Goal: Task Accomplishment & Management: Complete application form

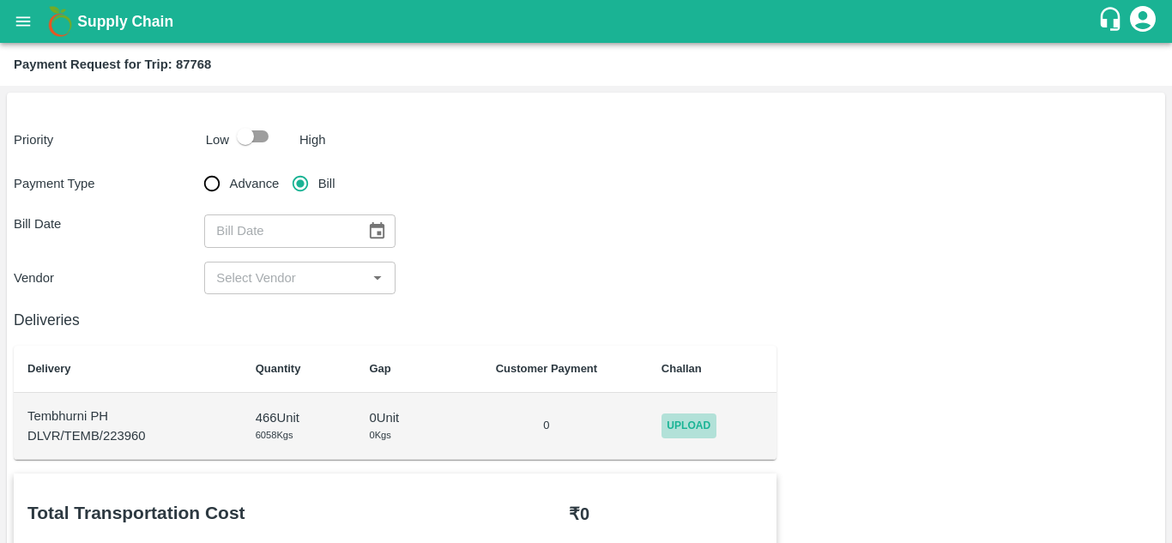
click at [696, 420] on span "Upload" at bounding box center [689, 426] width 55 height 25
click at [0, 0] on input "Upload" at bounding box center [0, 0] width 0 height 0
click at [695, 429] on span "Upload" at bounding box center [689, 426] width 55 height 25
click at [0, 0] on input "Upload" at bounding box center [0, 0] width 0 height 0
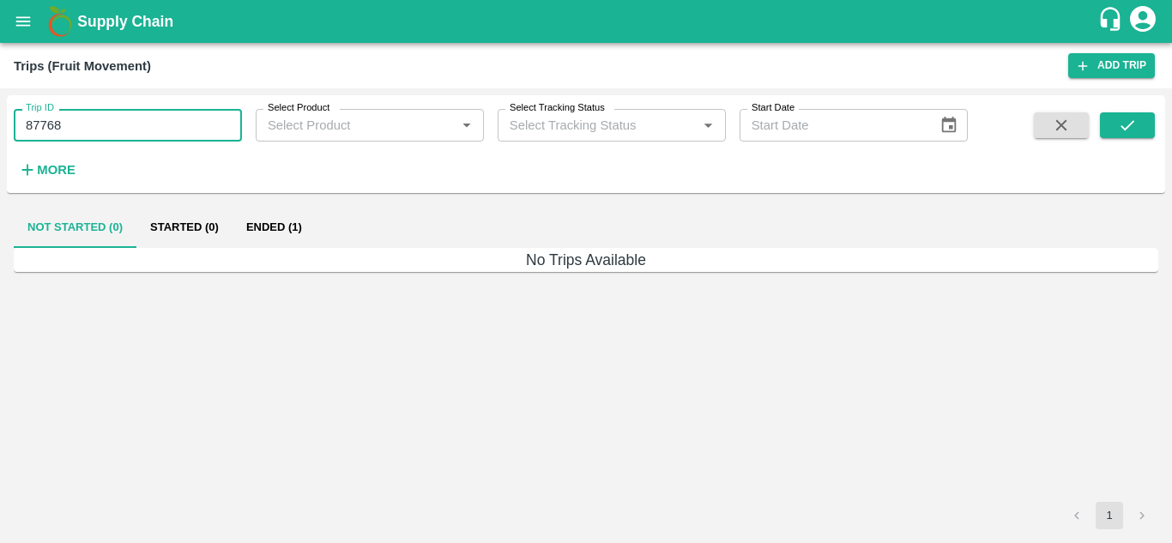
click at [93, 130] on input "87768" at bounding box center [128, 125] width 228 height 33
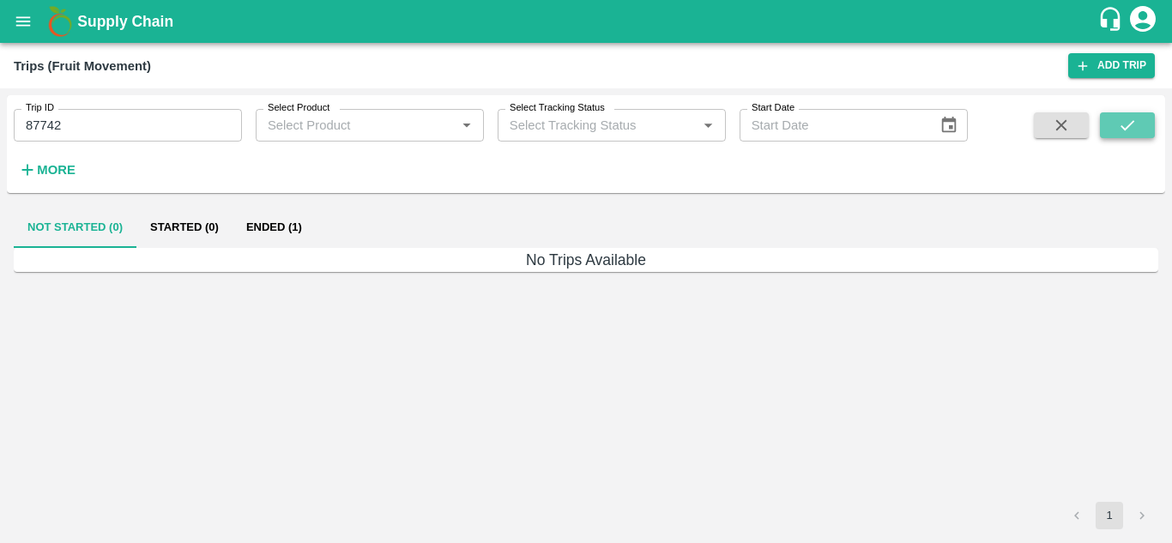
click at [1109, 124] on button "submit" at bounding box center [1127, 125] width 55 height 26
click at [267, 221] on button "Ended (1)" at bounding box center [274, 227] width 83 height 41
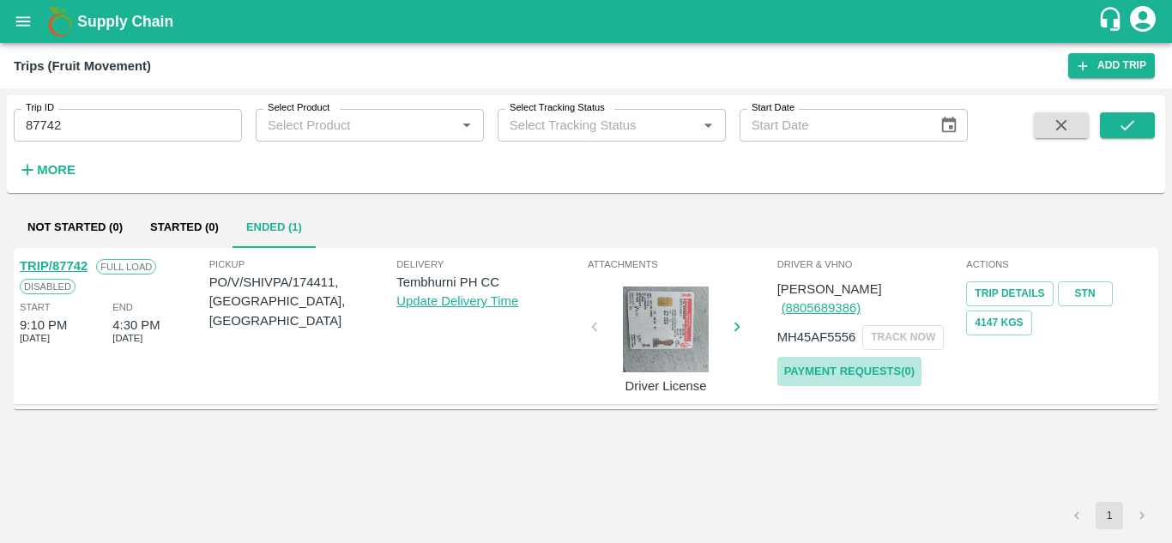
click at [835, 357] on link "Payment Requests( 0 )" at bounding box center [850, 372] width 144 height 30
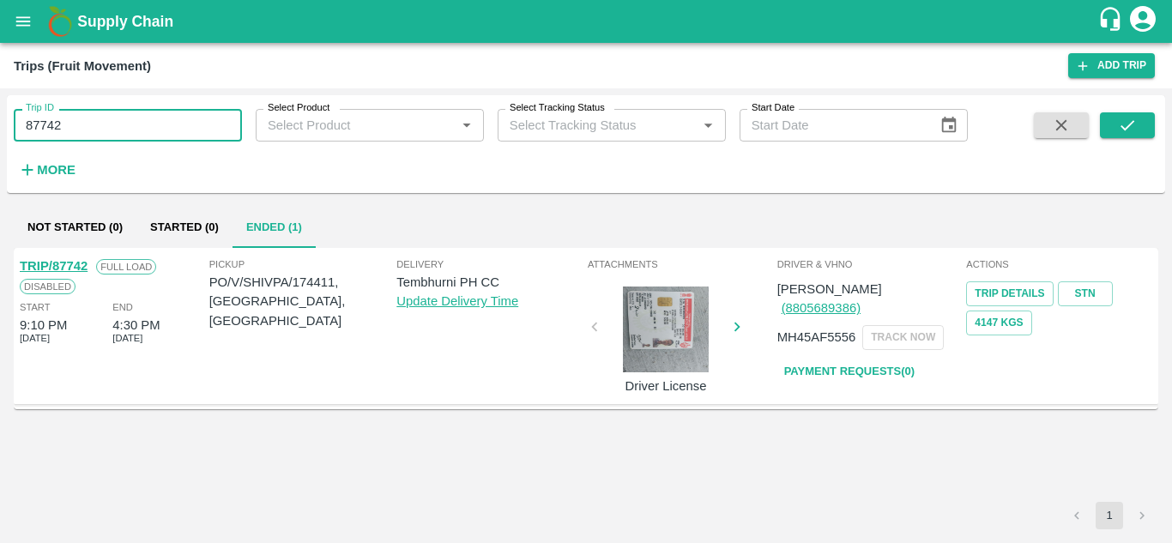
click at [110, 134] on input "87742" at bounding box center [128, 125] width 228 height 33
click at [1135, 123] on icon "submit" at bounding box center [1127, 125] width 19 height 19
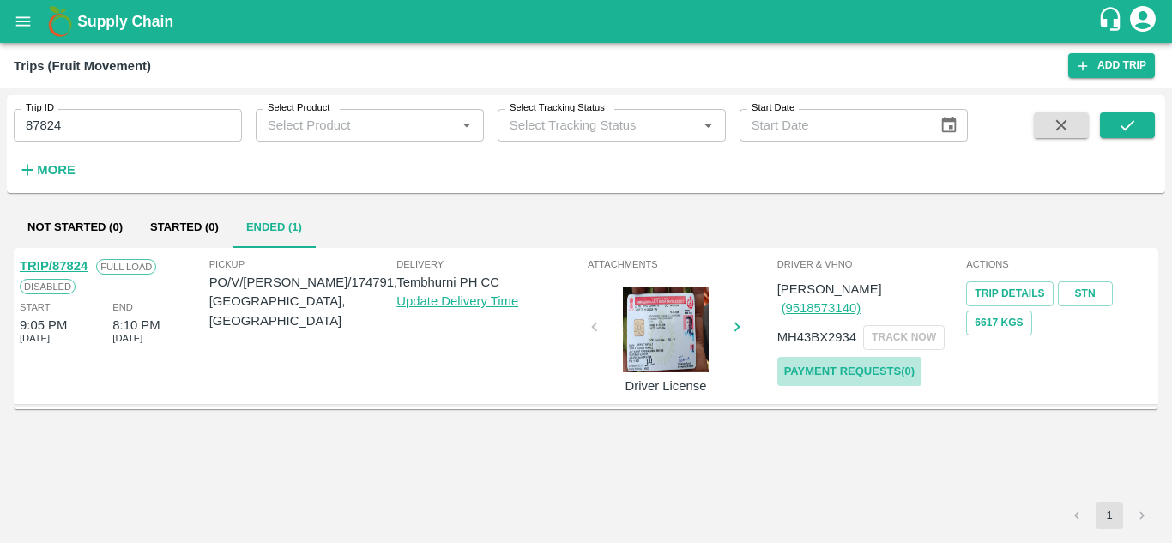
click at [890, 357] on link "Payment Requests( 0 )" at bounding box center [850, 372] width 144 height 30
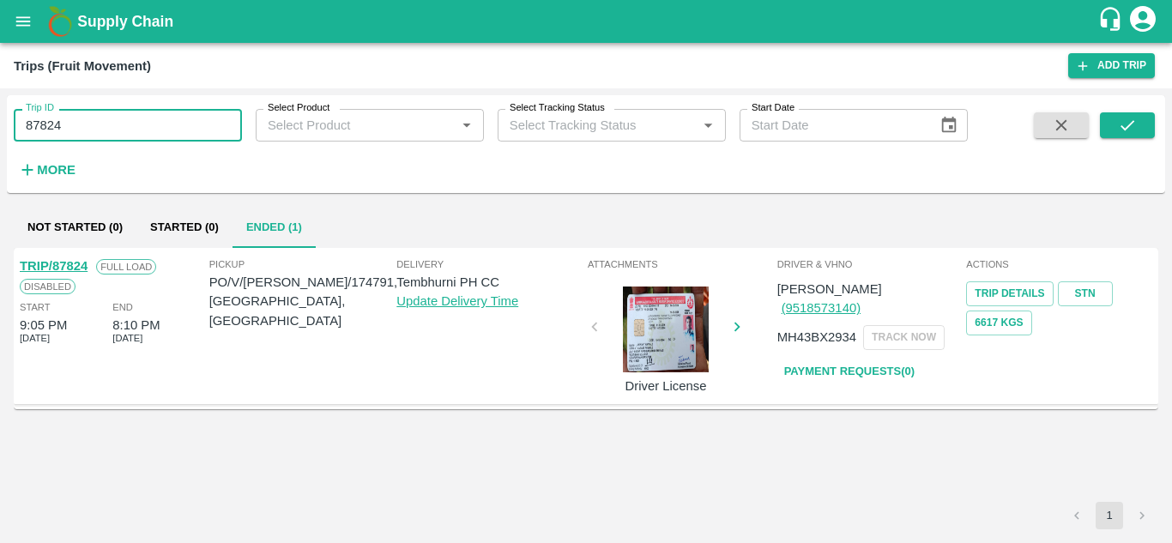
click at [92, 118] on input "87824" at bounding box center [128, 125] width 228 height 33
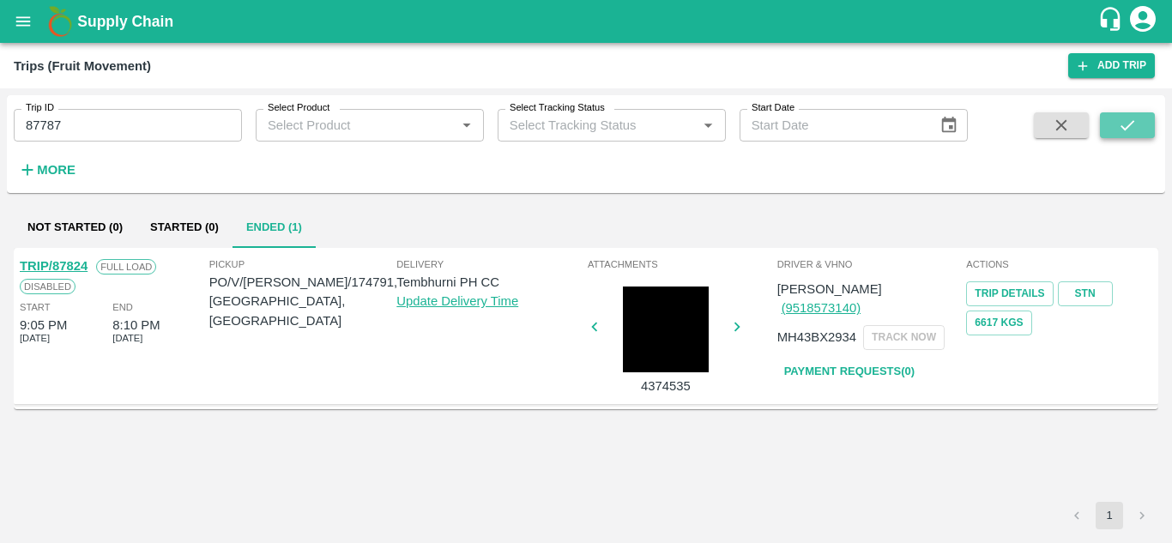
click at [1113, 133] on button "submit" at bounding box center [1127, 125] width 55 height 26
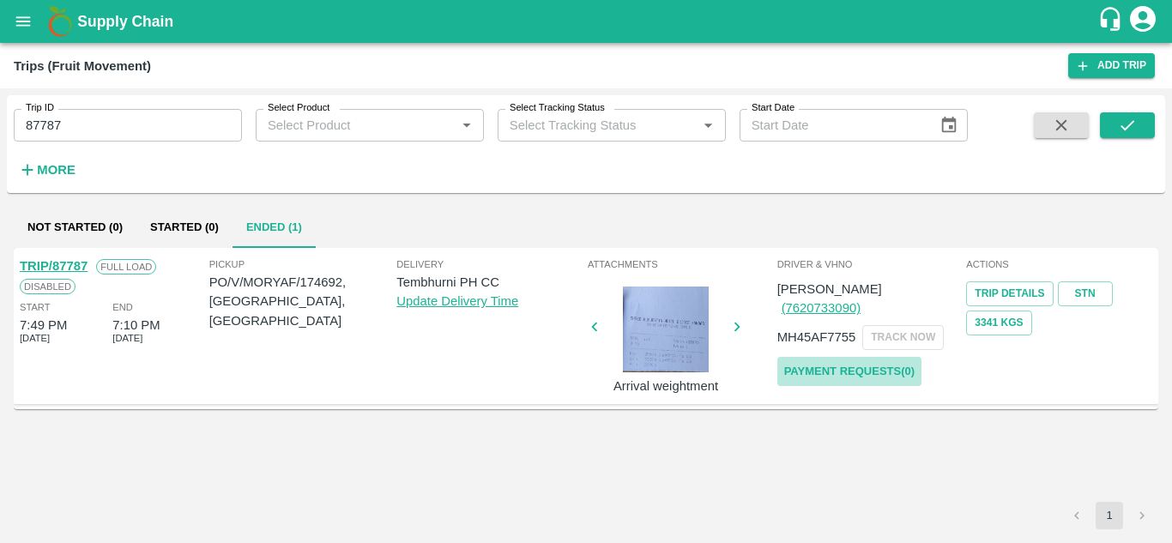
click at [851, 357] on link "Payment Requests( 0 )" at bounding box center [850, 372] width 144 height 30
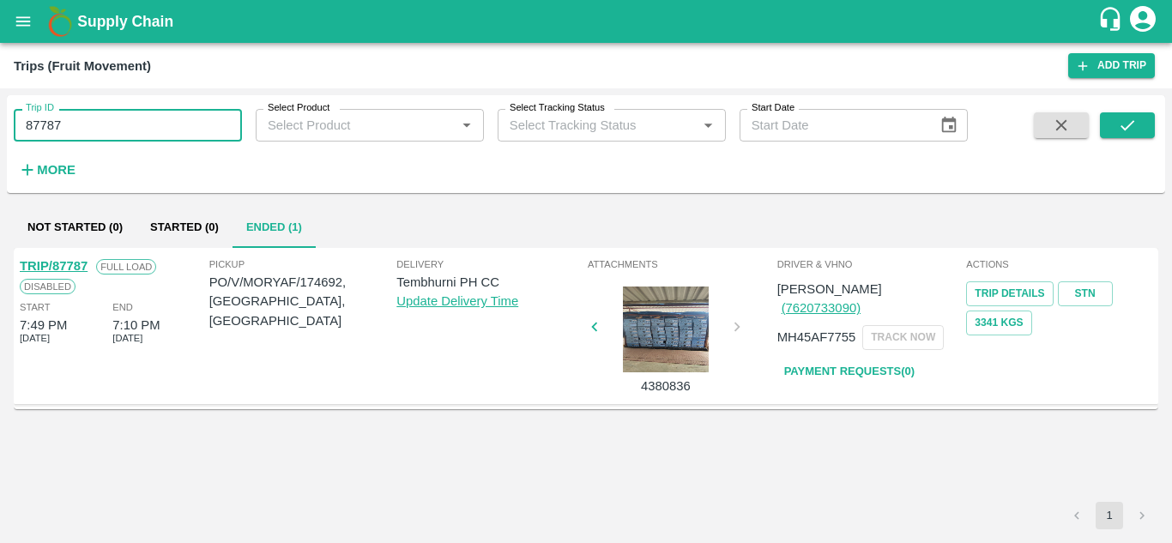
click at [85, 127] on input "87787" at bounding box center [128, 125] width 228 height 33
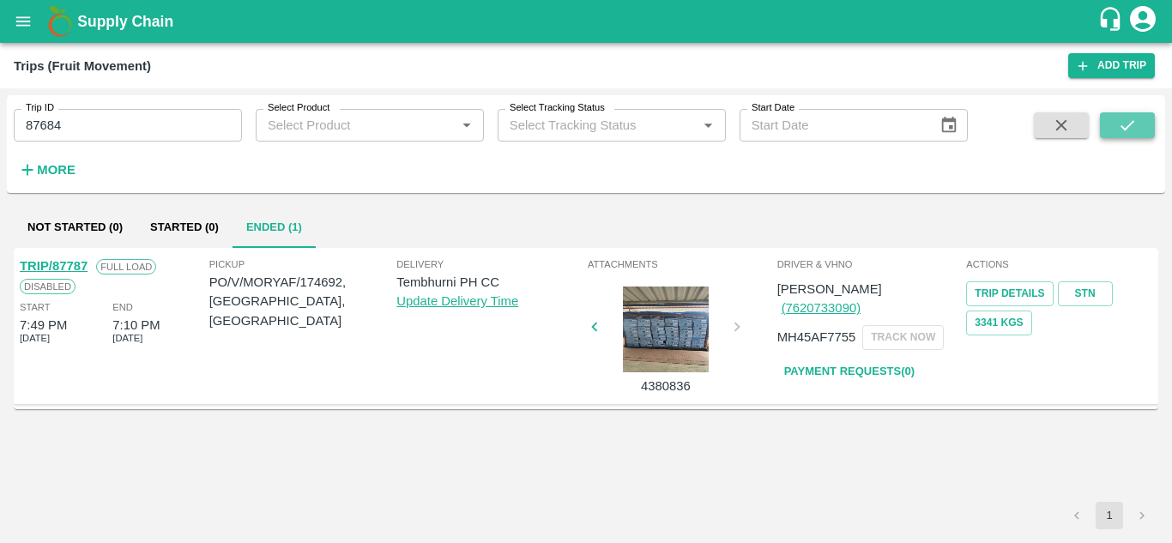
click at [1134, 116] on icon "submit" at bounding box center [1127, 125] width 19 height 19
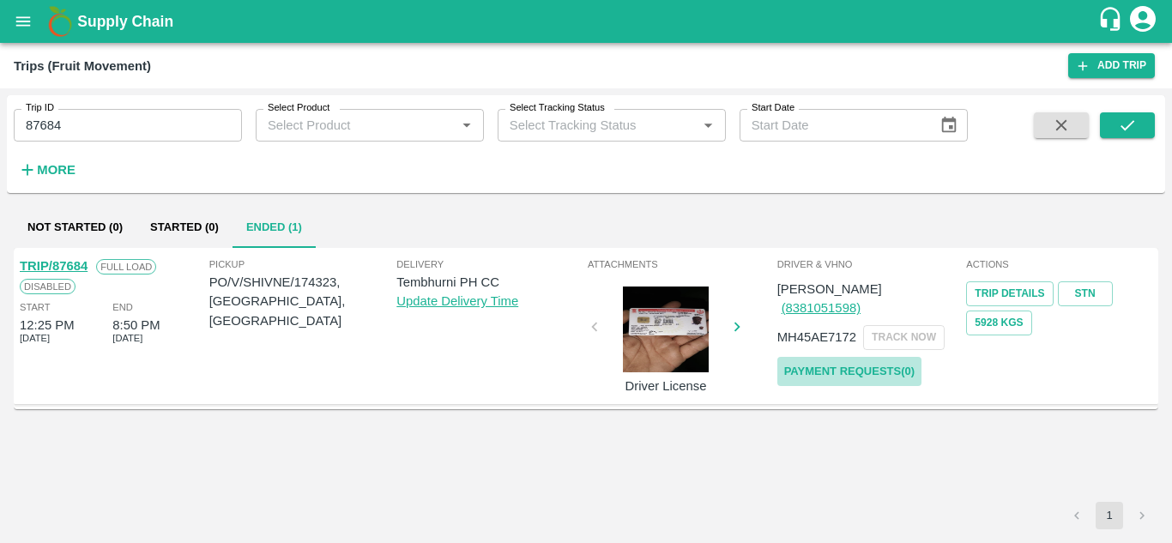
click at [892, 357] on link "Payment Requests( 0 )" at bounding box center [850, 372] width 144 height 30
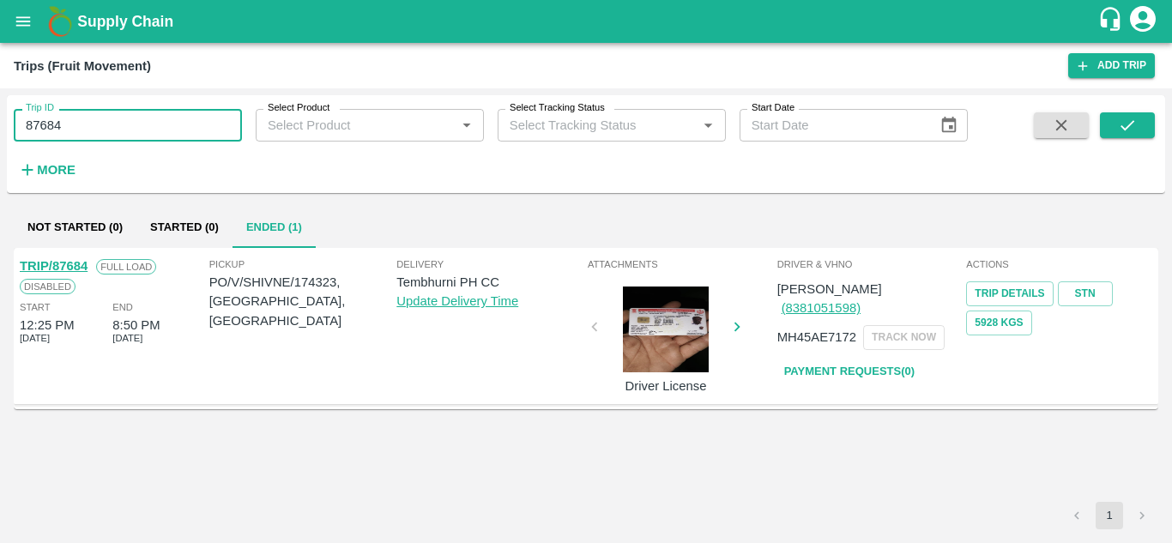
click at [97, 132] on input "87684" at bounding box center [128, 125] width 228 height 33
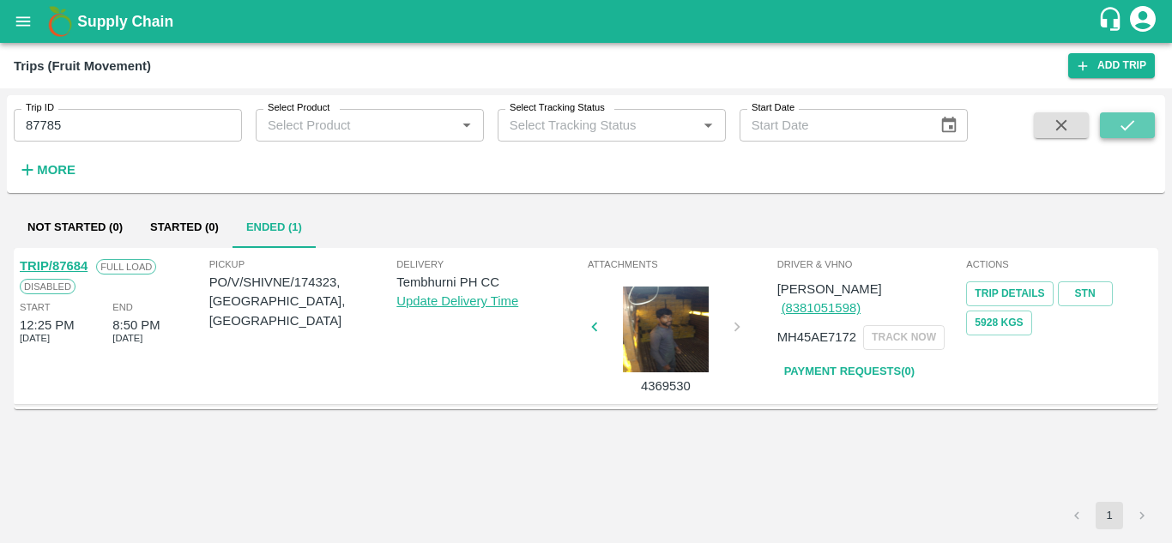
click at [1142, 118] on button "submit" at bounding box center [1127, 125] width 55 height 26
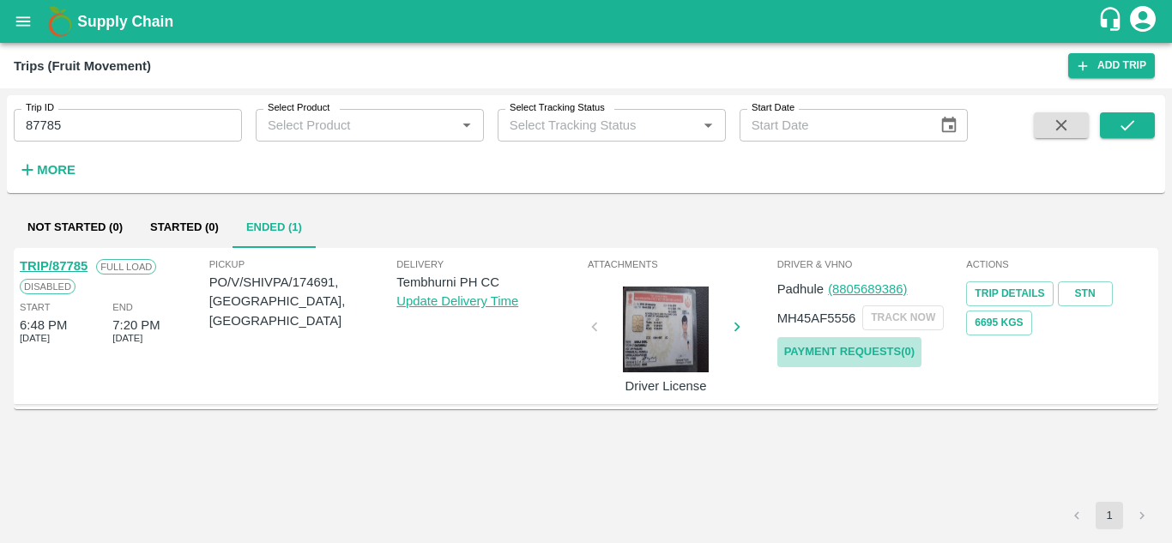
click at [893, 342] on link "Payment Requests( 0 )" at bounding box center [850, 352] width 144 height 30
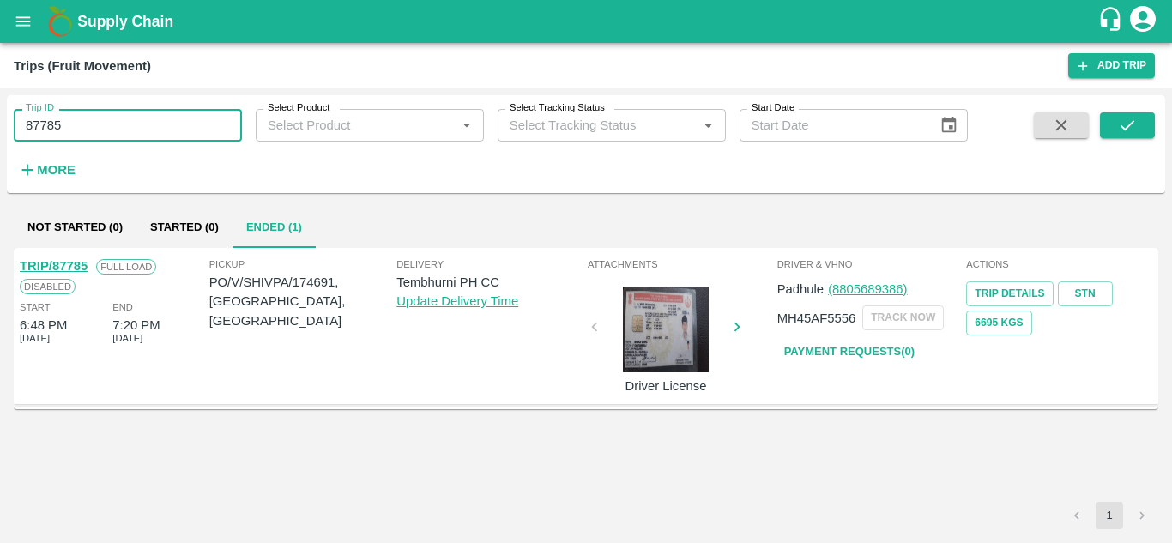
click at [84, 136] on input "87785" at bounding box center [128, 125] width 228 height 33
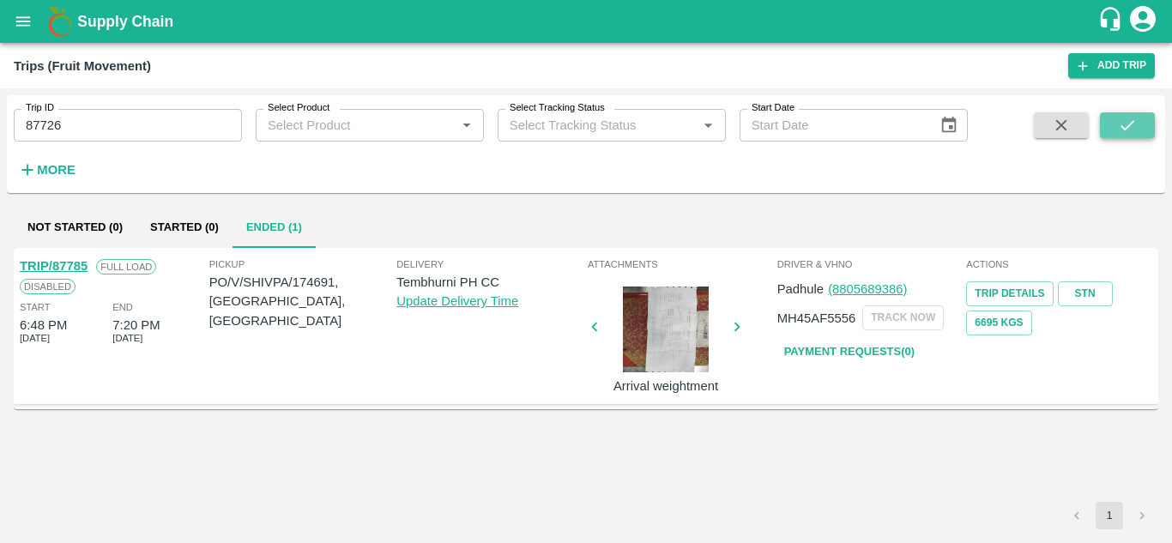
click at [1139, 129] on button "submit" at bounding box center [1127, 125] width 55 height 26
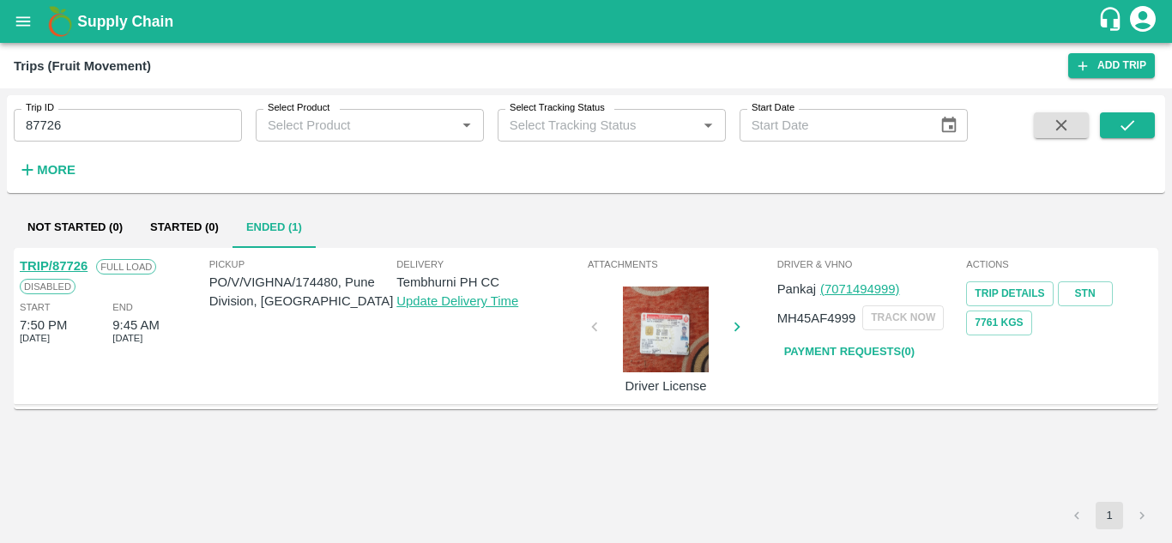
click at [885, 353] on link "Payment Requests( 0 )" at bounding box center [850, 352] width 144 height 30
click at [79, 119] on input "87726" at bounding box center [128, 125] width 228 height 33
click at [1132, 126] on icon "submit" at bounding box center [1127, 125] width 19 height 19
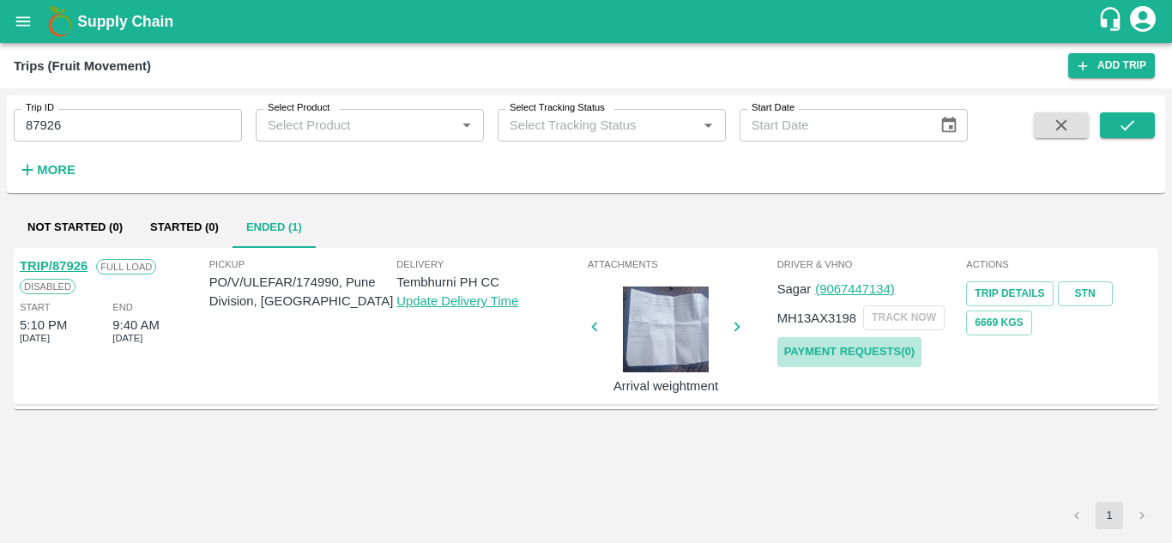
click at [863, 345] on link "Payment Requests( 0 )" at bounding box center [850, 352] width 144 height 30
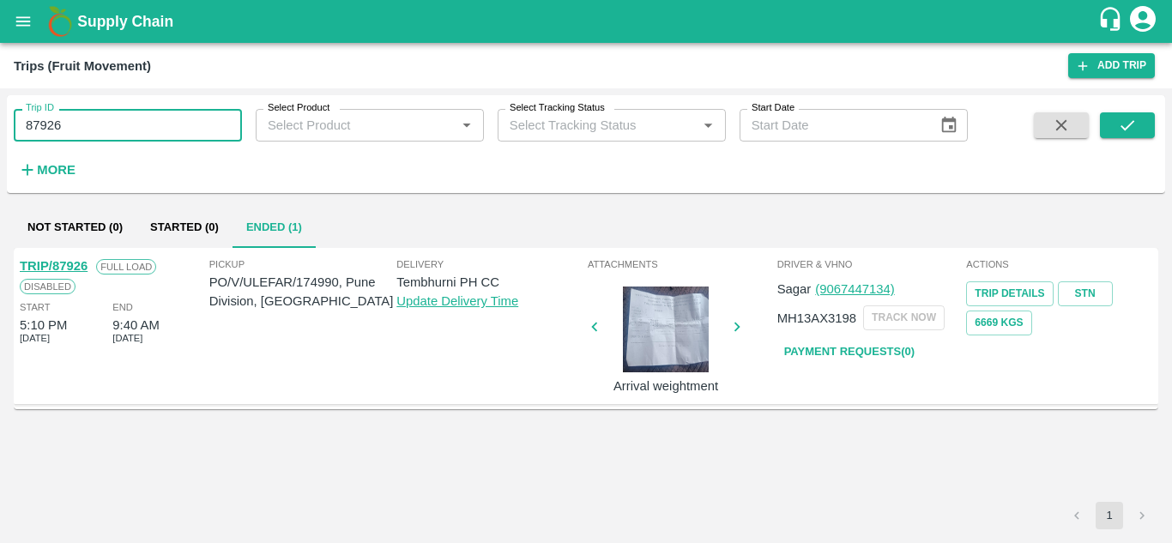
click at [82, 128] on input "87926" at bounding box center [128, 125] width 228 height 33
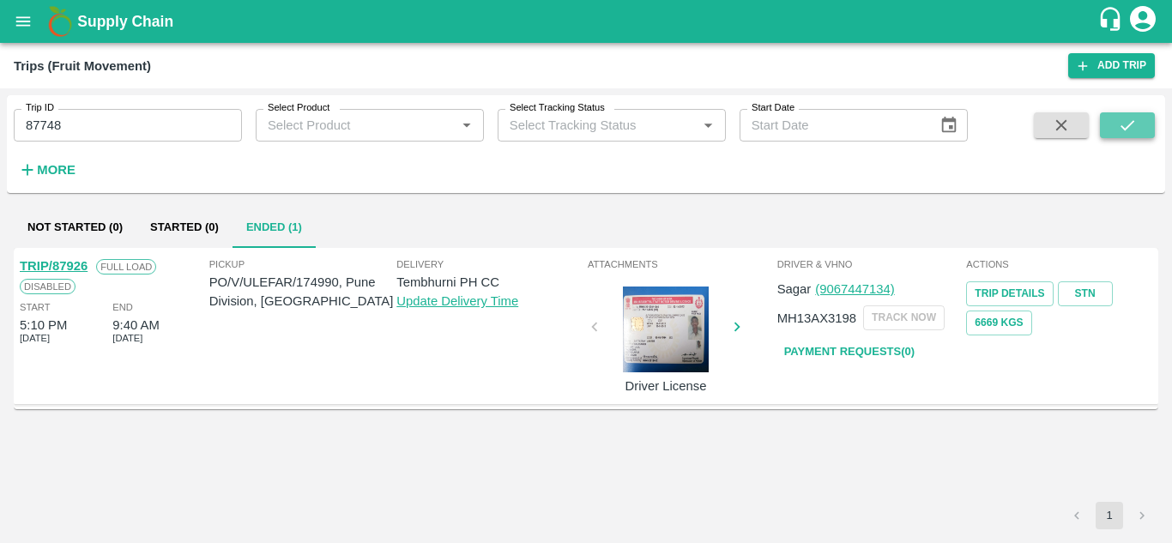
click at [1129, 126] on icon "submit" at bounding box center [1128, 125] width 14 height 10
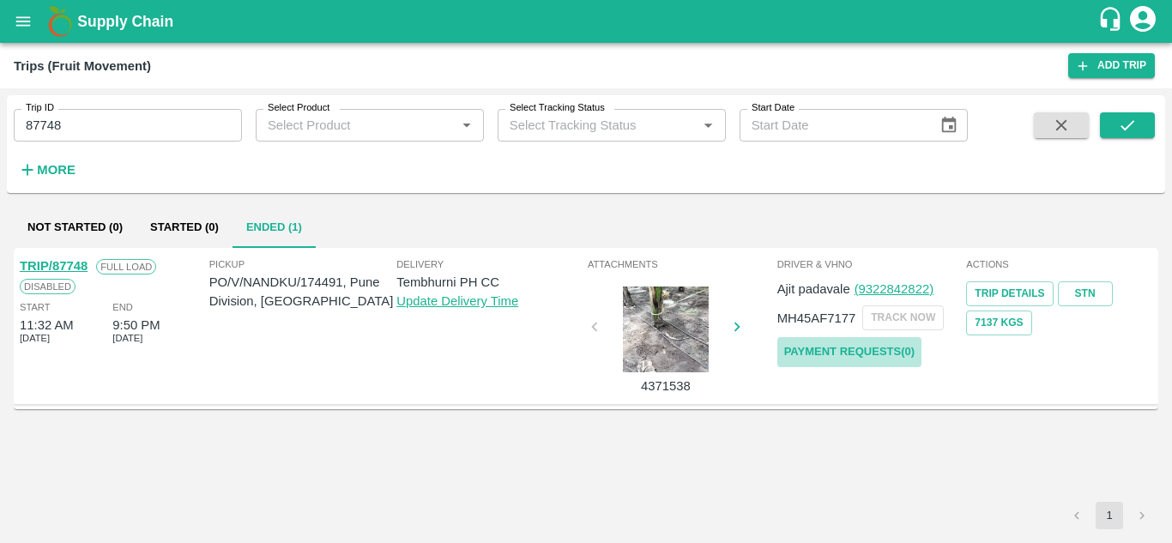
click at [879, 347] on link "Payment Requests( 0 )" at bounding box center [850, 352] width 144 height 30
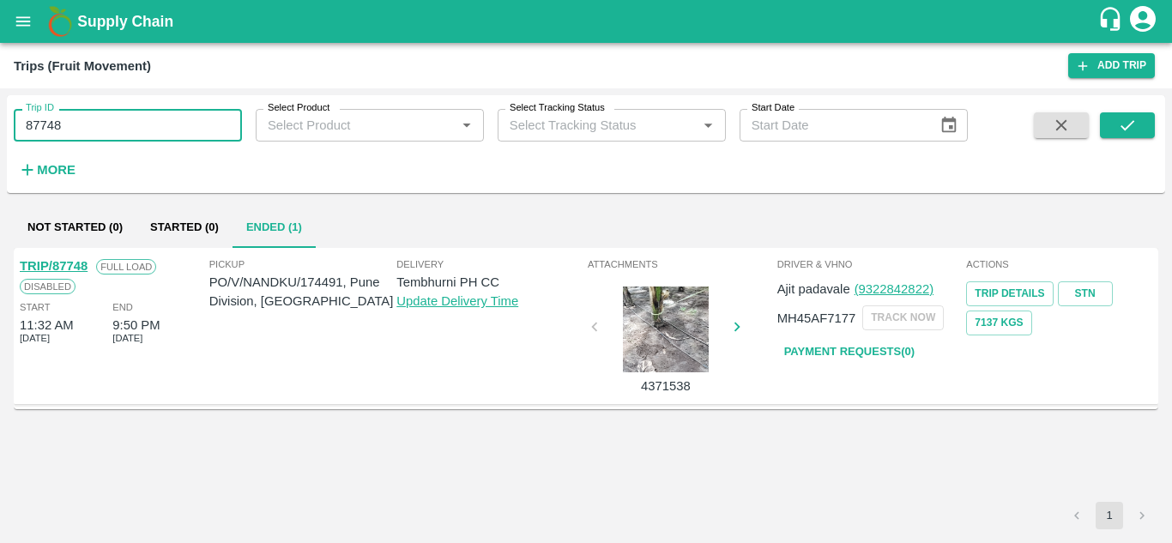
click at [78, 124] on input "87748" at bounding box center [128, 125] width 228 height 33
type input "87819"
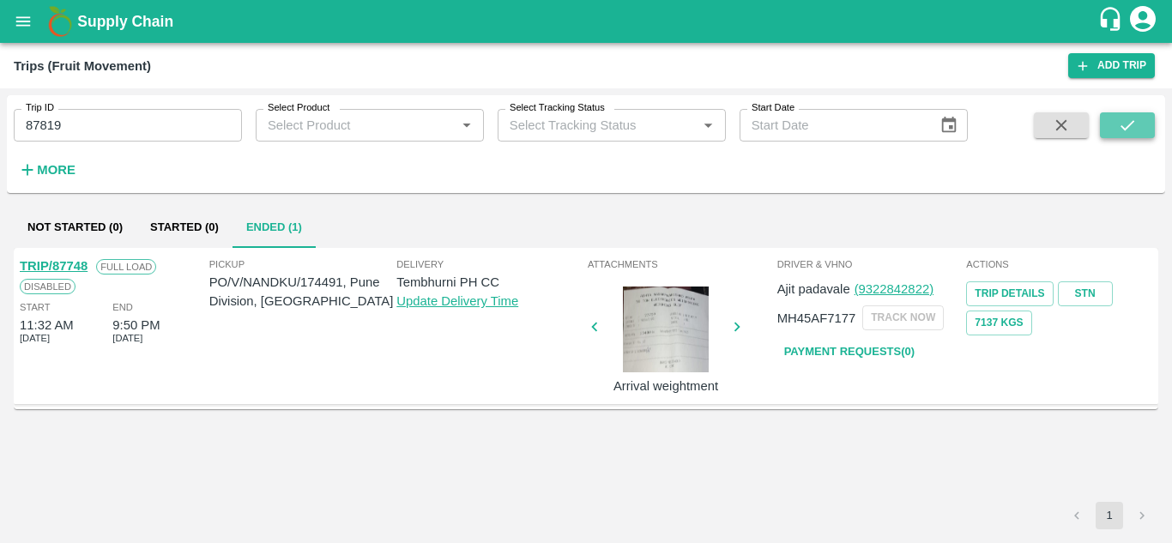
click at [1118, 119] on icon "submit" at bounding box center [1127, 125] width 19 height 19
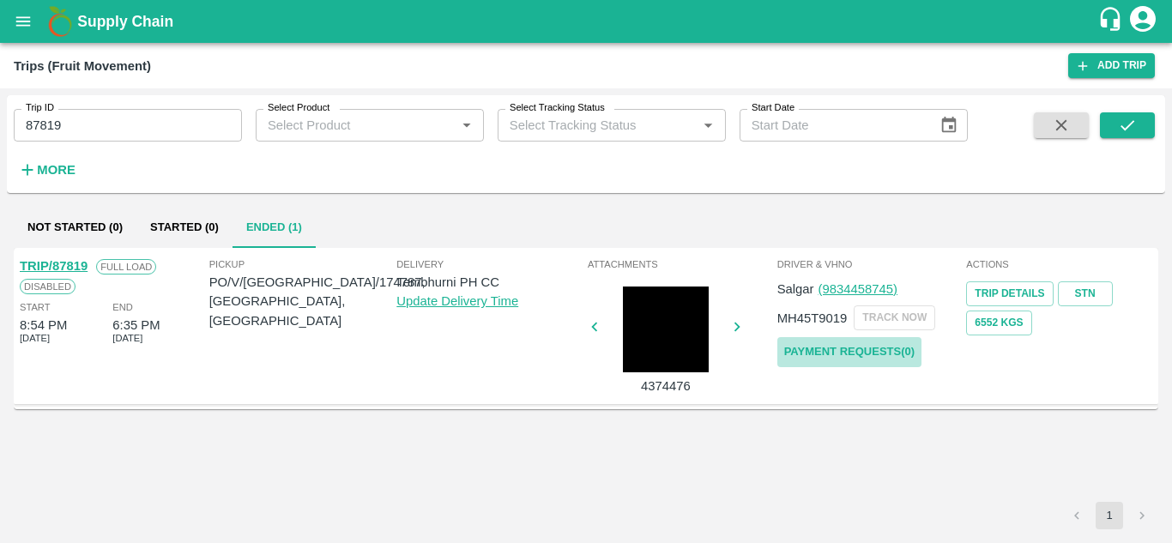
click at [844, 344] on link "Payment Requests( 0 )" at bounding box center [850, 352] width 144 height 30
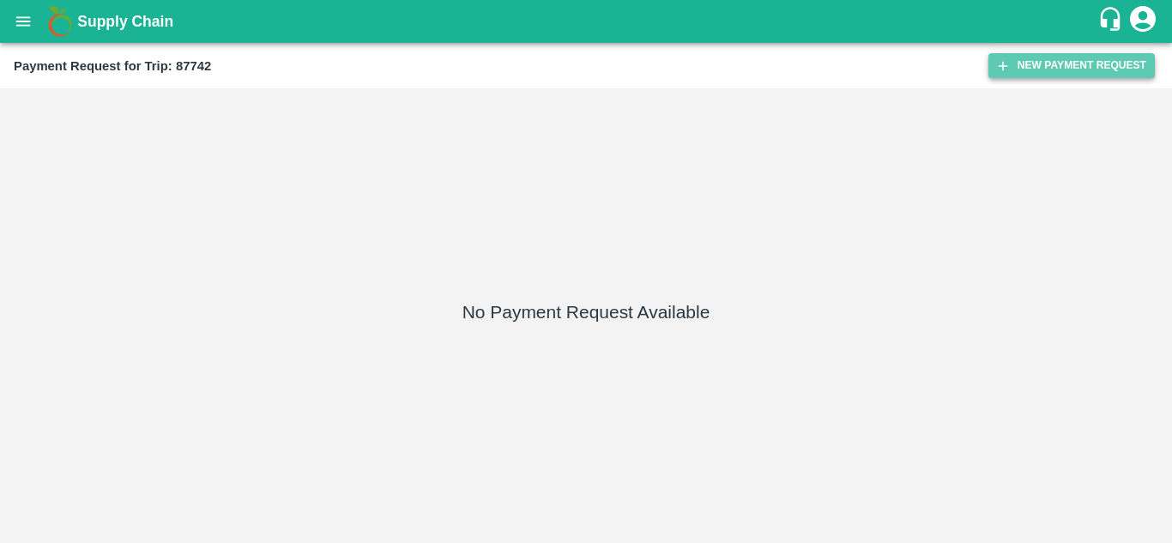
click at [1044, 71] on button "New Payment Request" at bounding box center [1072, 65] width 166 height 25
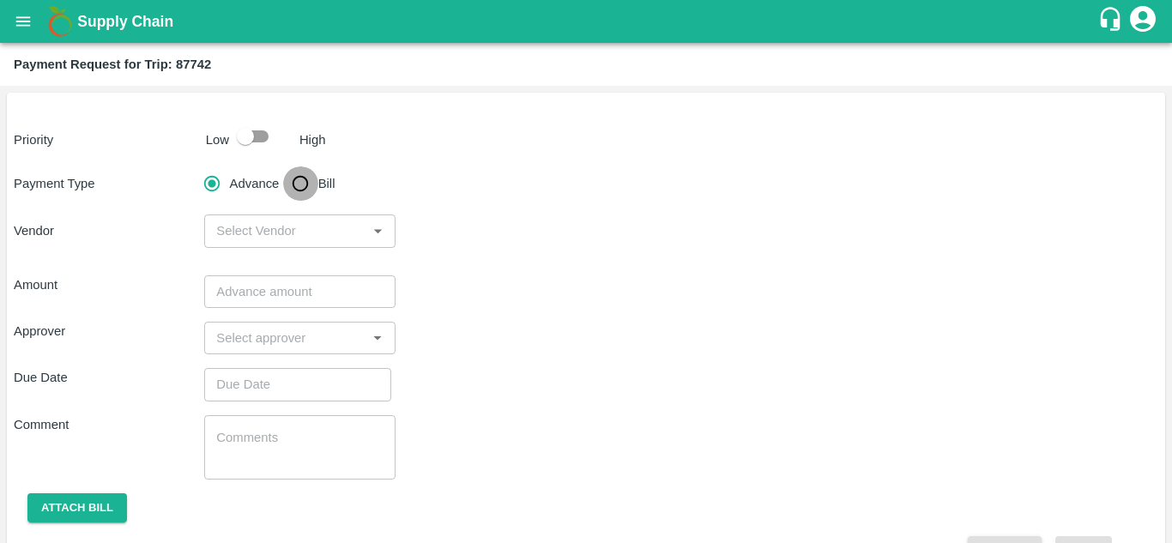
click at [304, 183] on input "Bill" at bounding box center [300, 183] width 34 height 34
radio input "true"
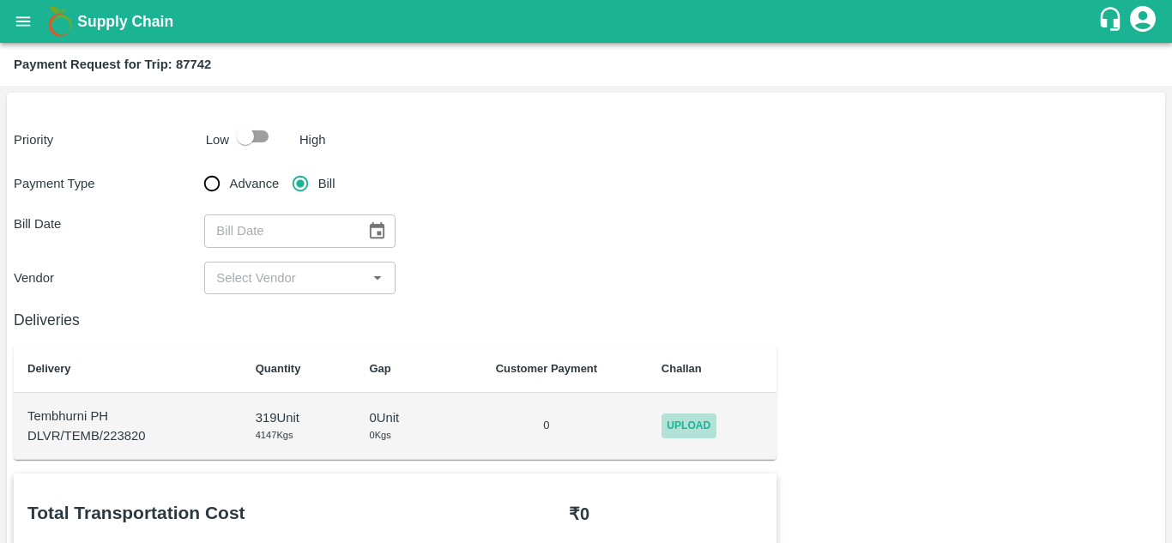
click at [684, 426] on span "Upload" at bounding box center [689, 426] width 55 height 25
click at [0, 0] on input "Upload" at bounding box center [0, 0] width 0 height 0
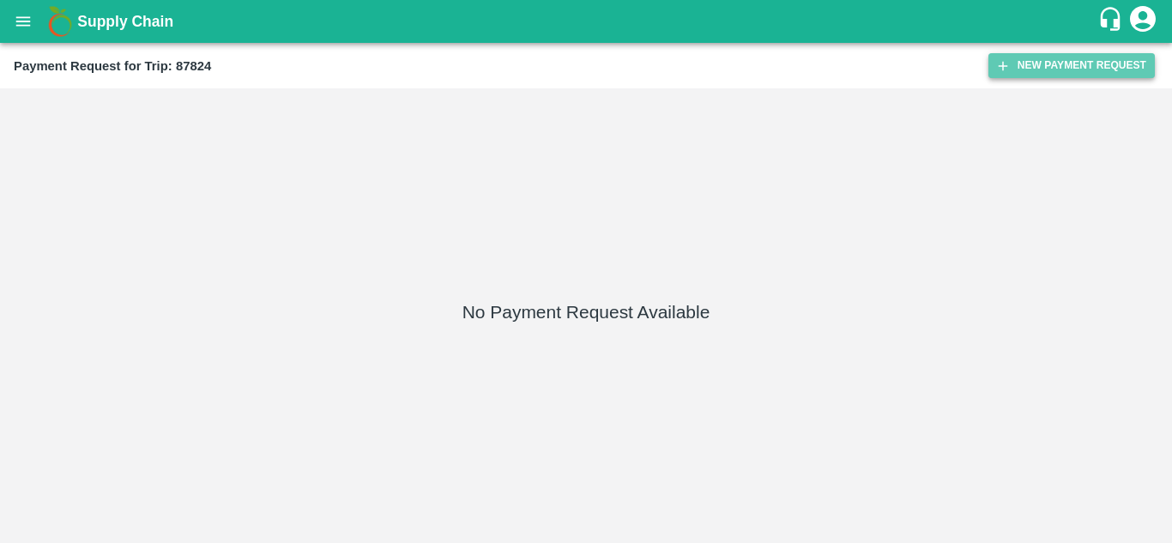
click at [1076, 59] on button "New Payment Request" at bounding box center [1072, 65] width 166 height 25
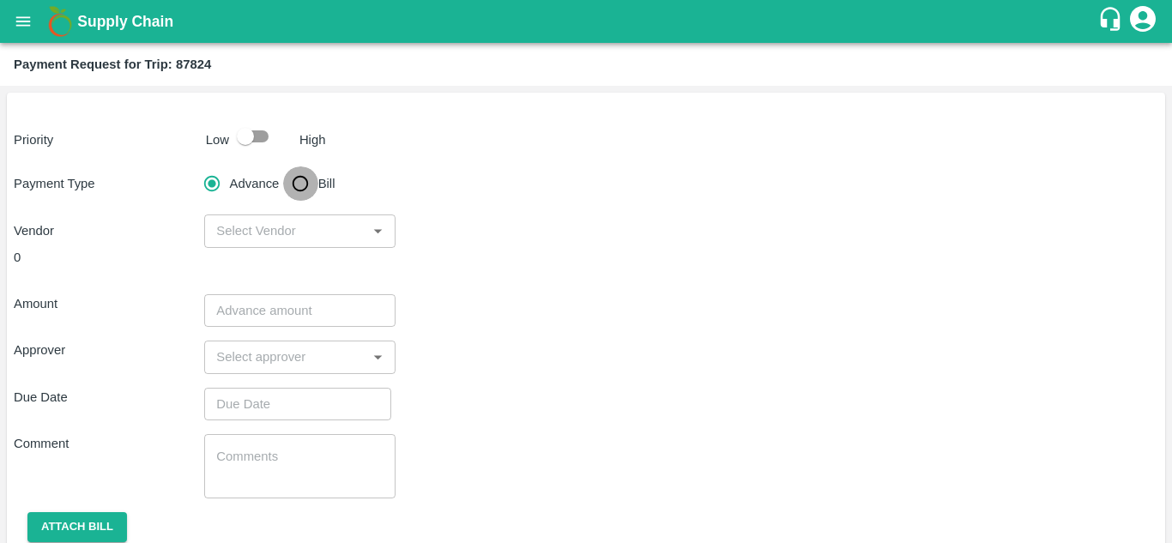
click at [312, 182] on input "Bill" at bounding box center [300, 183] width 34 height 34
radio input "true"
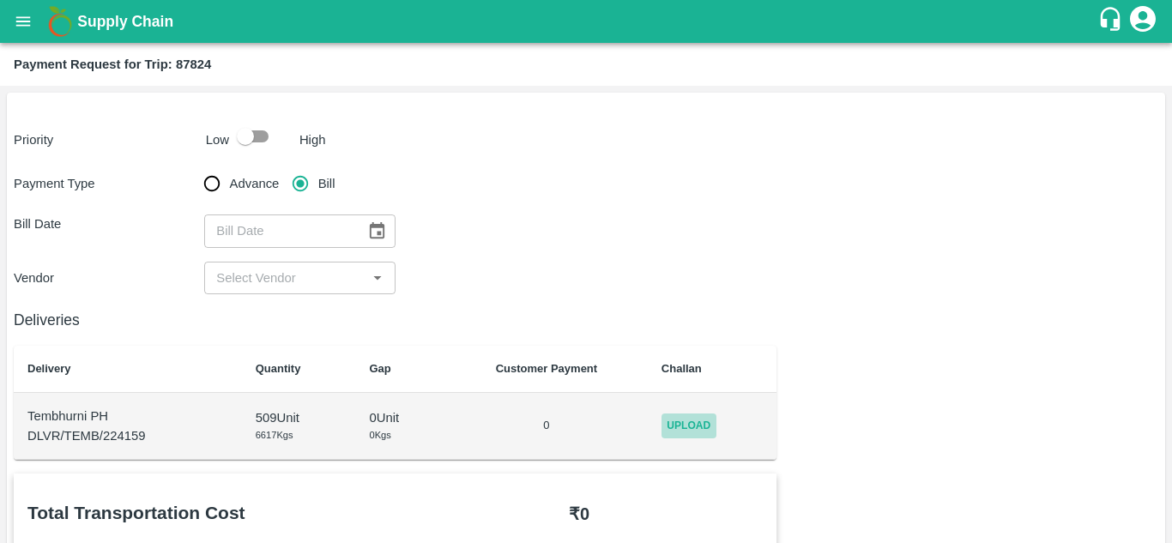
click at [701, 426] on span "Upload" at bounding box center [689, 426] width 55 height 25
click at [0, 0] on input "Upload" at bounding box center [0, 0] width 0 height 0
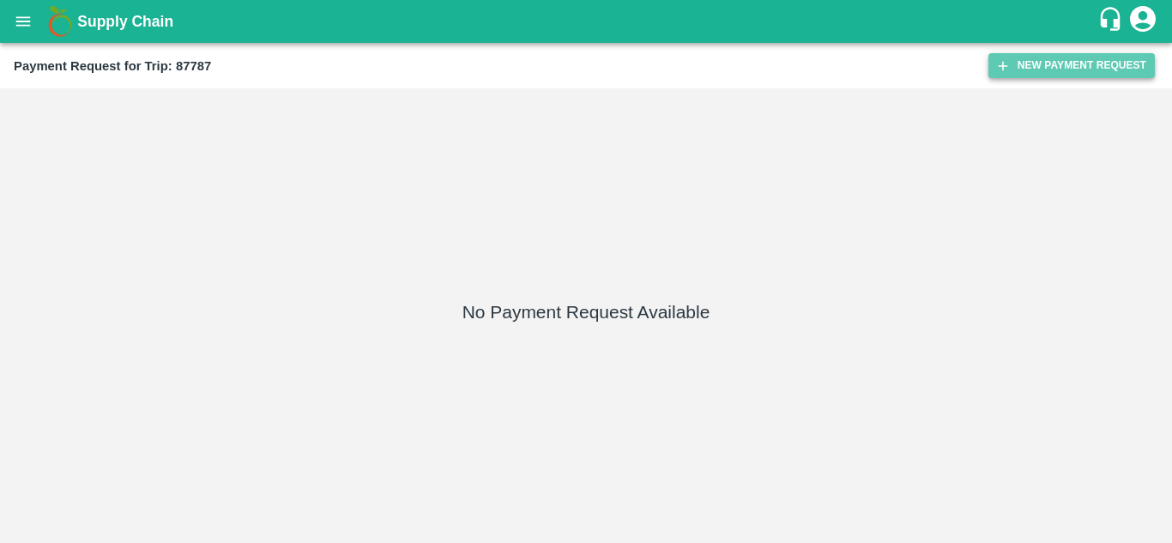
click at [1079, 62] on button "New Payment Request" at bounding box center [1072, 65] width 166 height 25
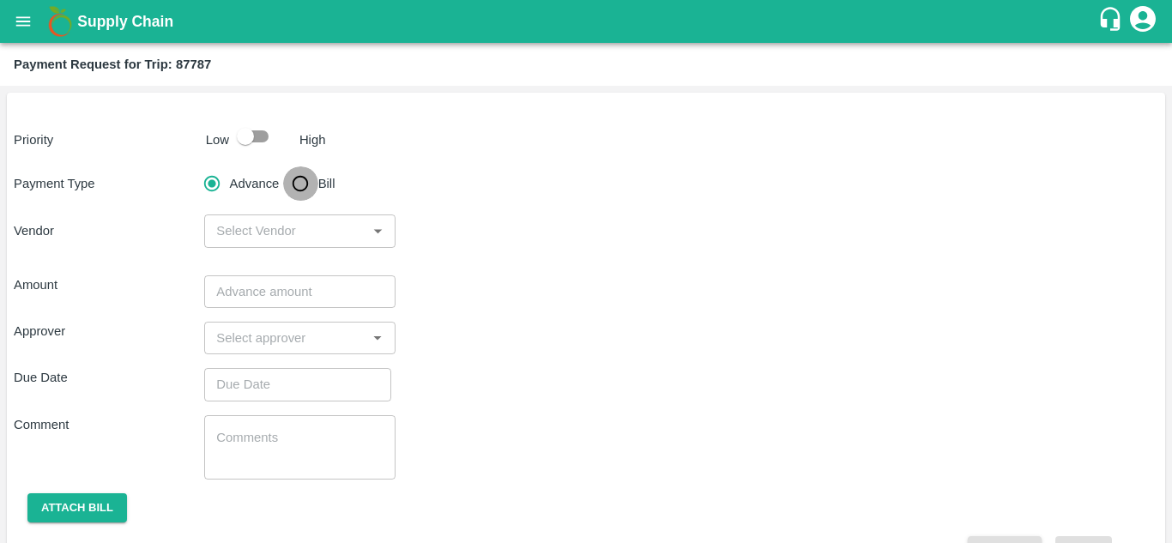
click at [298, 182] on input "Bill" at bounding box center [300, 183] width 34 height 34
radio input "true"
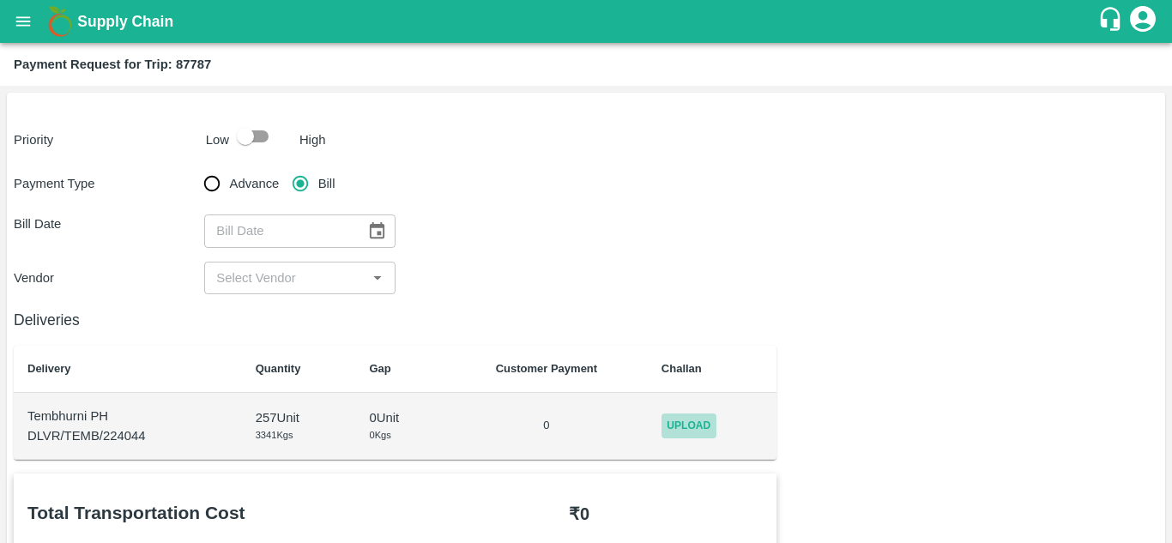
click at [694, 415] on span "Upload" at bounding box center [689, 426] width 55 height 25
click at [0, 0] on input "Upload" at bounding box center [0, 0] width 0 height 0
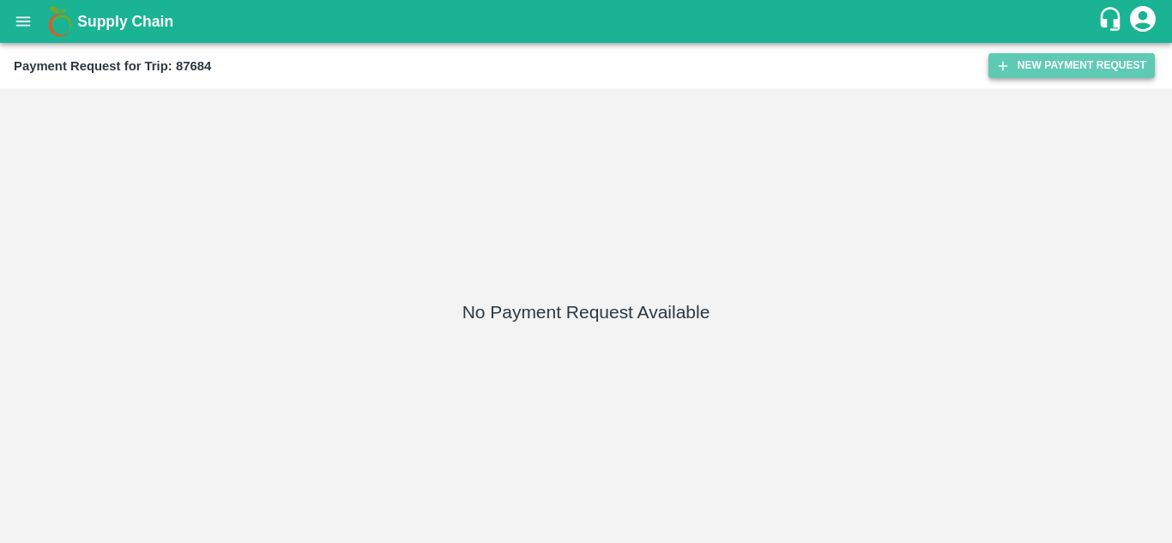
click at [1051, 63] on button "New Payment Request" at bounding box center [1072, 65] width 166 height 25
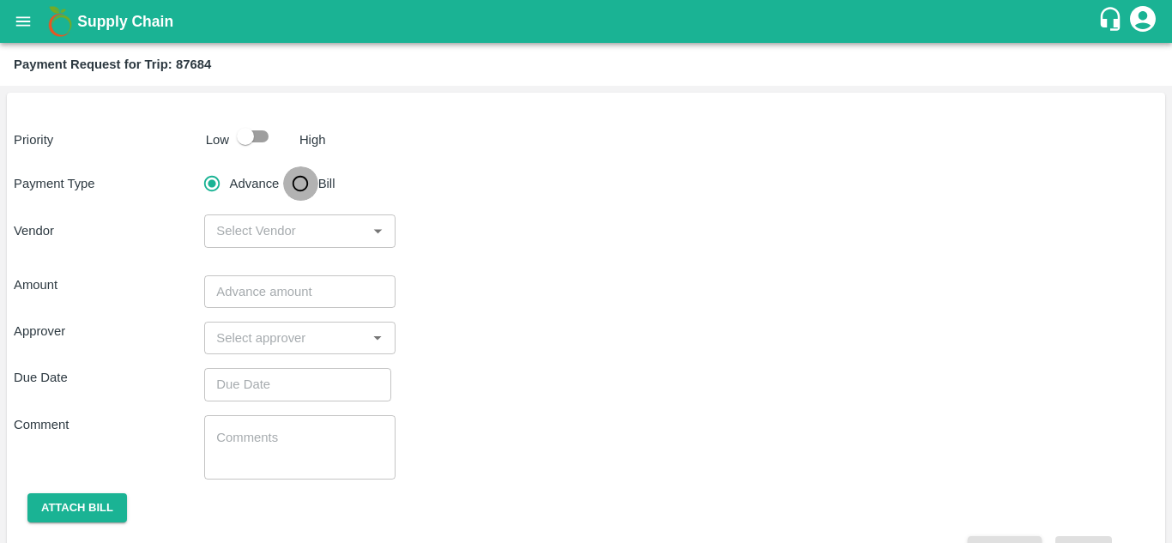
click at [296, 183] on input "Bill" at bounding box center [300, 183] width 34 height 34
radio input "true"
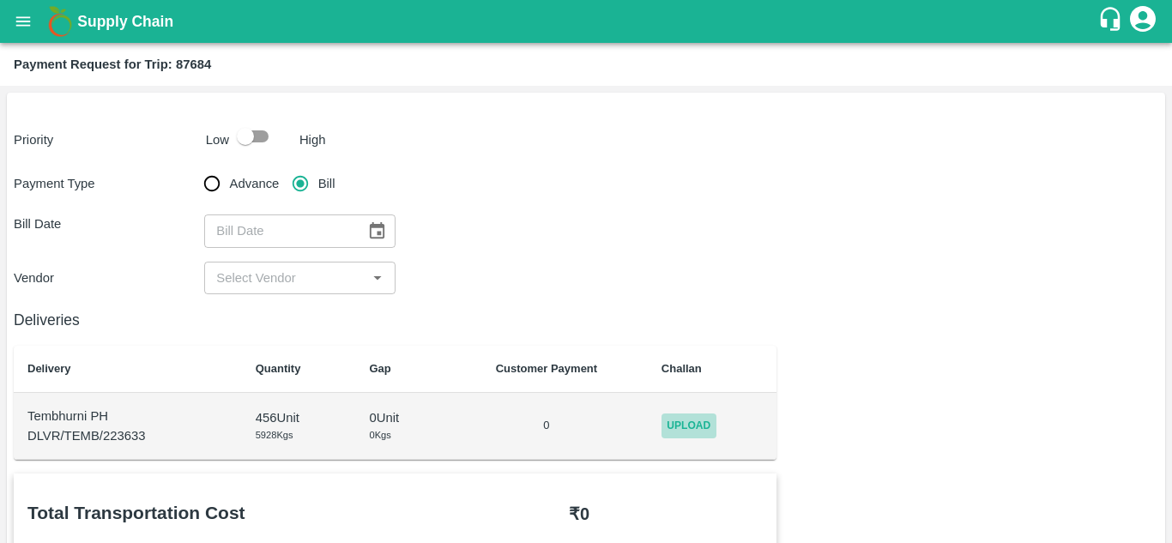
click at [689, 426] on span "Upload" at bounding box center [689, 426] width 55 height 25
click at [0, 0] on input "Upload" at bounding box center [0, 0] width 0 height 0
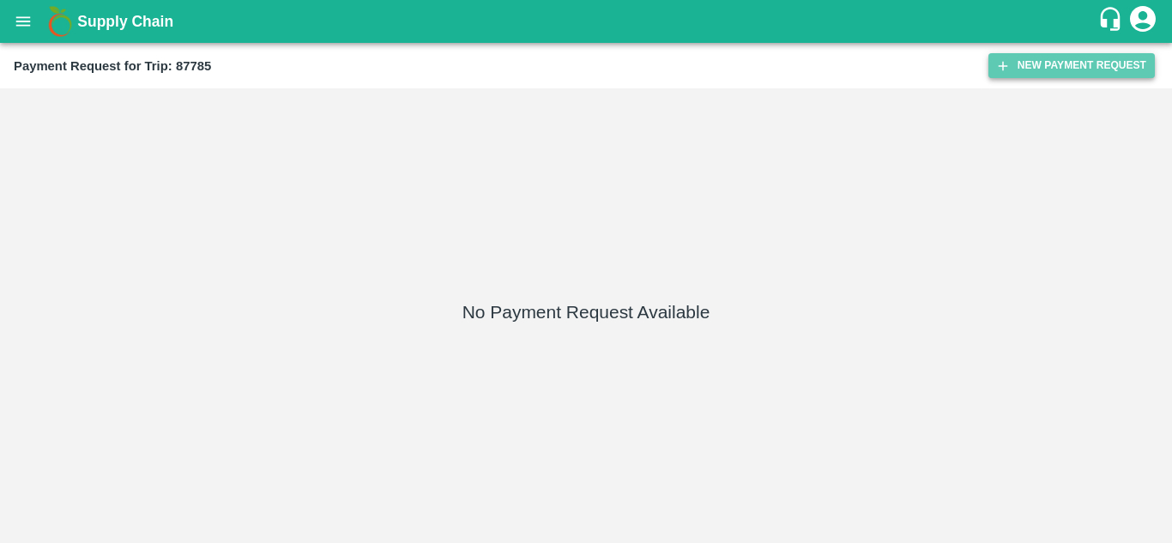
click at [1051, 67] on button "New Payment Request" at bounding box center [1072, 65] width 166 height 25
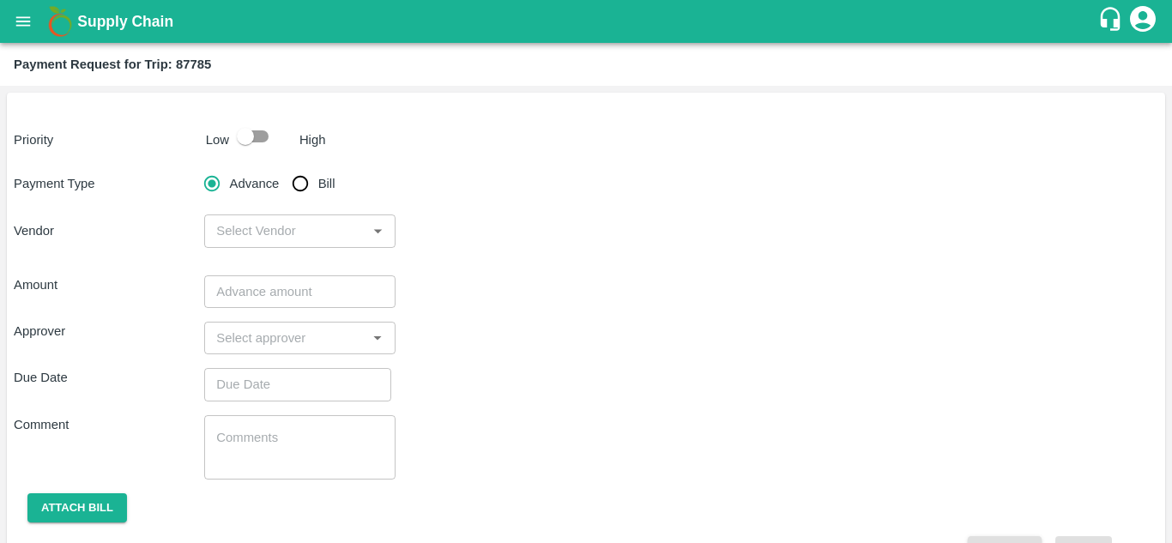
click at [298, 185] on input "Bill" at bounding box center [300, 183] width 34 height 34
radio input "true"
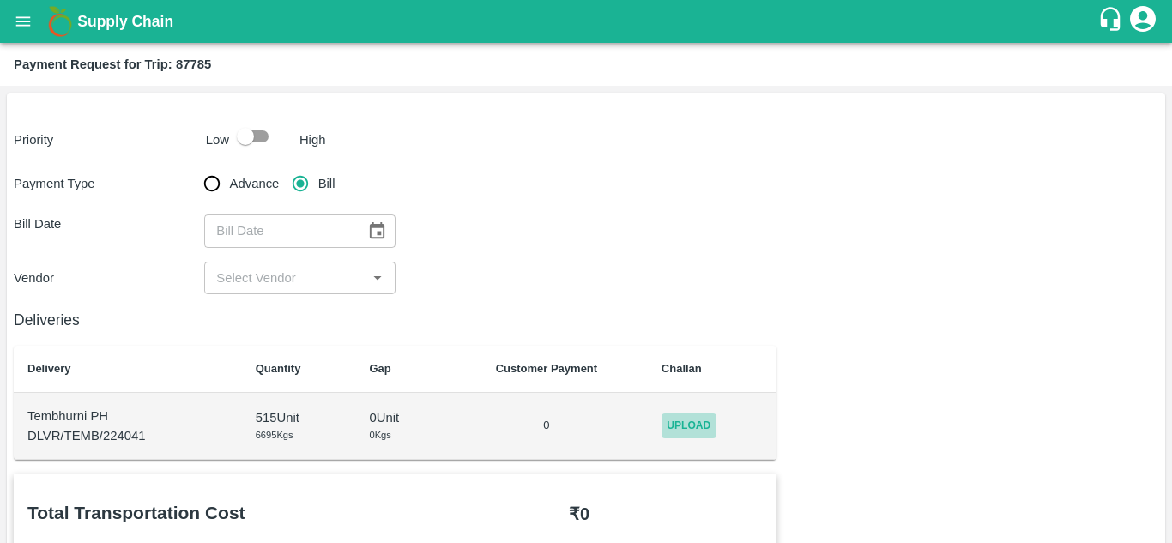
click at [705, 425] on span "Upload" at bounding box center [689, 426] width 55 height 25
click at [0, 0] on input "Upload" at bounding box center [0, 0] width 0 height 0
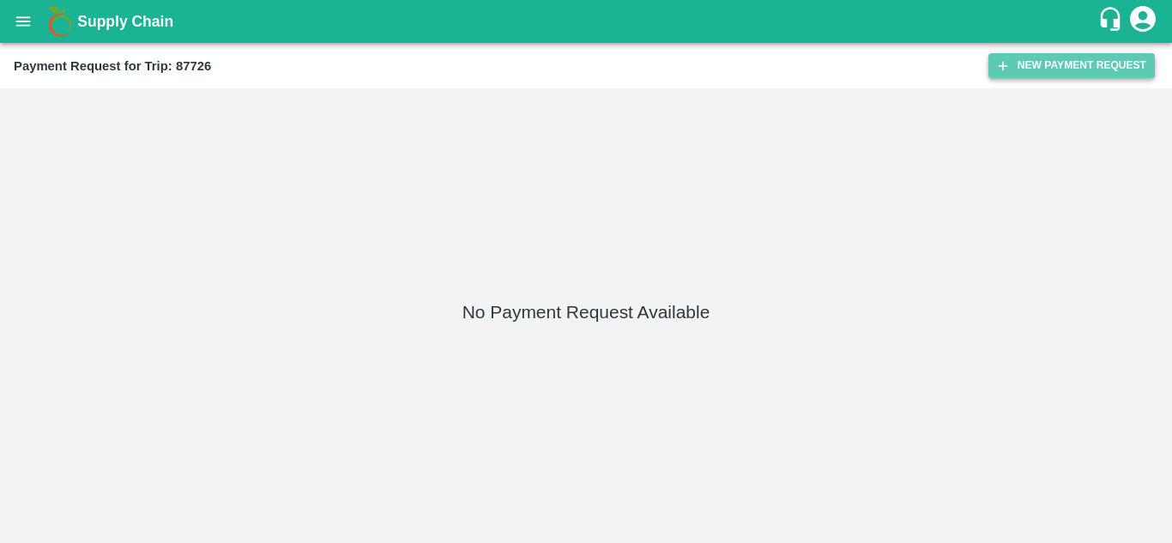
click at [1079, 72] on button "New Payment Request" at bounding box center [1072, 65] width 166 height 25
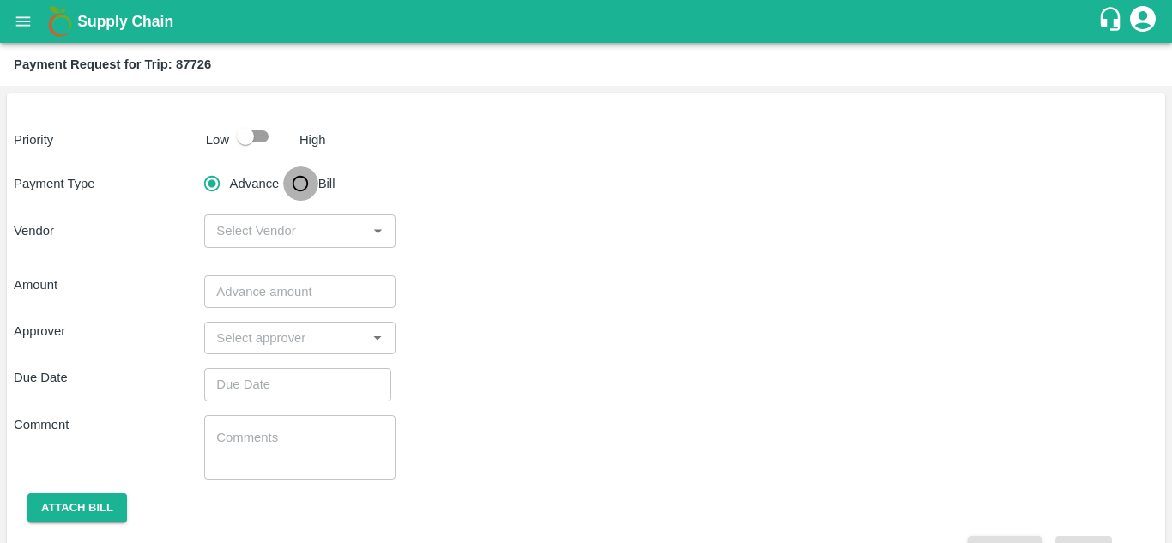
click at [303, 185] on input "Bill" at bounding box center [300, 183] width 34 height 34
radio input "true"
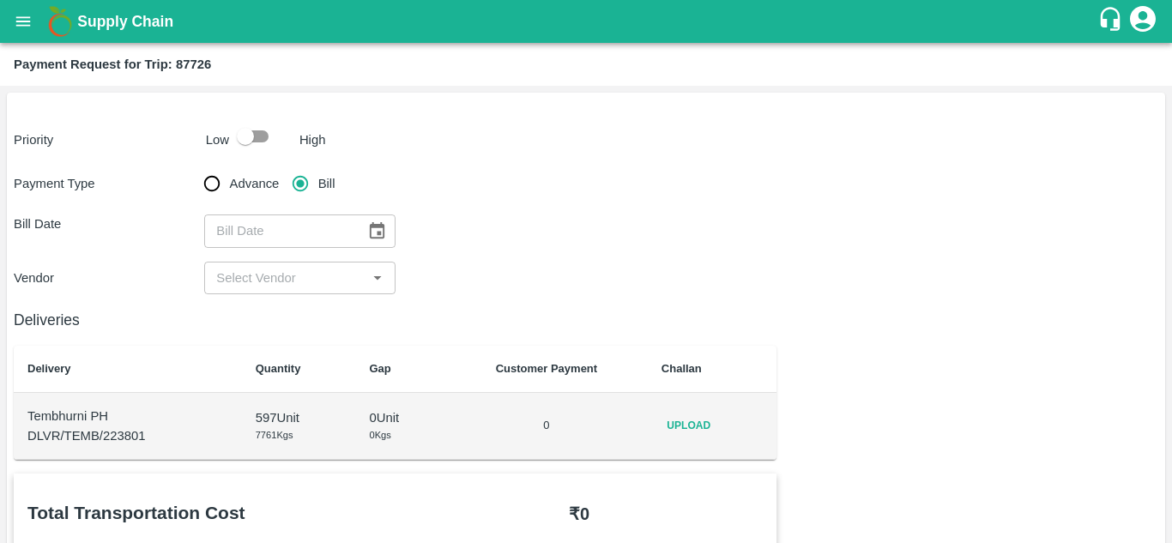
click at [704, 440] on td "Upload" at bounding box center [713, 426] width 130 height 67
click at [701, 422] on span "Upload" at bounding box center [689, 426] width 55 height 25
click at [0, 0] on input "Upload" at bounding box center [0, 0] width 0 height 0
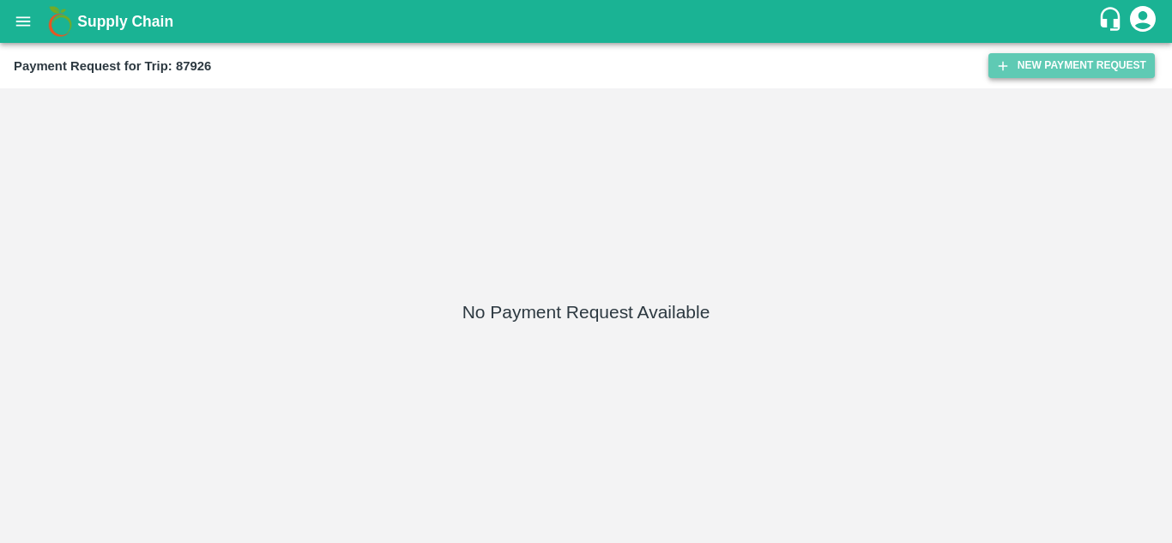
click at [1019, 64] on button "New Payment Request" at bounding box center [1072, 65] width 166 height 25
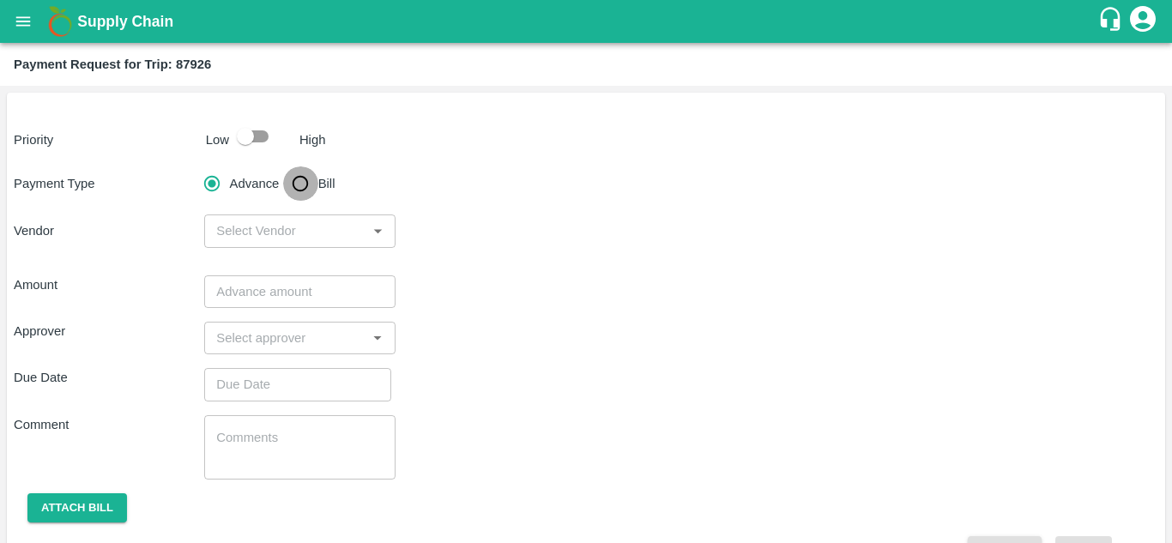
click at [300, 185] on input "Bill" at bounding box center [300, 183] width 34 height 34
radio input "true"
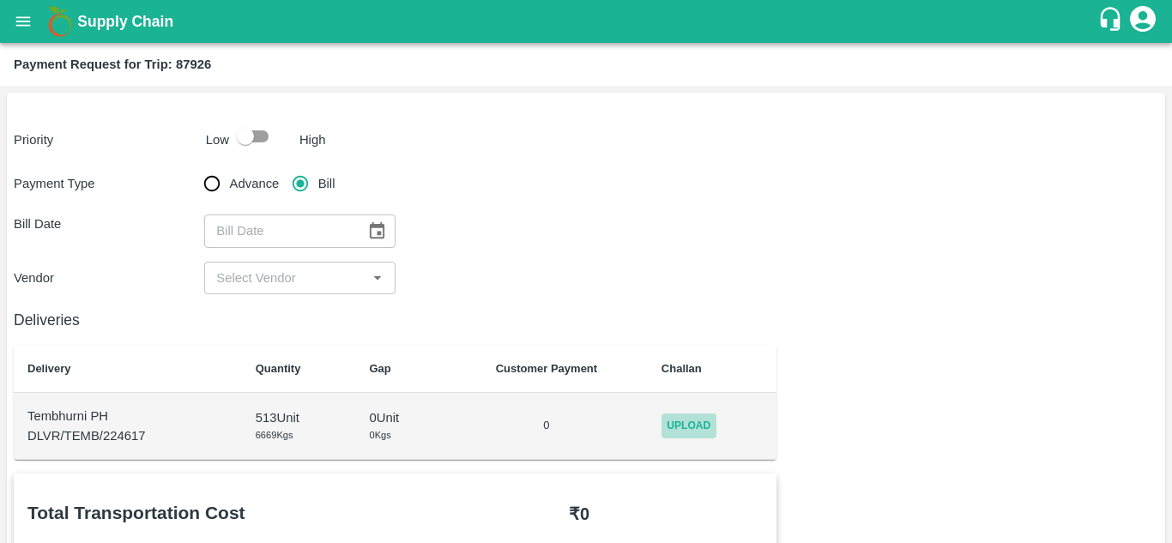
click at [697, 427] on span "Upload" at bounding box center [689, 426] width 55 height 25
click at [0, 0] on input "Upload" at bounding box center [0, 0] width 0 height 0
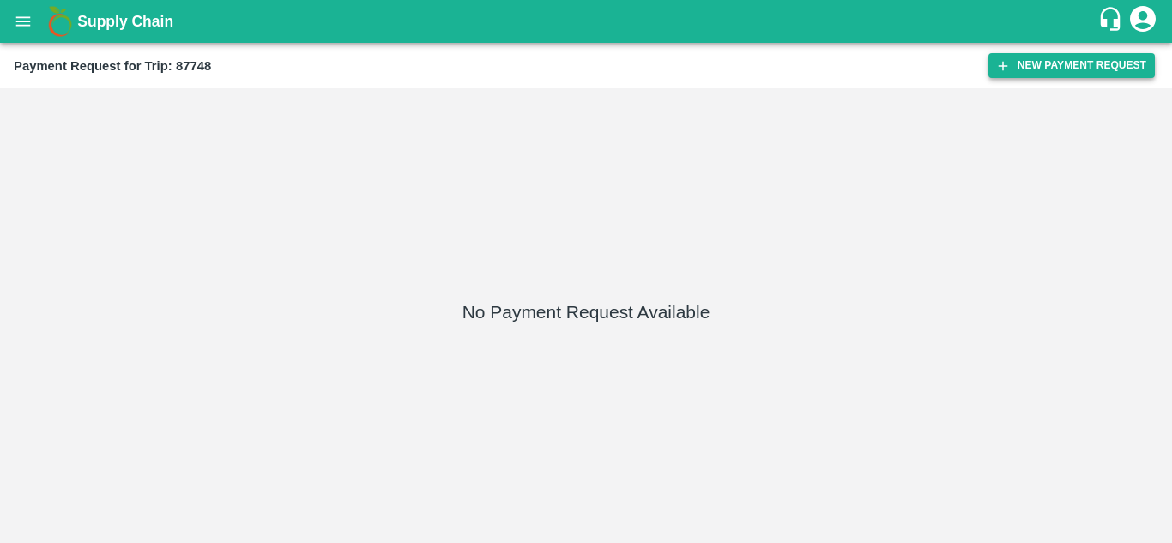
click at [1096, 60] on button "New Payment Request" at bounding box center [1072, 65] width 166 height 25
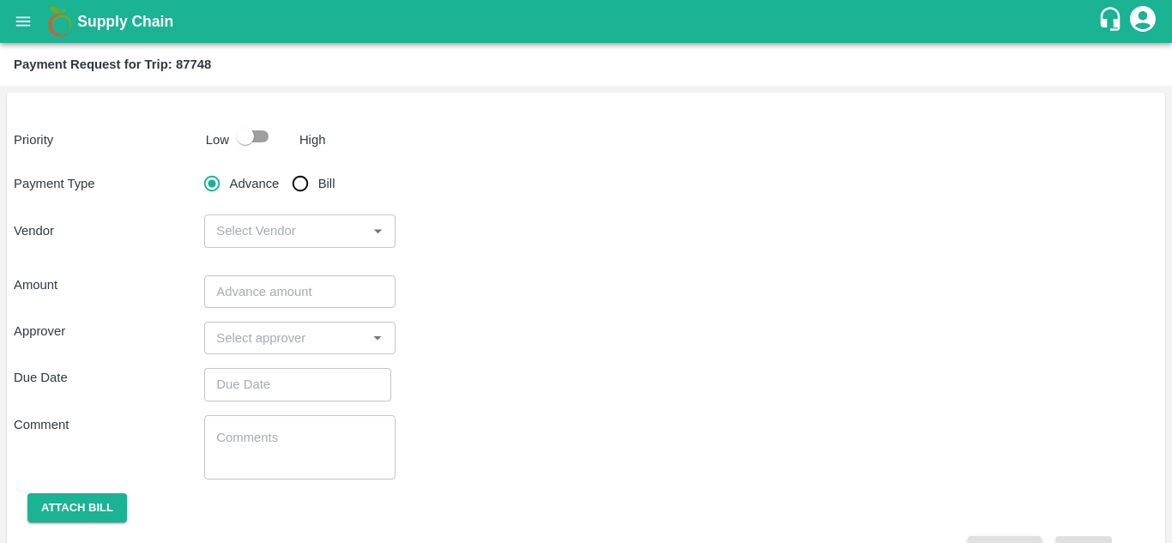
click at [305, 177] on input "Bill" at bounding box center [300, 183] width 34 height 34
radio input "true"
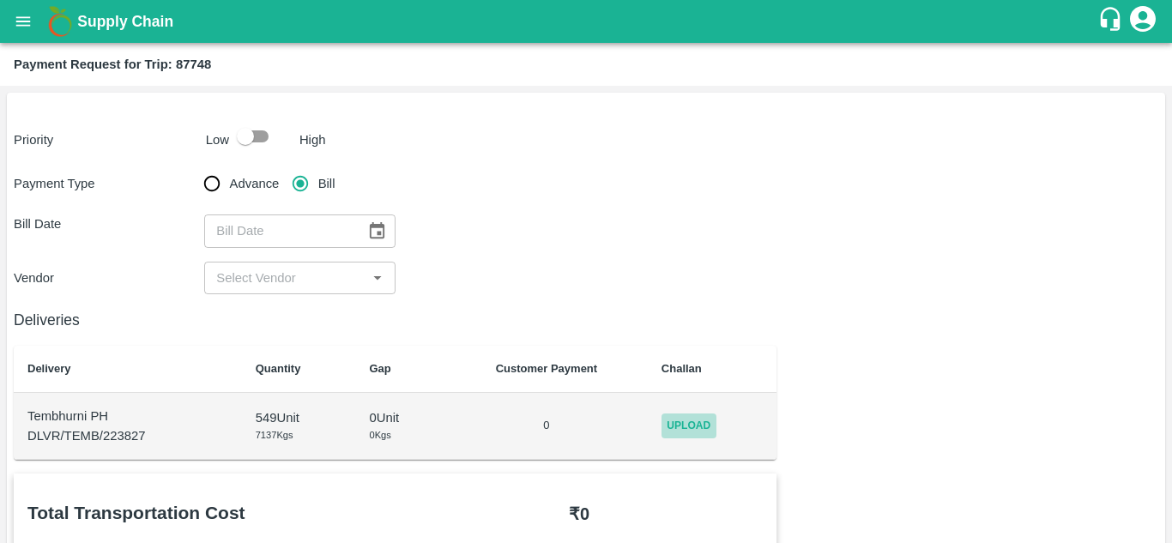
click at [702, 438] on span "Upload" at bounding box center [689, 426] width 55 height 25
click at [0, 0] on input "Upload" at bounding box center [0, 0] width 0 height 0
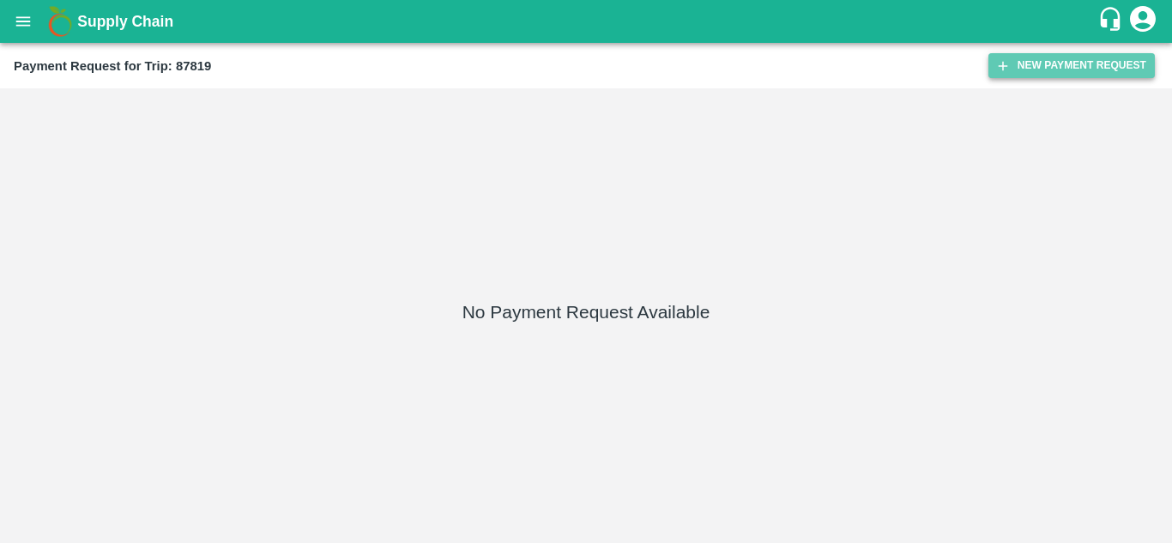
click at [1079, 61] on button "New Payment Request" at bounding box center [1072, 65] width 166 height 25
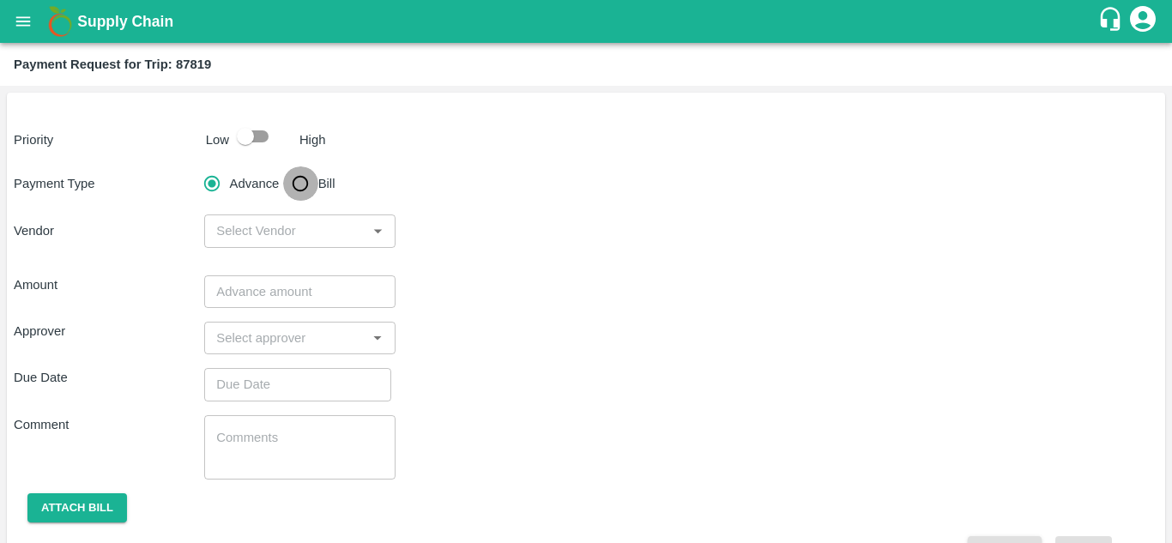
click at [300, 183] on input "Bill" at bounding box center [300, 183] width 34 height 34
radio input "true"
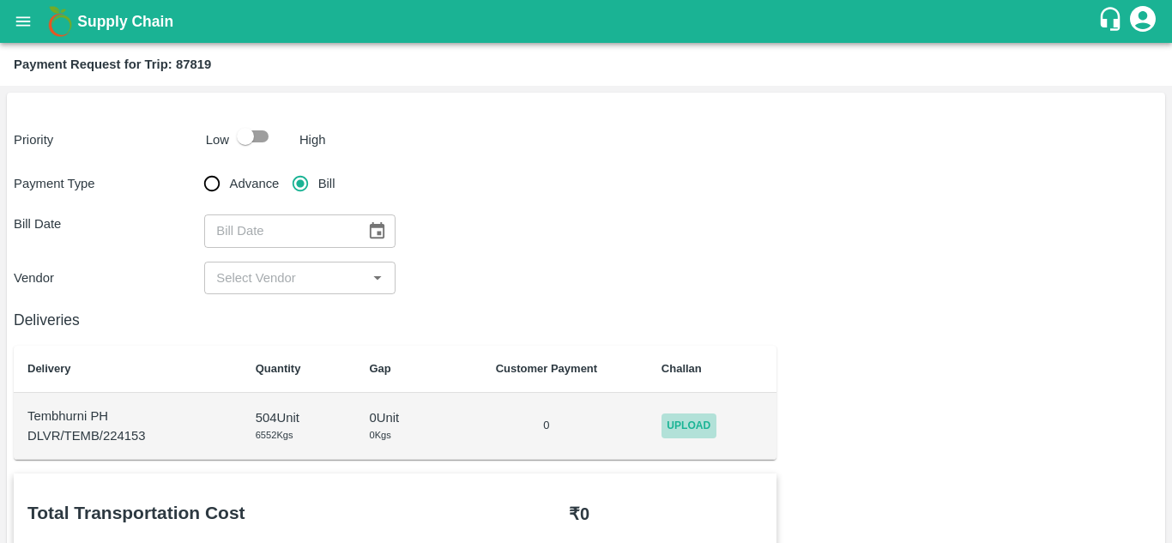
click at [691, 422] on span "Upload" at bounding box center [689, 426] width 55 height 25
click at [0, 0] on input "Upload" at bounding box center [0, 0] width 0 height 0
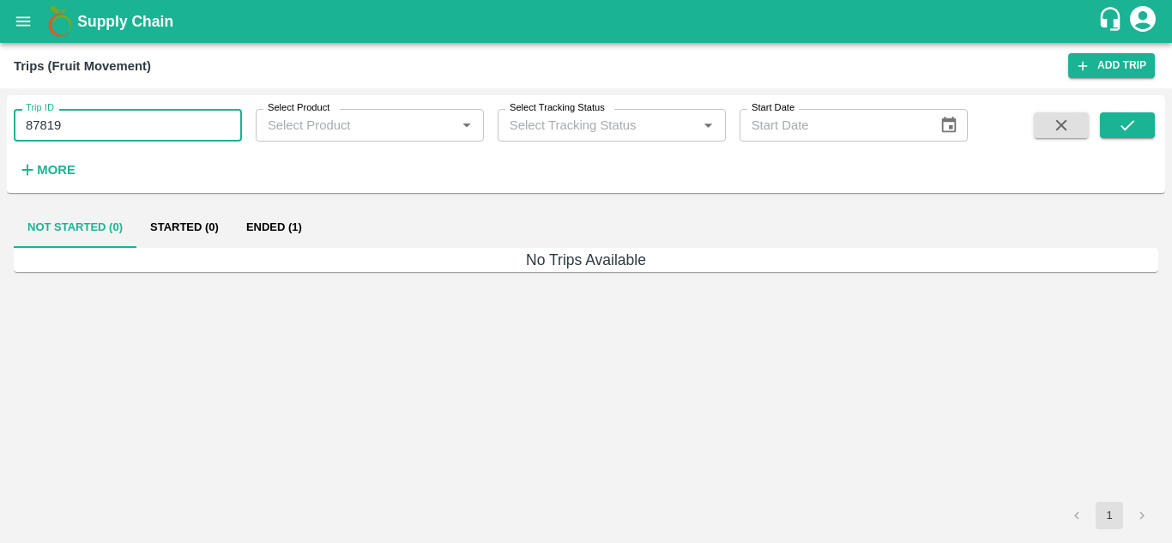
click at [109, 130] on input "87819" at bounding box center [128, 125] width 228 height 33
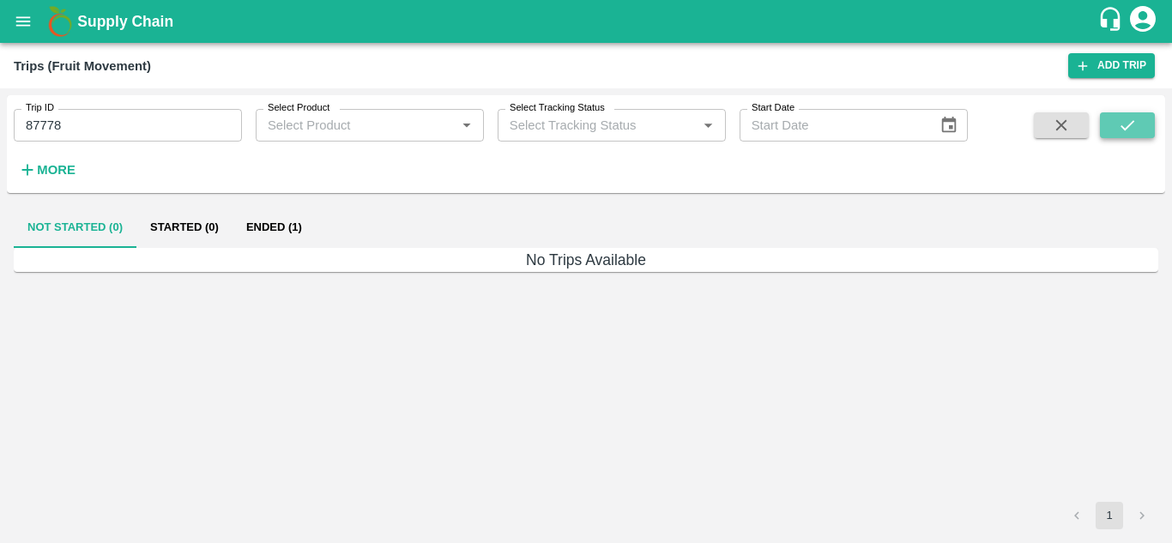
click at [1123, 118] on icon "submit" at bounding box center [1127, 125] width 19 height 19
click at [265, 230] on button "Ended (1)" at bounding box center [274, 227] width 83 height 41
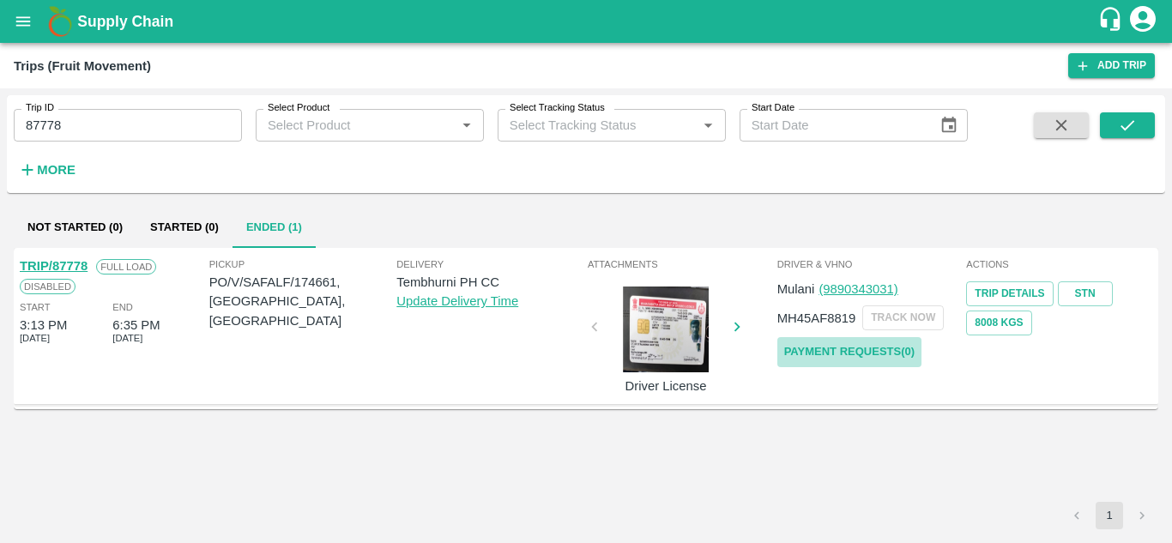
click at [848, 354] on link "Payment Requests( 0 )" at bounding box center [850, 352] width 144 height 30
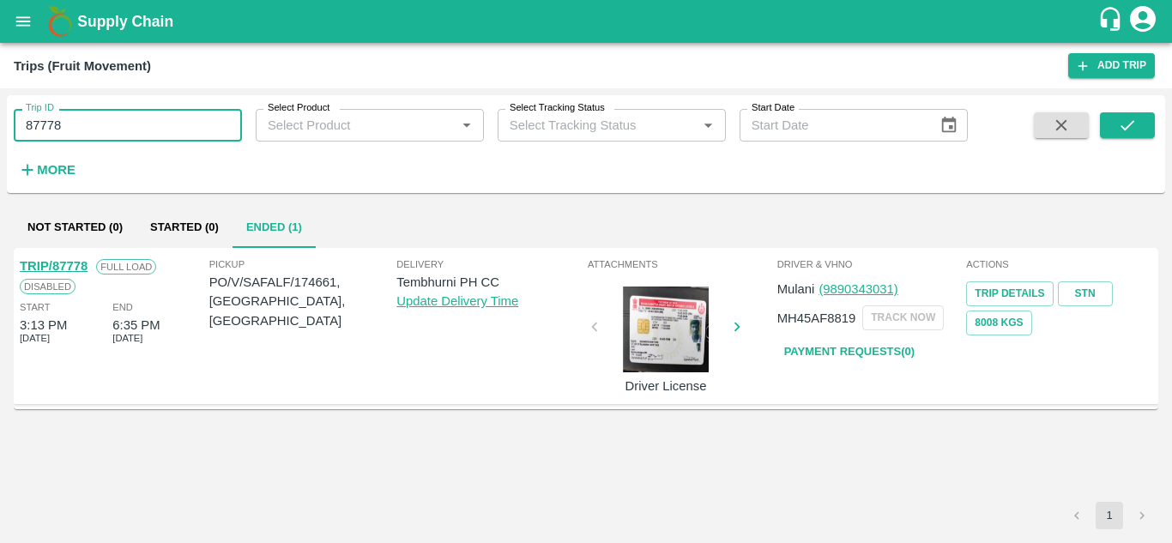
click at [86, 134] on input "87778" at bounding box center [128, 125] width 228 height 33
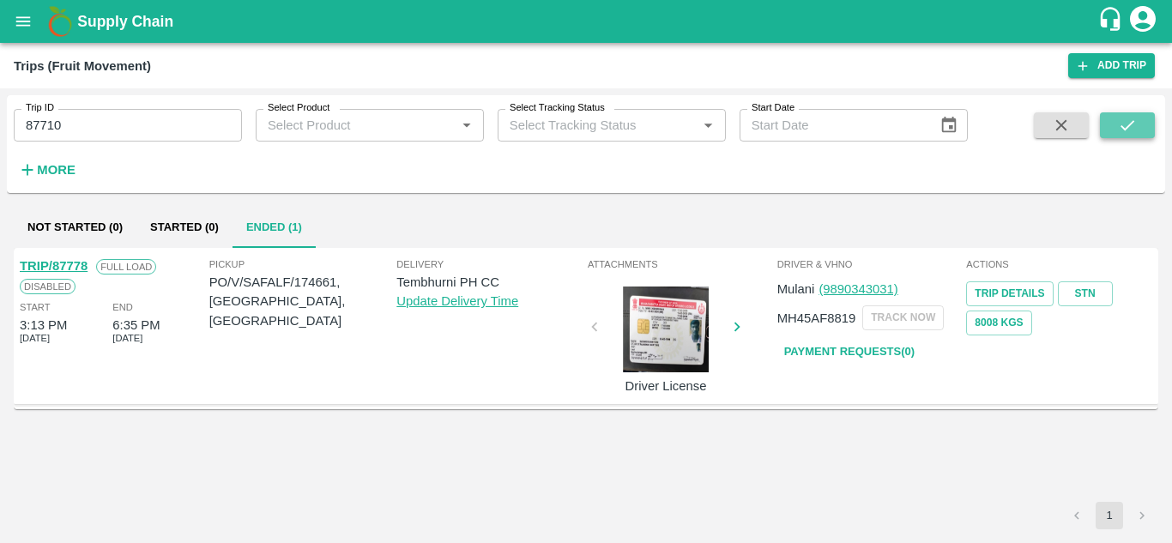
click at [1138, 126] on button "submit" at bounding box center [1127, 125] width 55 height 26
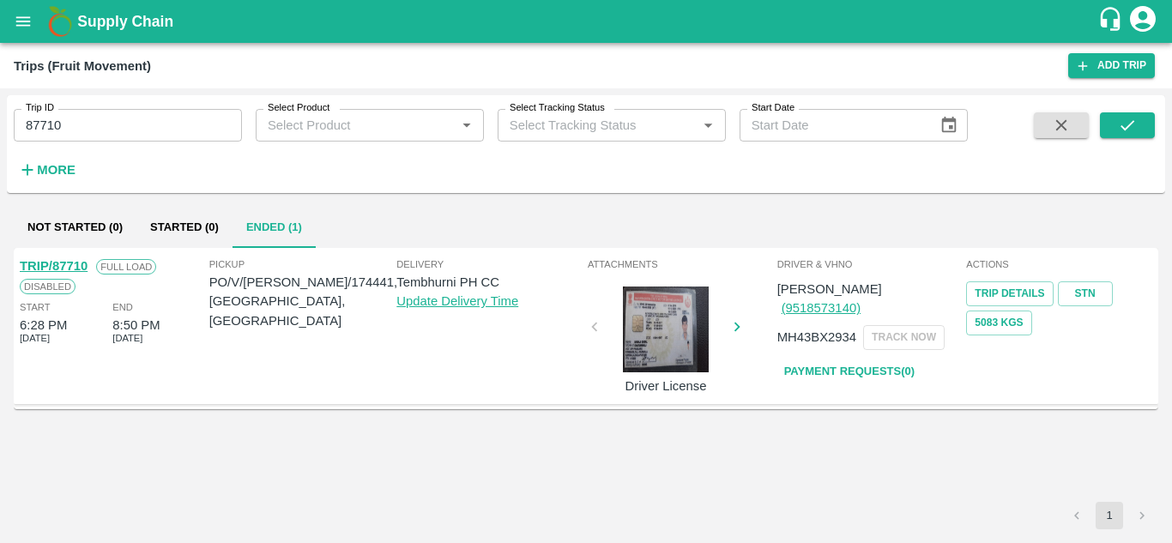
click at [906, 357] on link "Payment Requests( 0 )" at bounding box center [850, 372] width 144 height 30
click at [100, 126] on input "87710" at bounding box center [128, 125] width 228 height 33
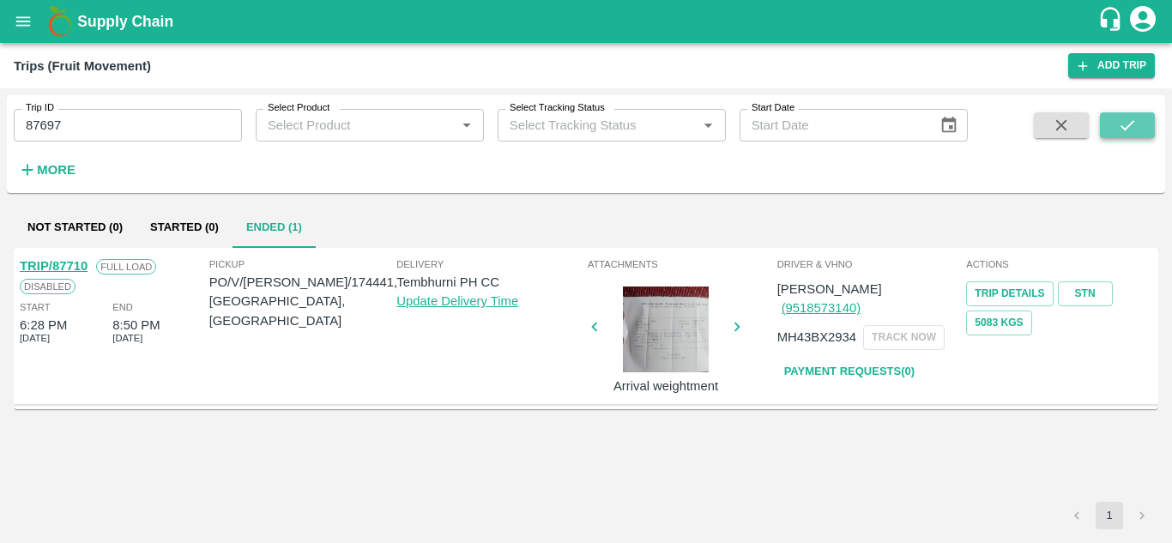
click at [1128, 120] on icon "submit" at bounding box center [1127, 125] width 19 height 19
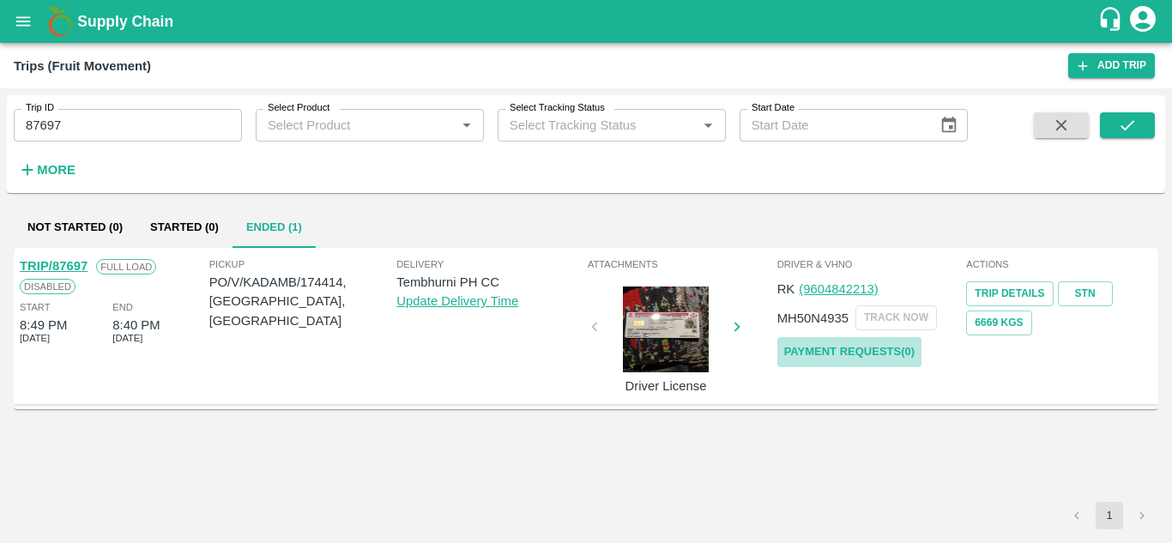
click at [871, 347] on link "Payment Requests( 0 )" at bounding box center [850, 352] width 144 height 30
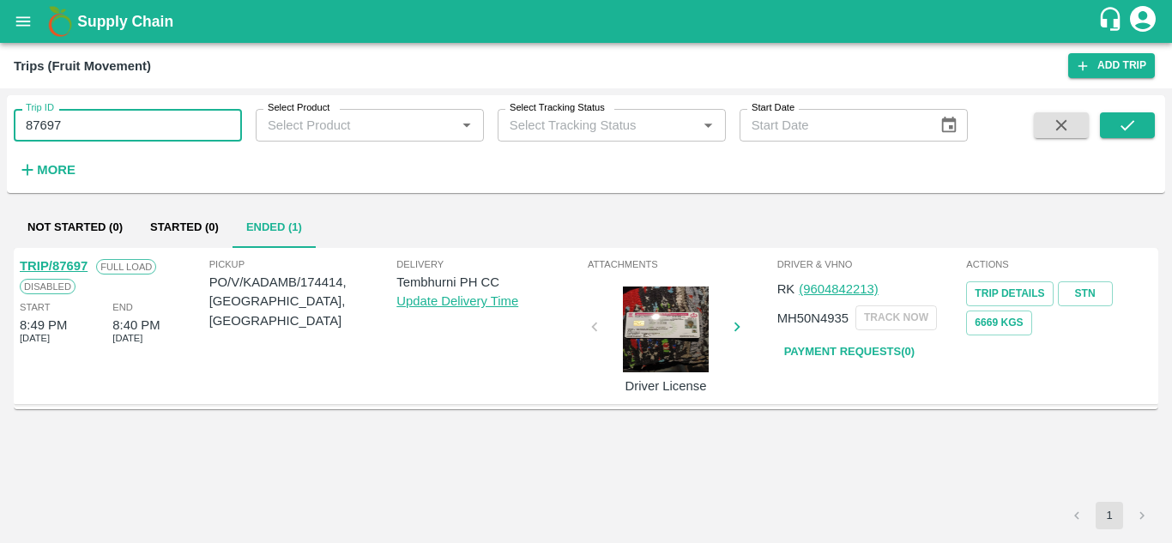
click at [80, 123] on input "87697" at bounding box center [128, 125] width 228 height 33
type input "87731"
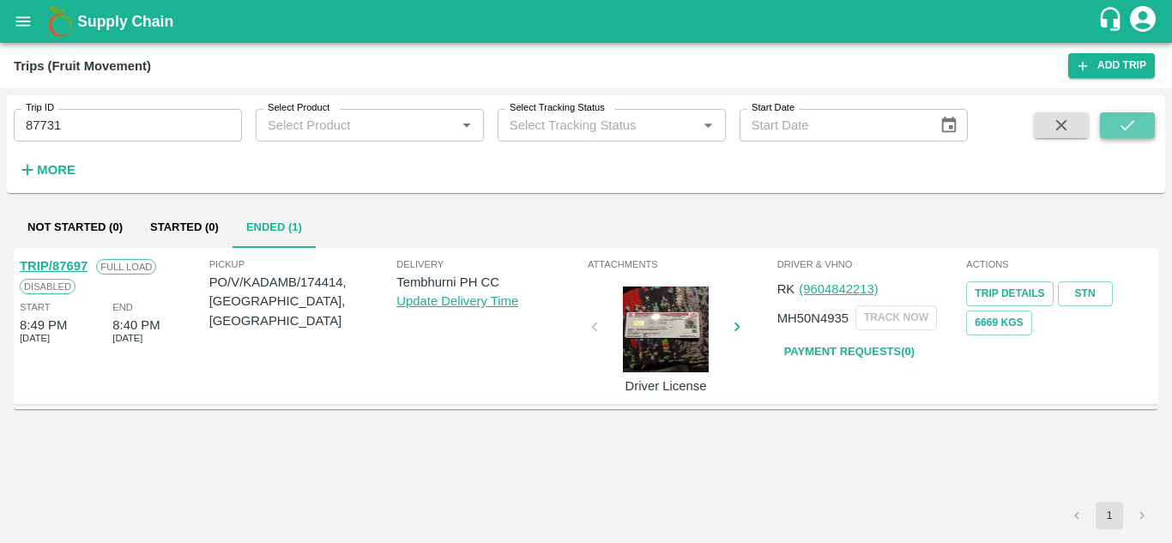
click at [1124, 121] on icon "submit" at bounding box center [1127, 125] width 19 height 19
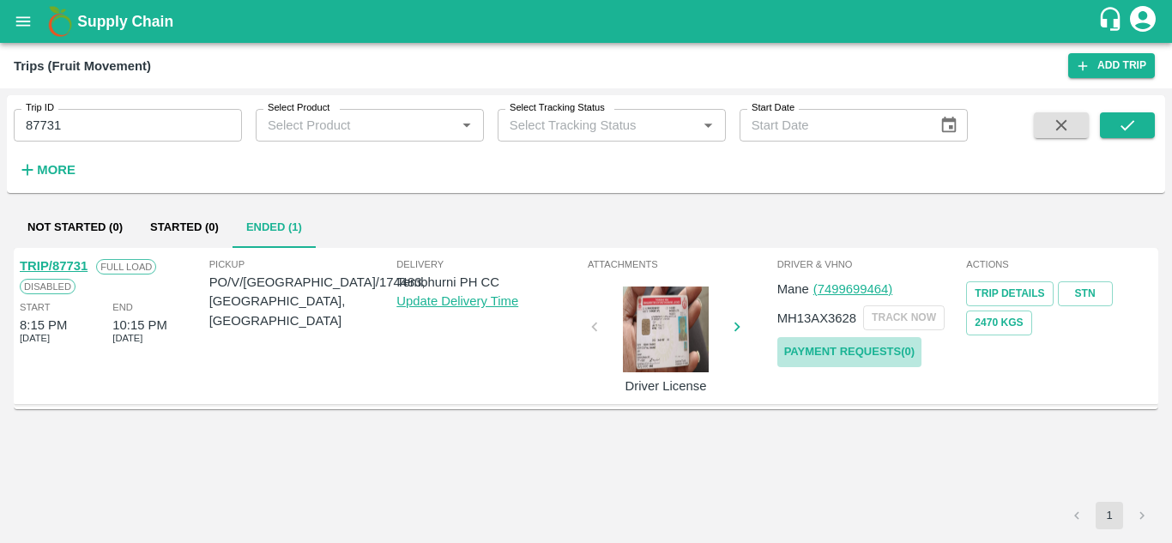
click at [879, 346] on link "Payment Requests( 0 )" at bounding box center [850, 352] width 144 height 30
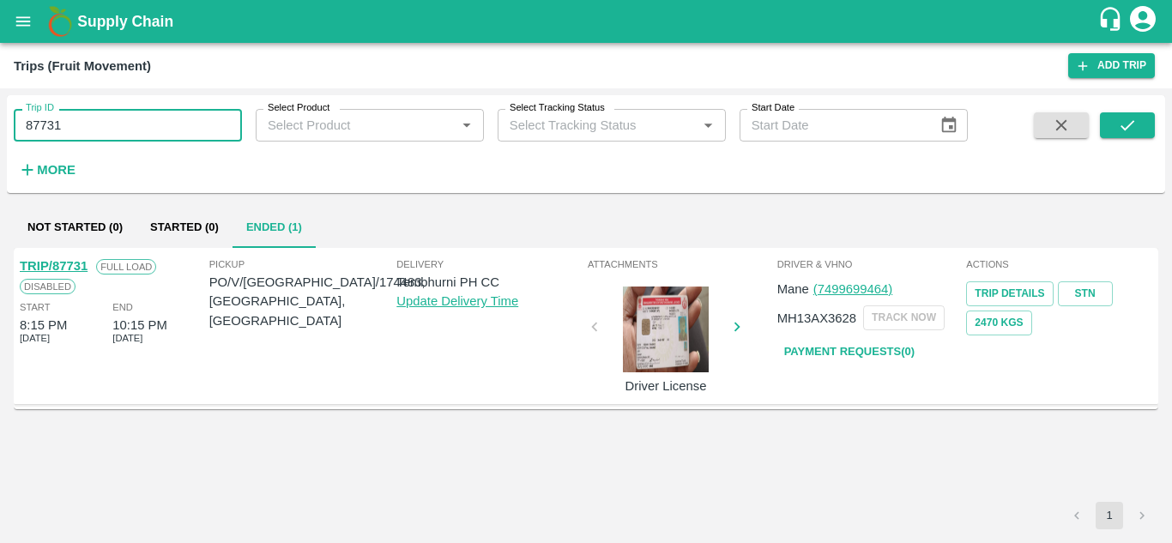
click at [82, 115] on input "87731" at bounding box center [128, 125] width 228 height 33
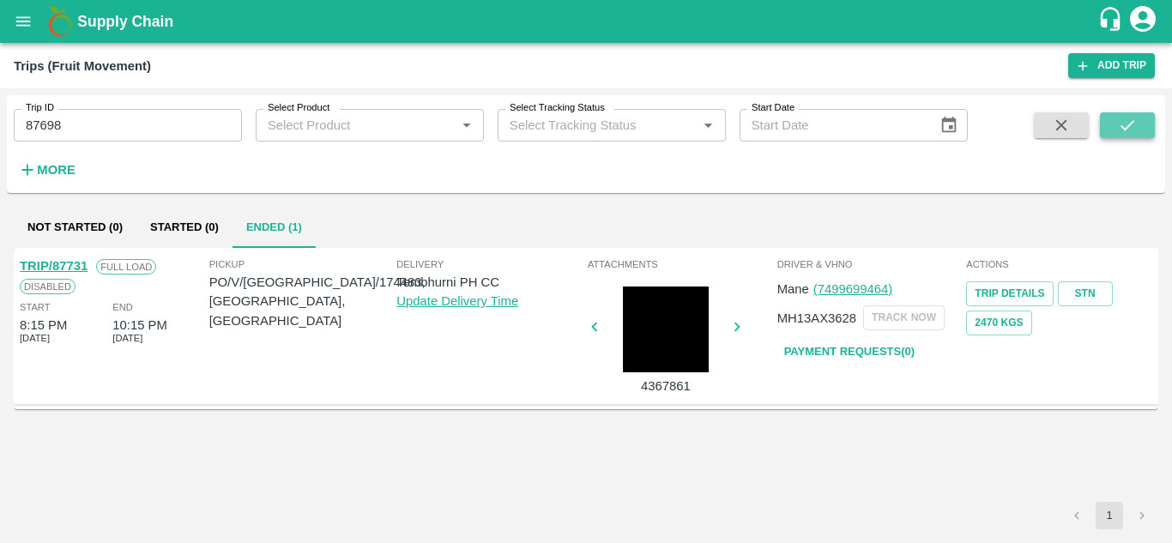
click at [1141, 120] on button "submit" at bounding box center [1127, 125] width 55 height 26
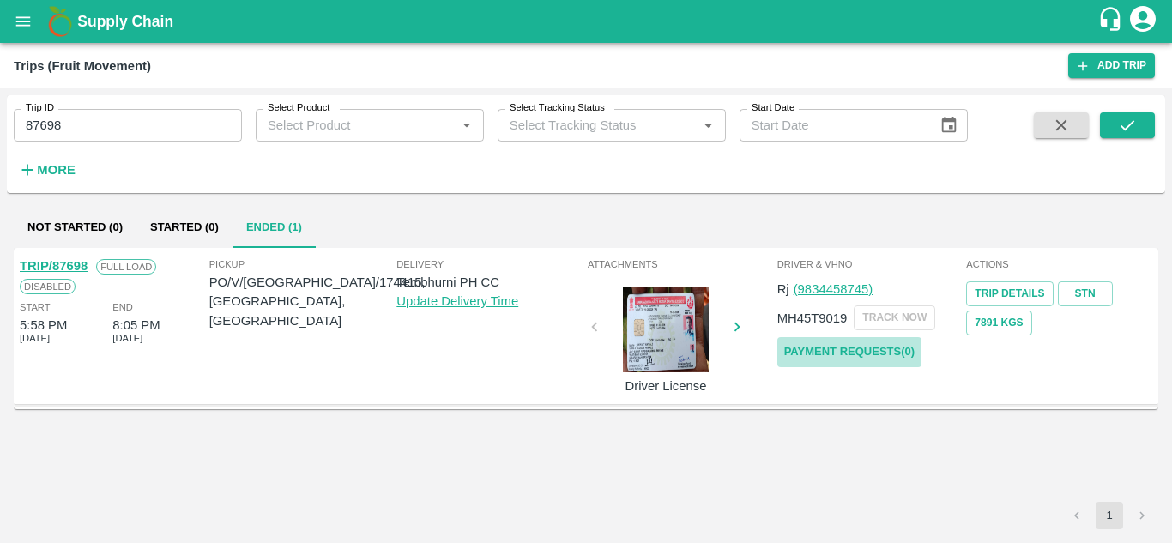
click at [856, 348] on link "Payment Requests( 0 )" at bounding box center [850, 352] width 144 height 30
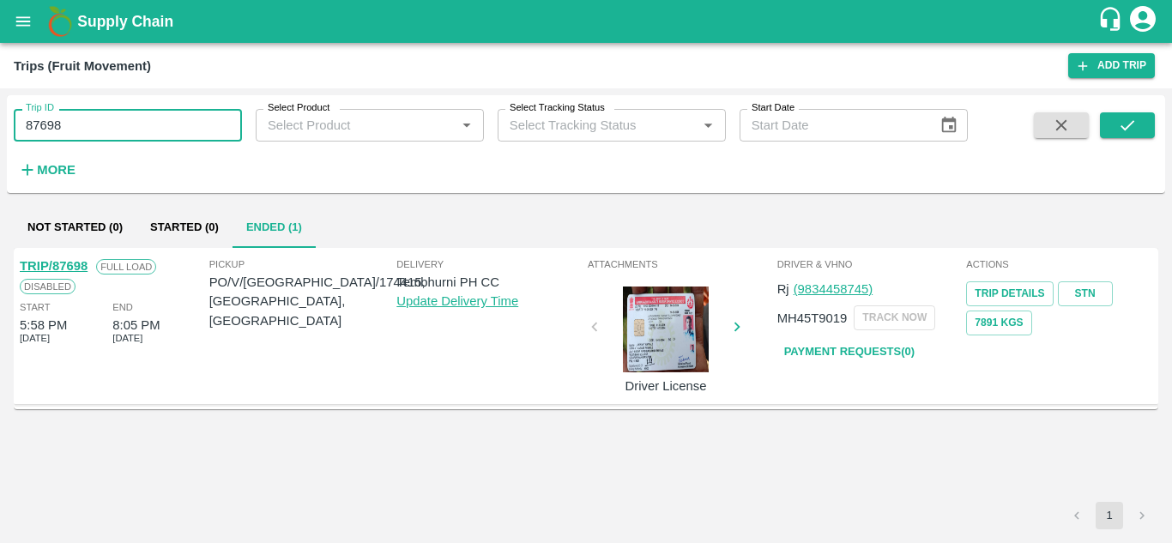
click at [73, 127] on input "87698" at bounding box center [128, 125] width 228 height 33
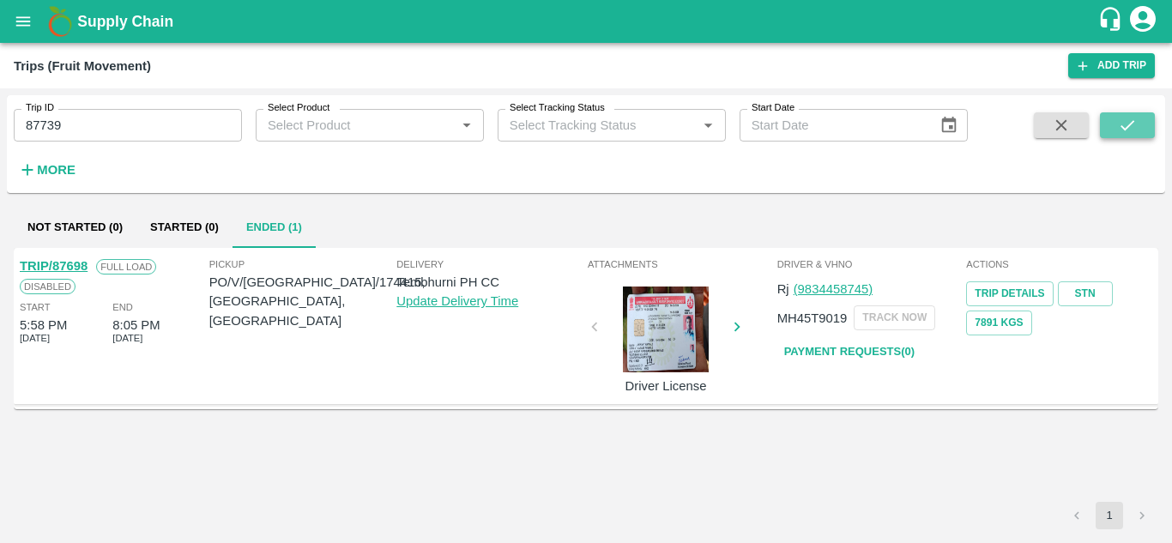
click at [1111, 130] on button "submit" at bounding box center [1127, 125] width 55 height 26
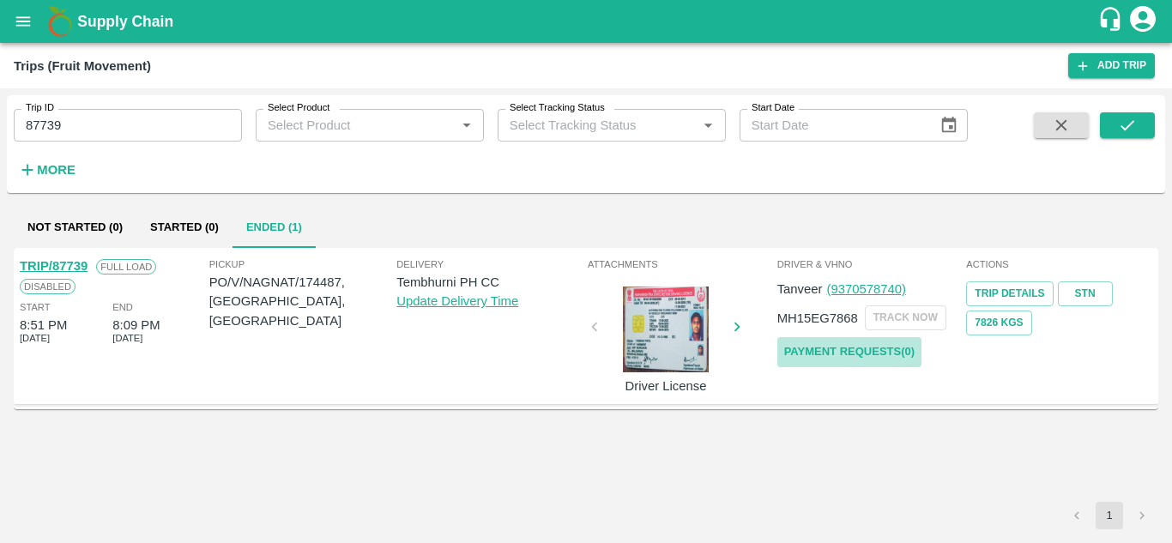
click at [816, 352] on link "Payment Requests( 0 )" at bounding box center [850, 352] width 144 height 30
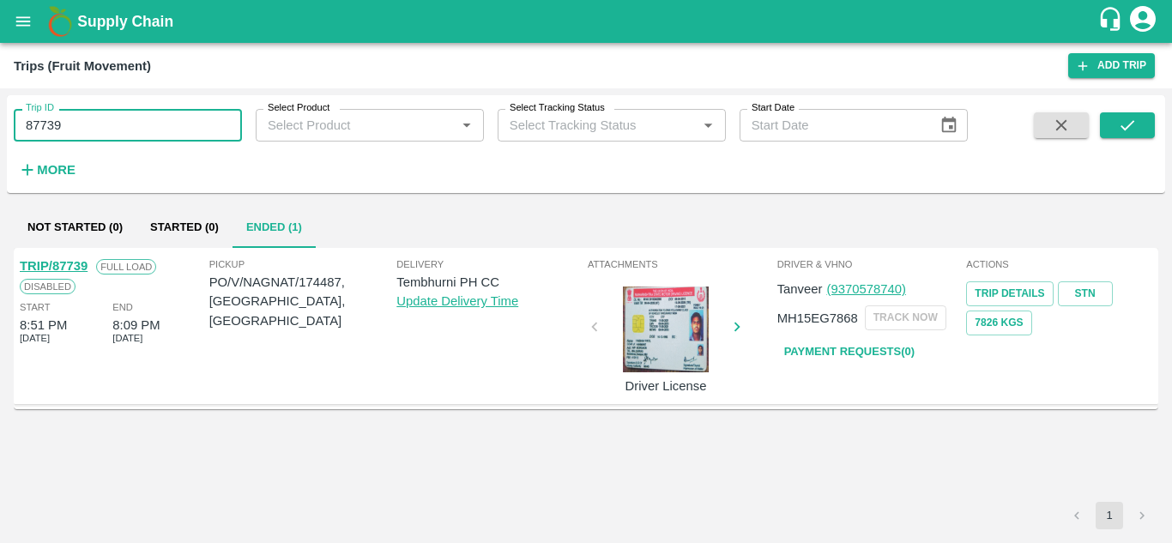
click at [83, 129] on input "87739" at bounding box center [128, 125] width 228 height 33
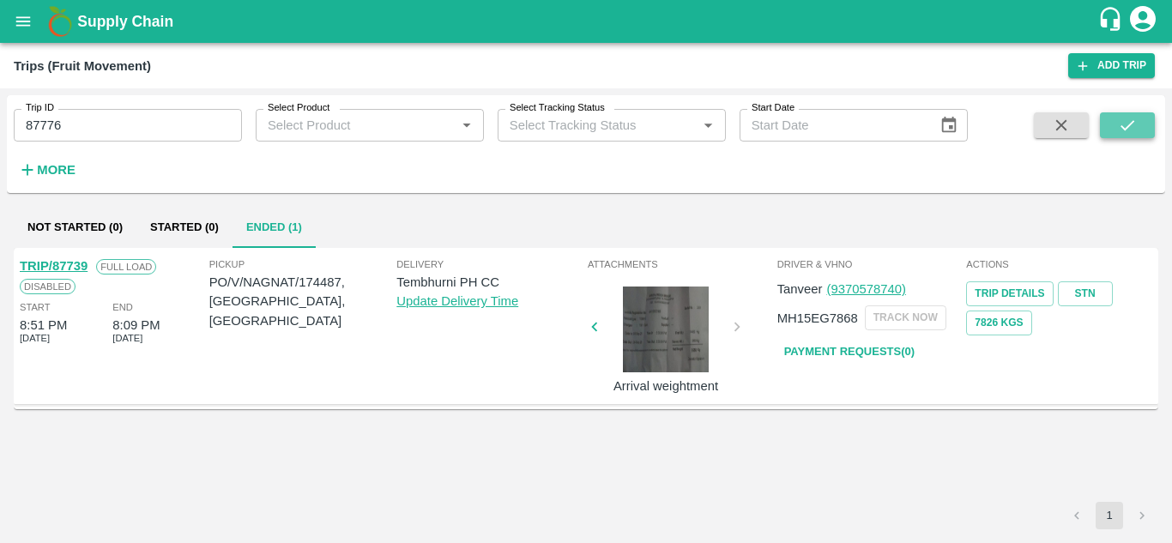
click at [1129, 120] on icon "submit" at bounding box center [1127, 125] width 19 height 19
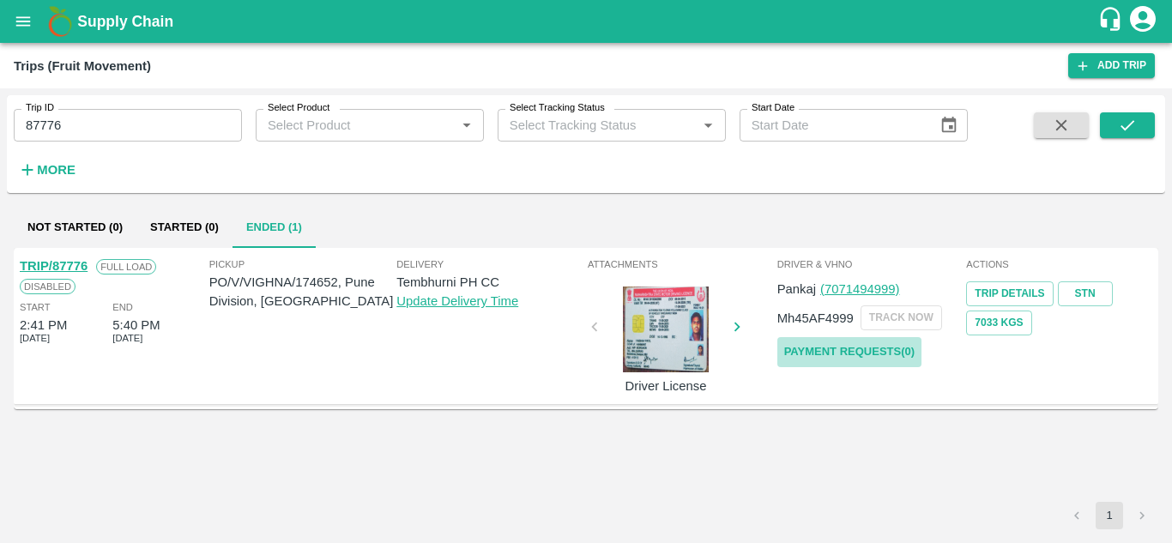
click at [834, 352] on link "Payment Requests( 0 )" at bounding box center [850, 352] width 144 height 30
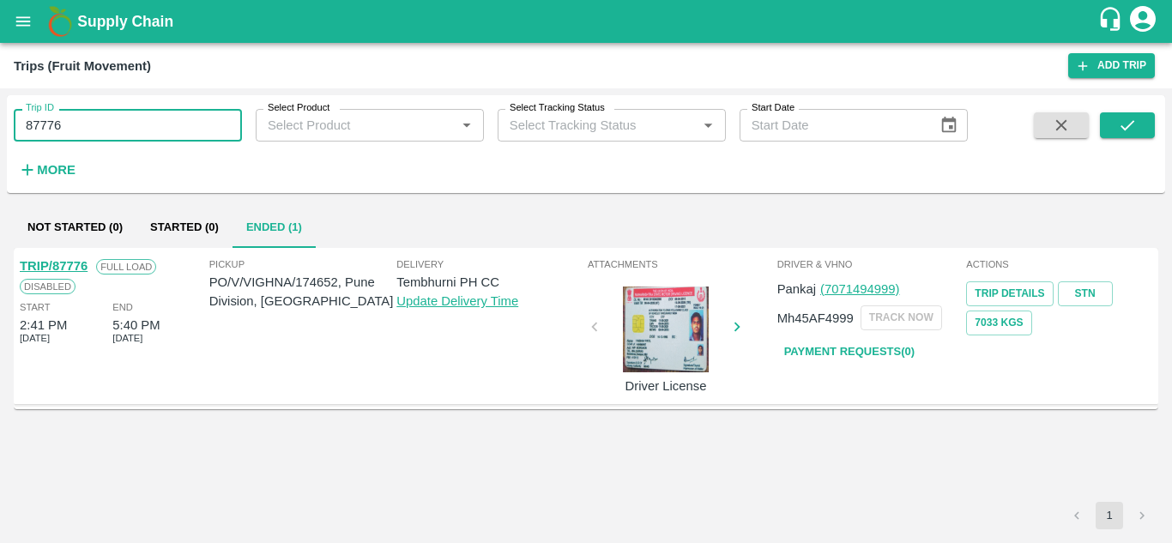
click at [84, 136] on input "87776" at bounding box center [128, 125] width 228 height 33
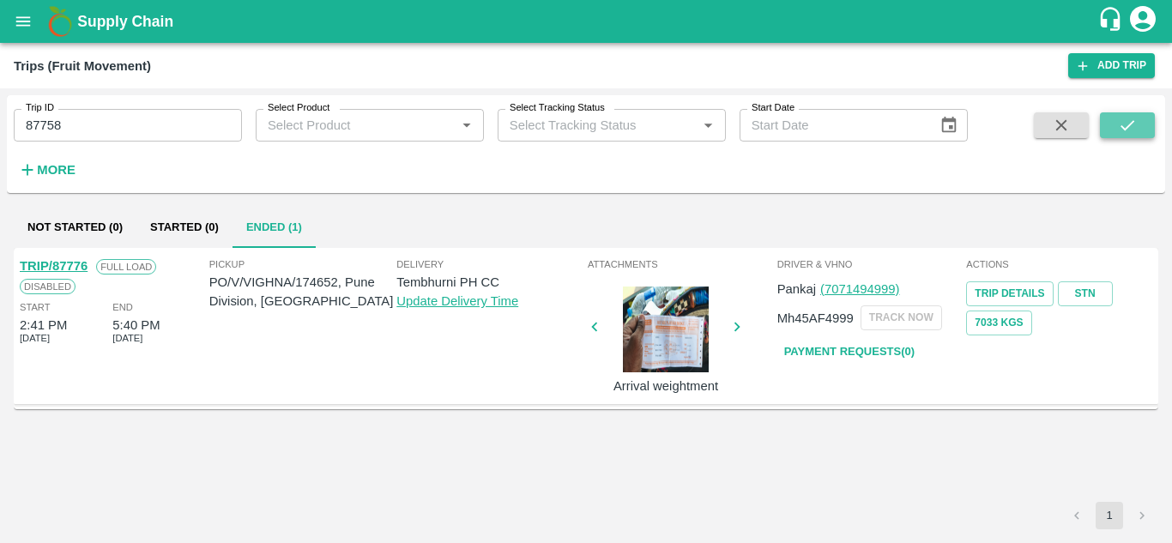
click at [1130, 122] on icon "submit" at bounding box center [1127, 125] width 19 height 19
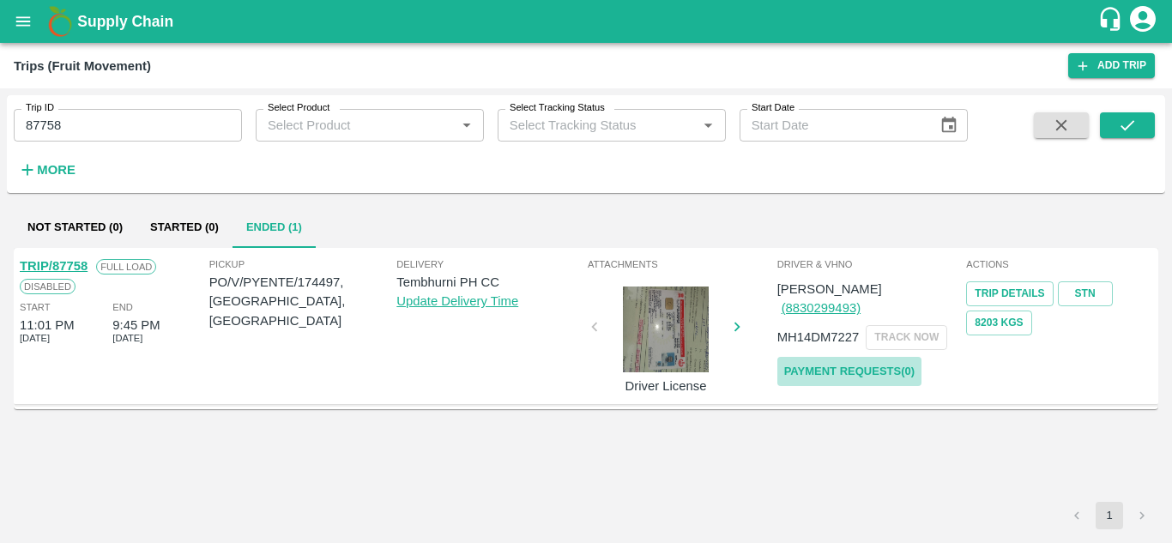
click at [868, 357] on link "Payment Requests( 0 )" at bounding box center [850, 372] width 144 height 30
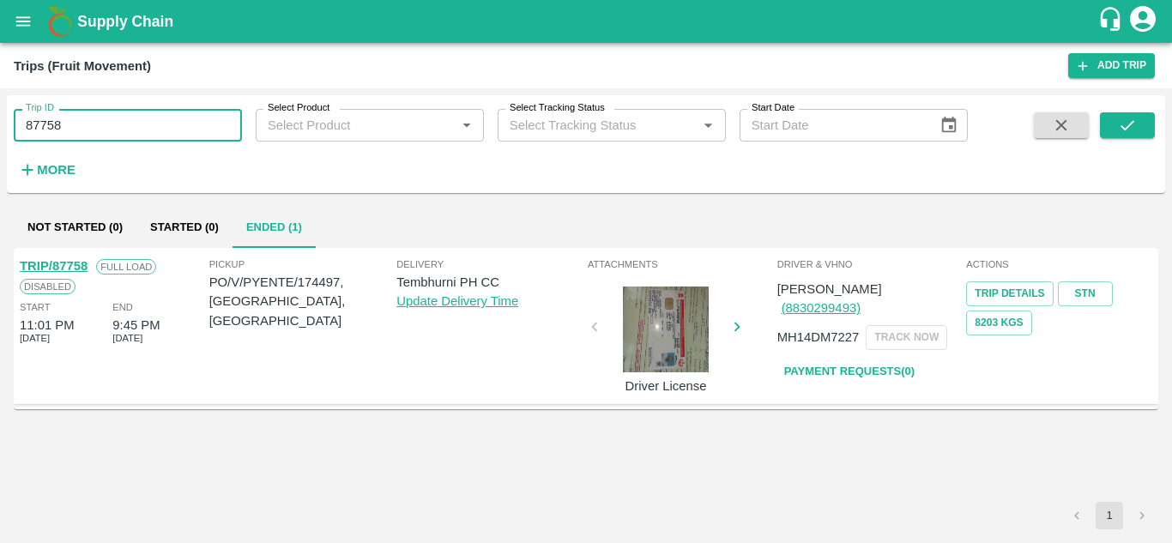
click at [102, 121] on input "87758" at bounding box center [128, 125] width 228 height 33
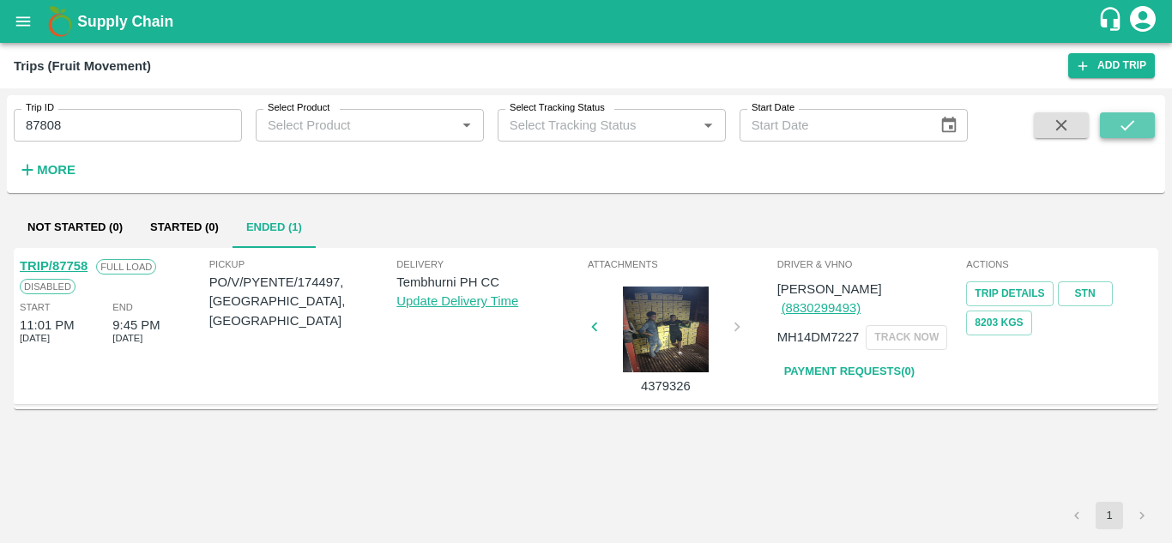
click at [1127, 129] on icon "submit" at bounding box center [1128, 125] width 14 height 10
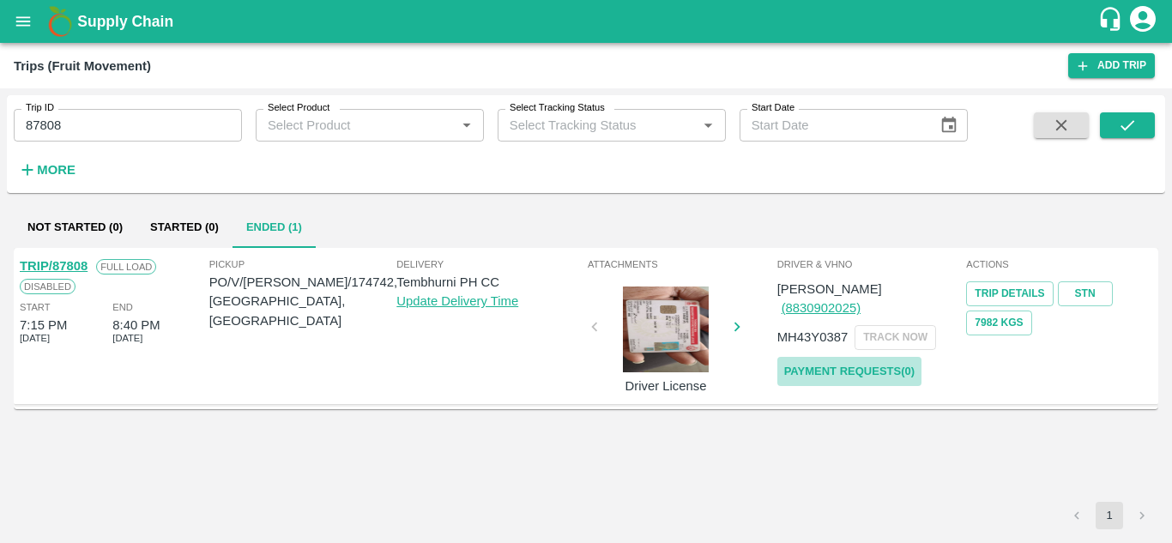
click at [835, 361] on link "Payment Requests( 0 )" at bounding box center [850, 372] width 144 height 30
click at [100, 129] on input "87808" at bounding box center [128, 125] width 228 height 33
click at [1111, 119] on button "submit" at bounding box center [1127, 125] width 55 height 26
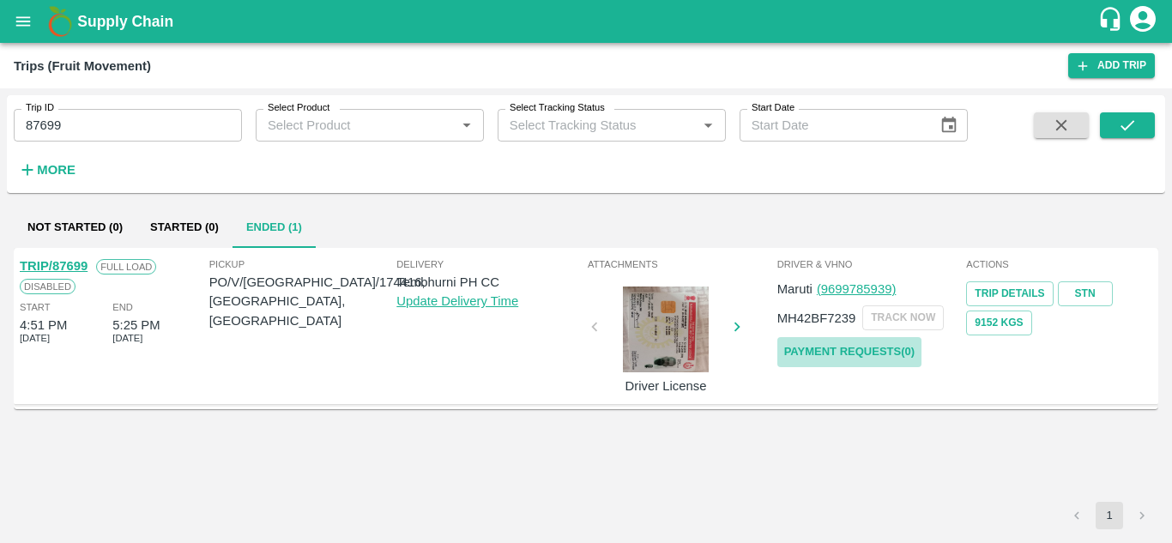
click at [819, 349] on link "Payment Requests( 0 )" at bounding box center [850, 352] width 144 height 30
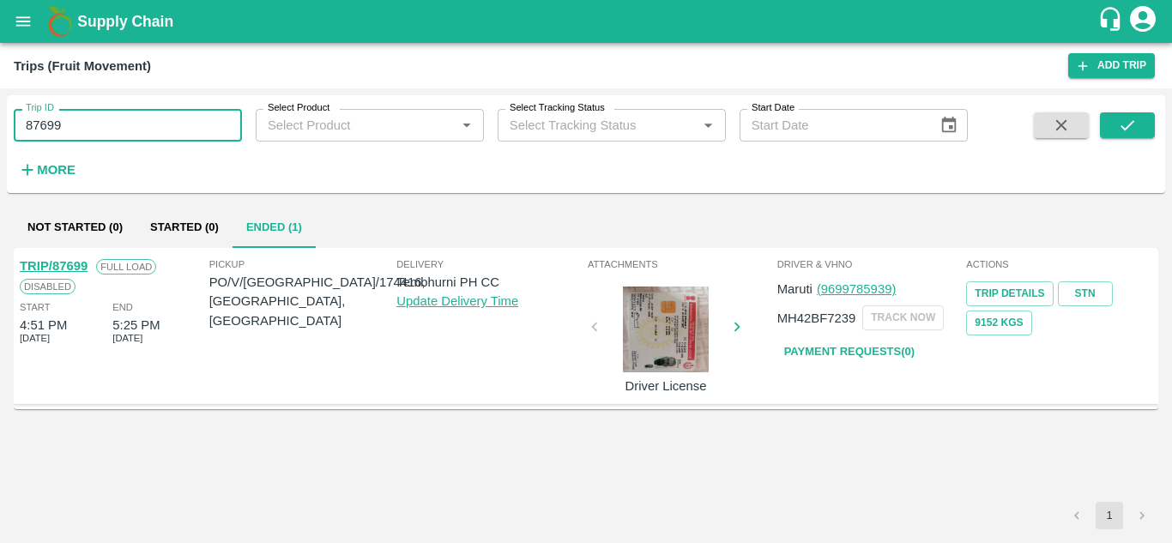
click at [102, 122] on input "87699" at bounding box center [128, 125] width 228 height 33
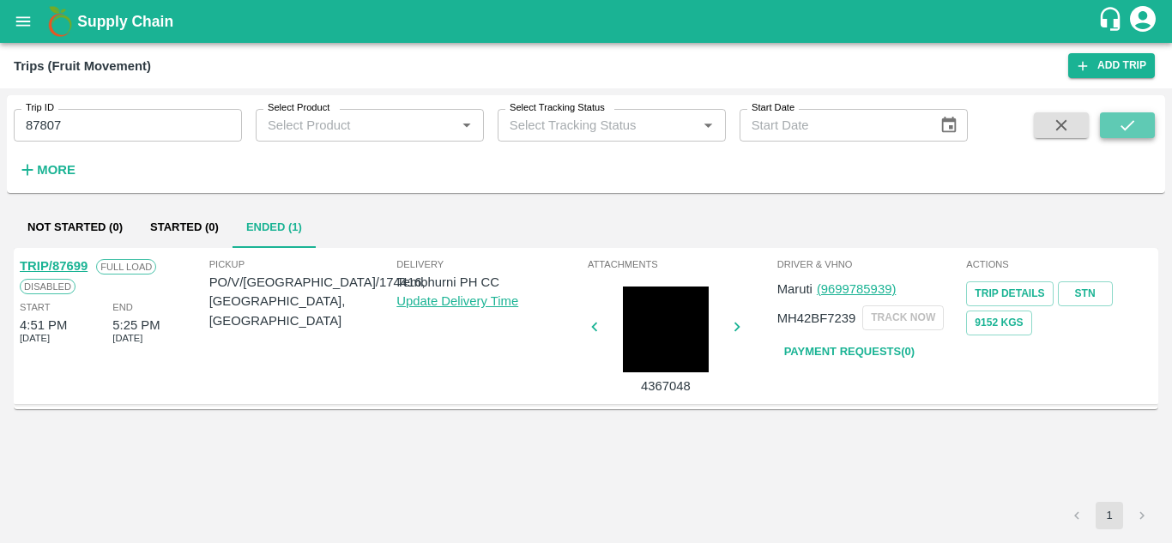
click at [1129, 118] on icon "submit" at bounding box center [1127, 125] width 19 height 19
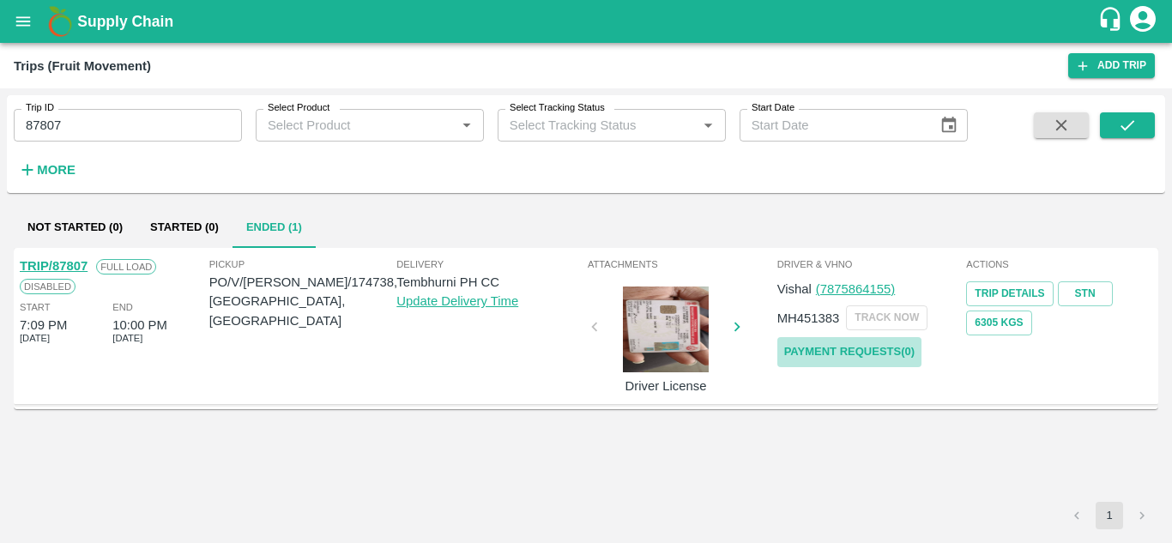
click at [842, 353] on link "Payment Requests( 0 )" at bounding box center [850, 352] width 144 height 30
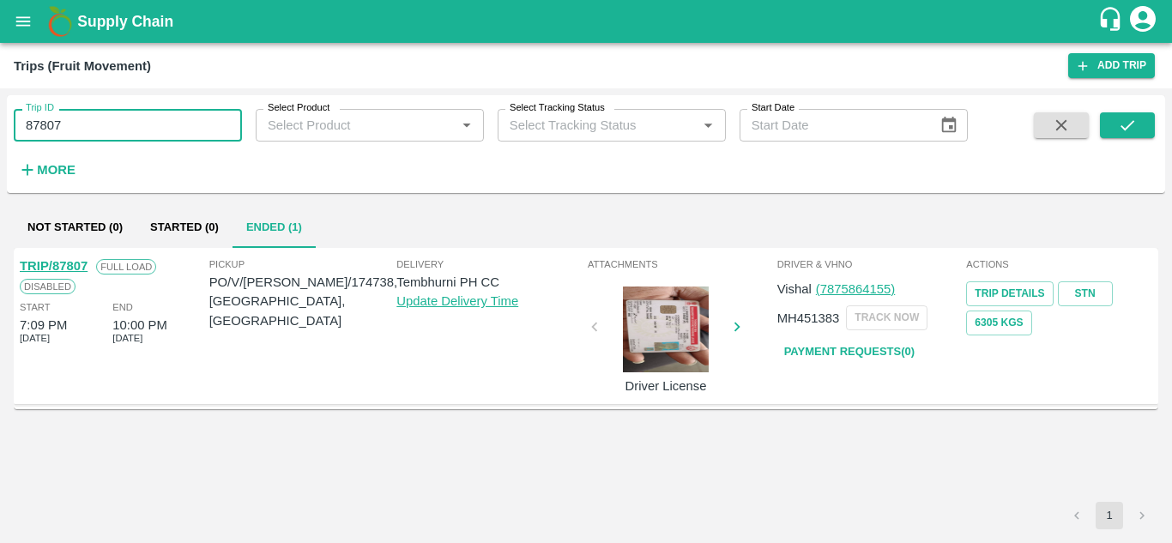
click at [75, 119] on input "87807" at bounding box center [128, 125] width 228 height 33
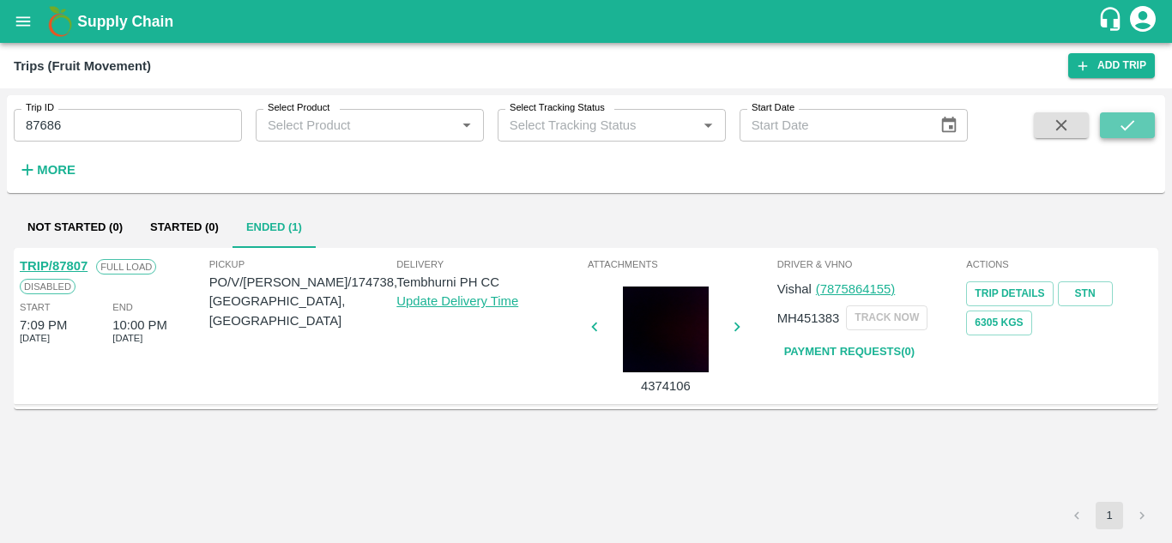
click at [1142, 126] on button "submit" at bounding box center [1127, 125] width 55 height 26
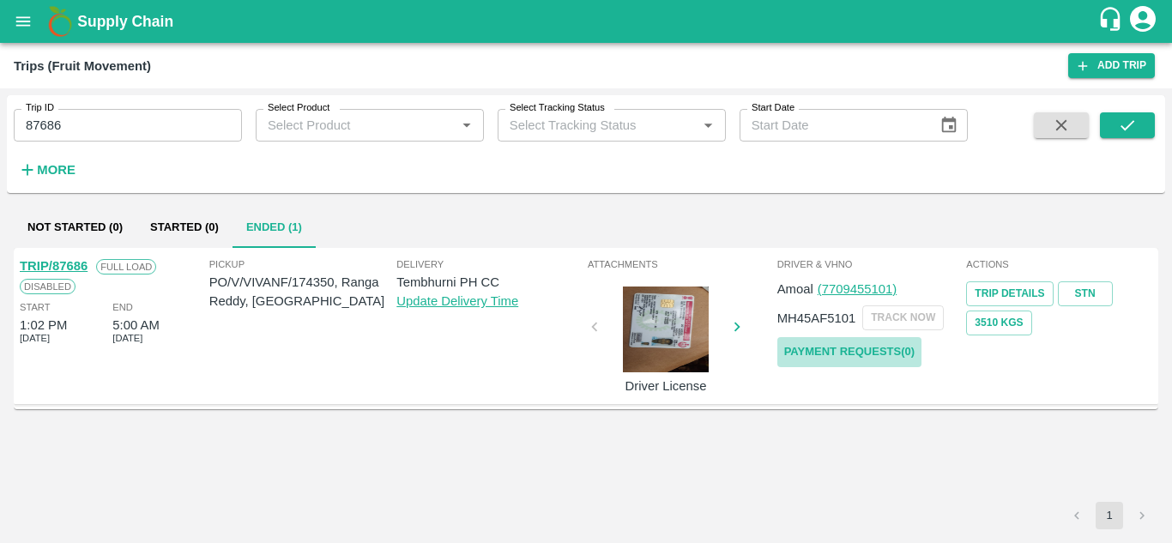
click at [853, 348] on link "Payment Requests( 0 )" at bounding box center [850, 352] width 144 height 30
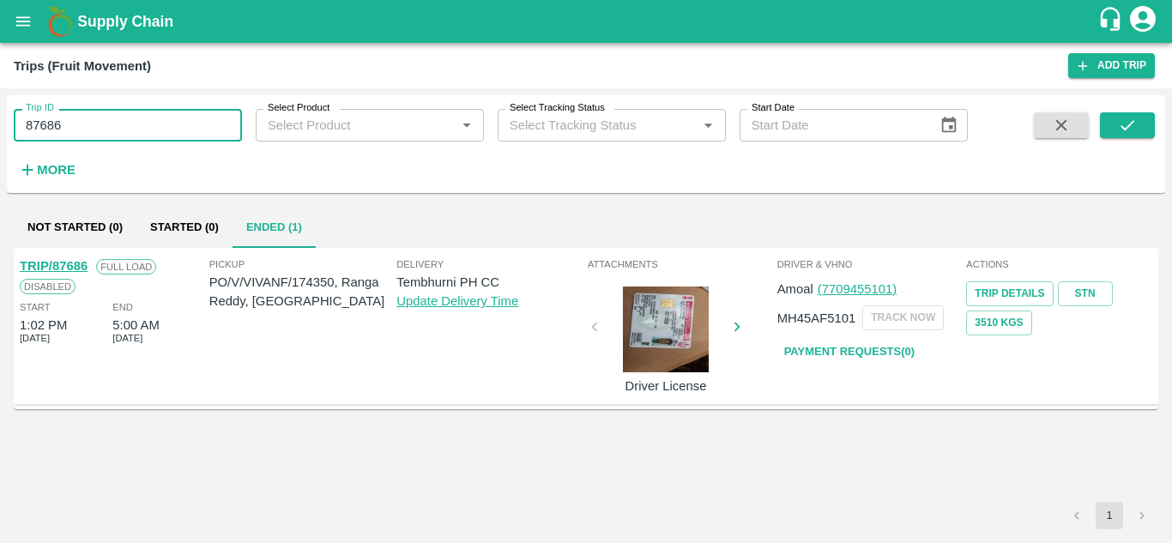
click at [89, 119] on input "87686" at bounding box center [128, 125] width 228 height 33
type input "87688"
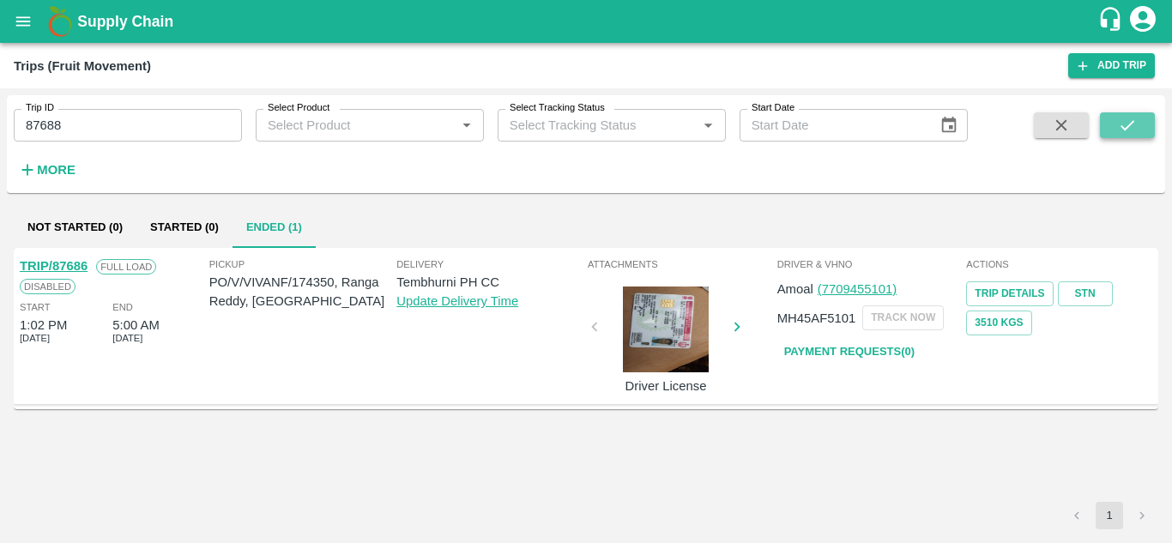
click at [1141, 121] on button "submit" at bounding box center [1127, 125] width 55 height 26
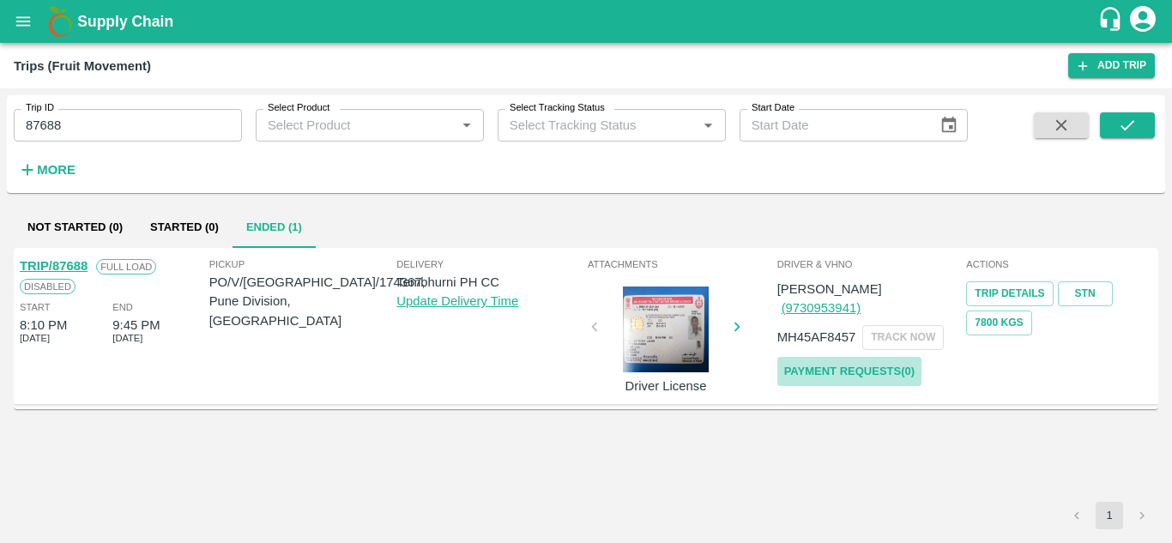
click at [851, 357] on link "Payment Requests( 0 )" at bounding box center [850, 372] width 144 height 30
click at [1129, 118] on icon "submit" at bounding box center [1127, 125] width 19 height 19
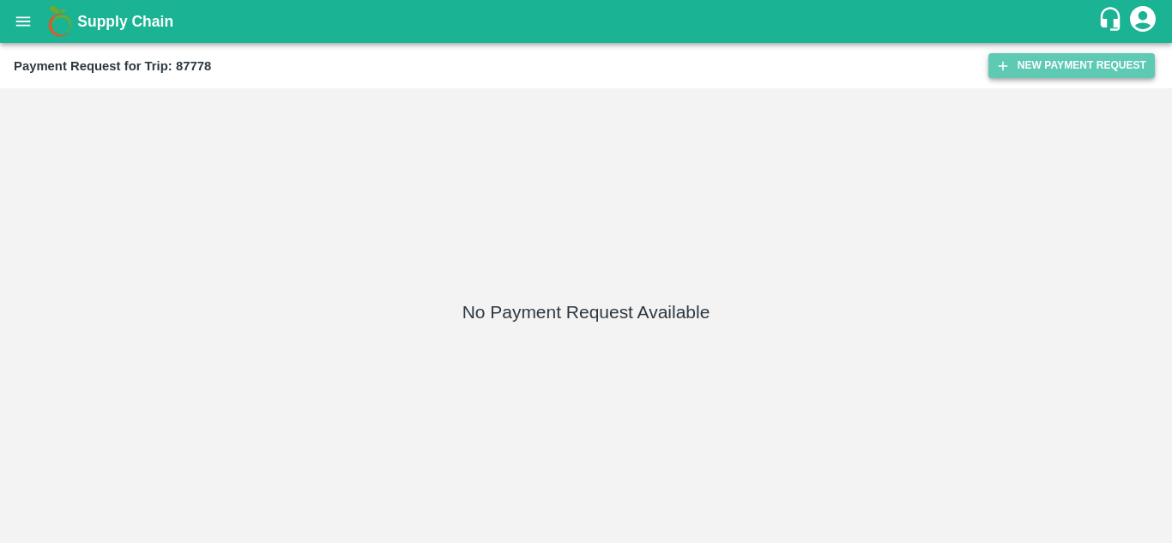
click at [1056, 65] on button "New Payment Request" at bounding box center [1072, 65] width 166 height 25
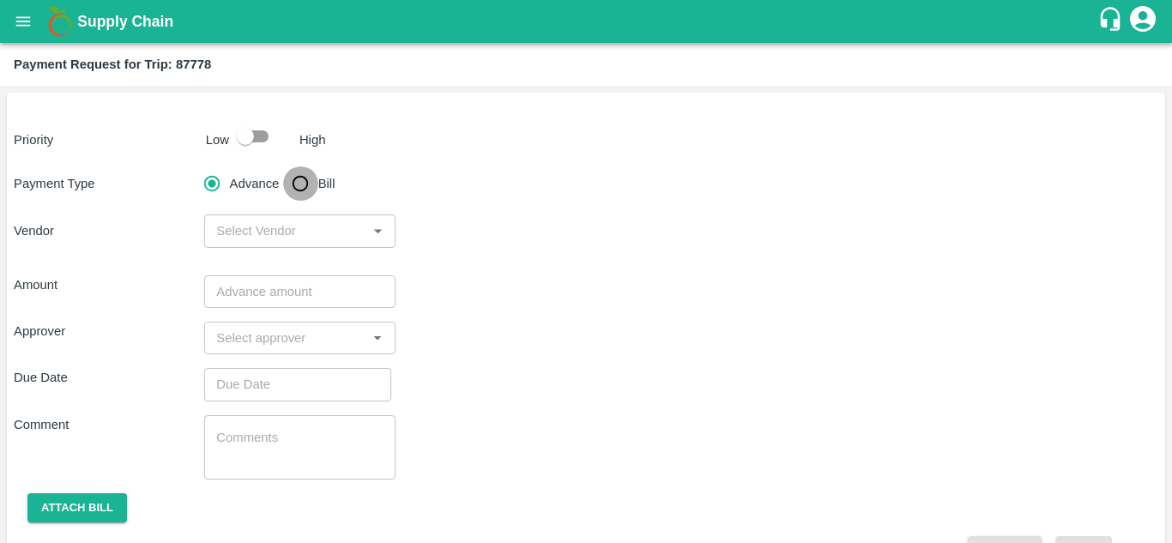
click at [303, 185] on input "Bill" at bounding box center [300, 183] width 34 height 34
radio input "true"
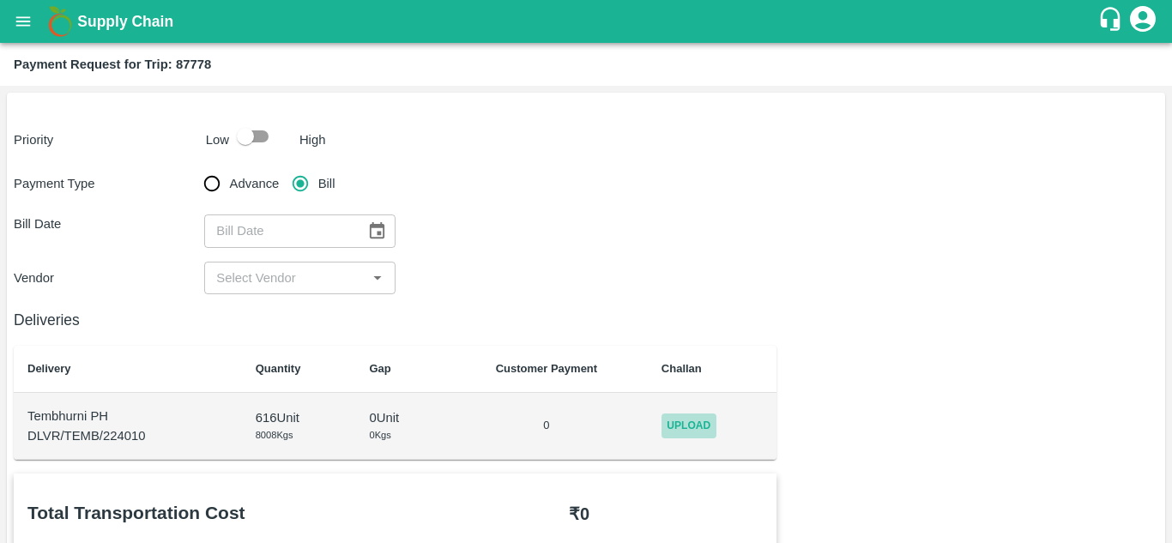
click at [688, 423] on span "Upload" at bounding box center [689, 426] width 55 height 25
click at [0, 0] on input "Upload" at bounding box center [0, 0] width 0 height 0
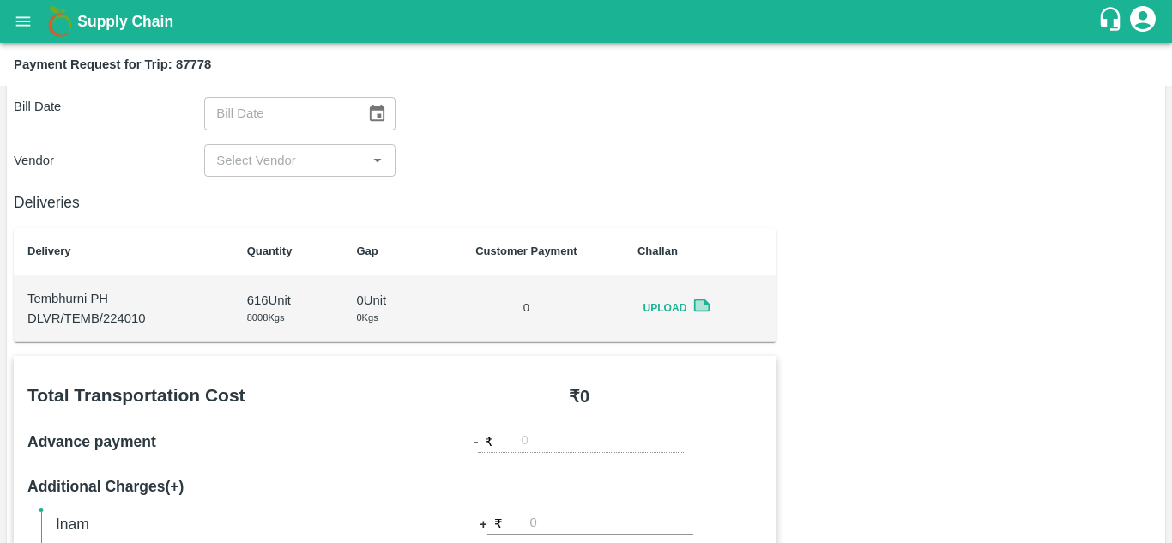
scroll to position [112, 0]
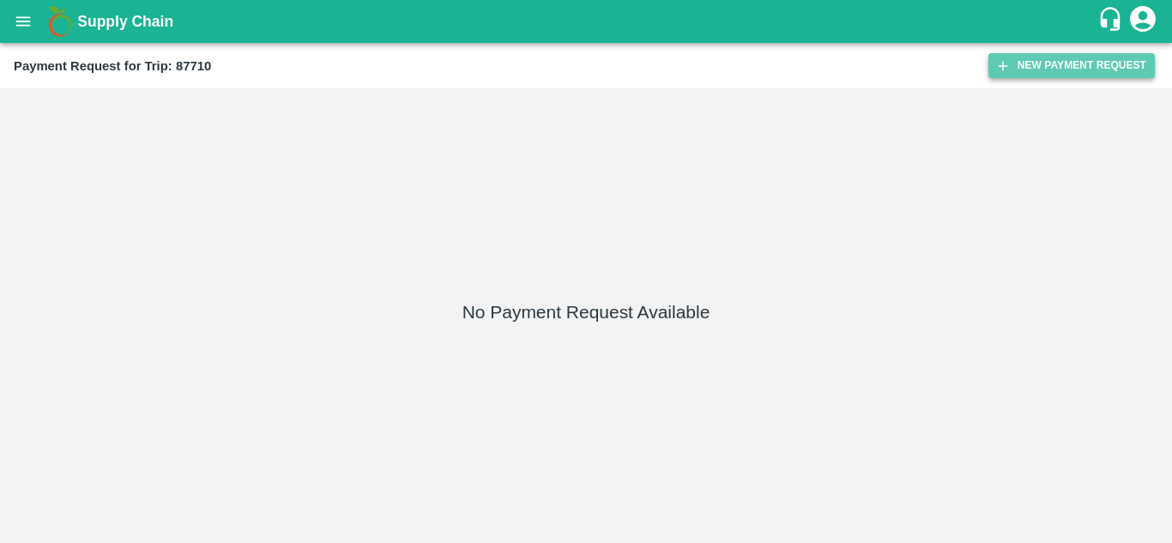
click at [1095, 63] on button "New Payment Request" at bounding box center [1072, 65] width 166 height 25
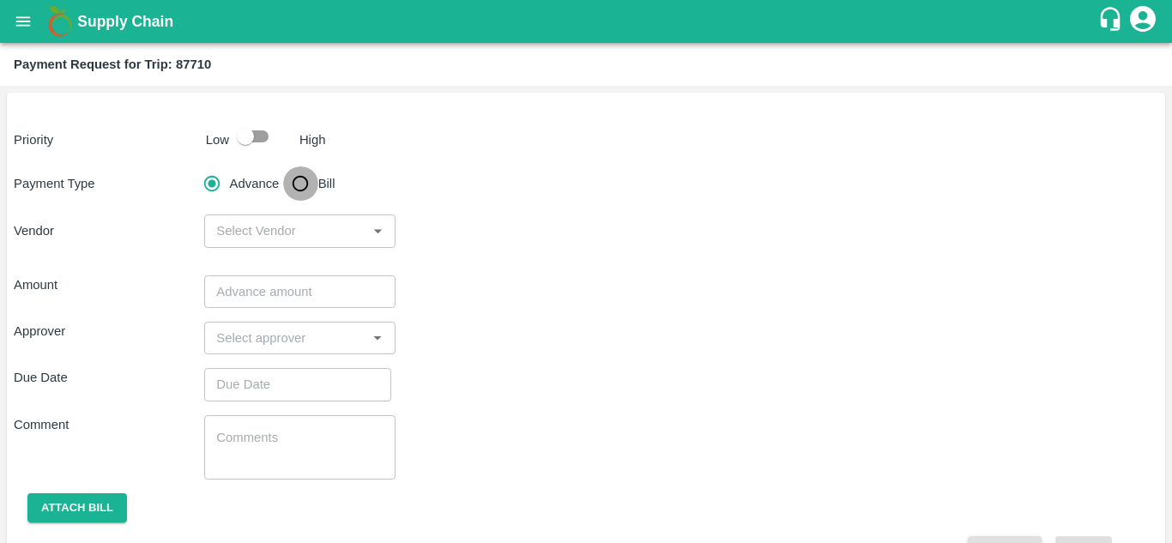
click at [304, 179] on input "Bill" at bounding box center [300, 183] width 34 height 34
radio input "true"
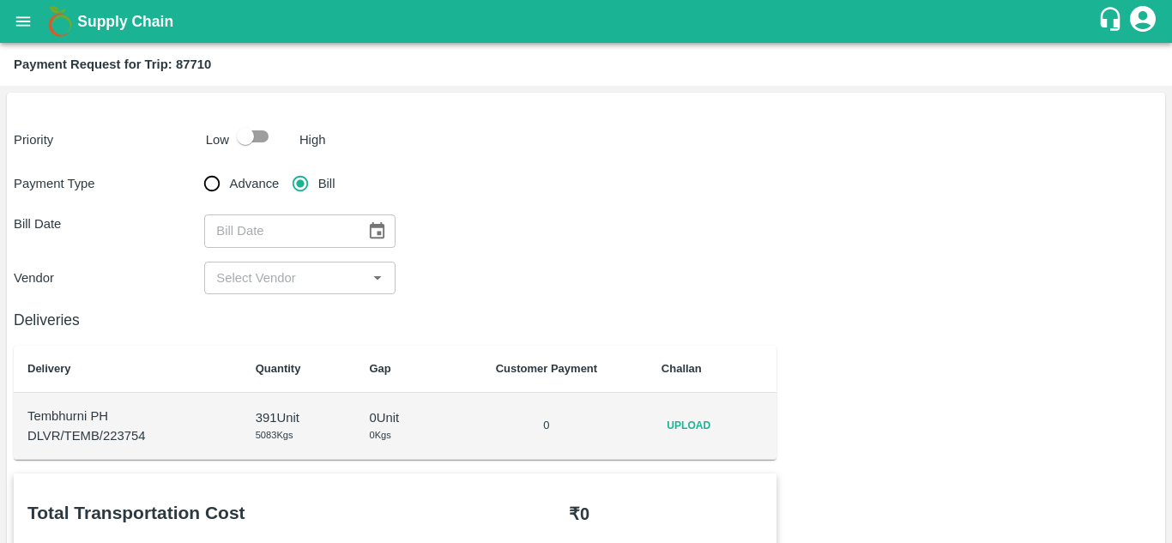
click at [683, 424] on span "Upload" at bounding box center [689, 426] width 55 height 25
click at [0, 0] on input "Upload" at bounding box center [0, 0] width 0 height 0
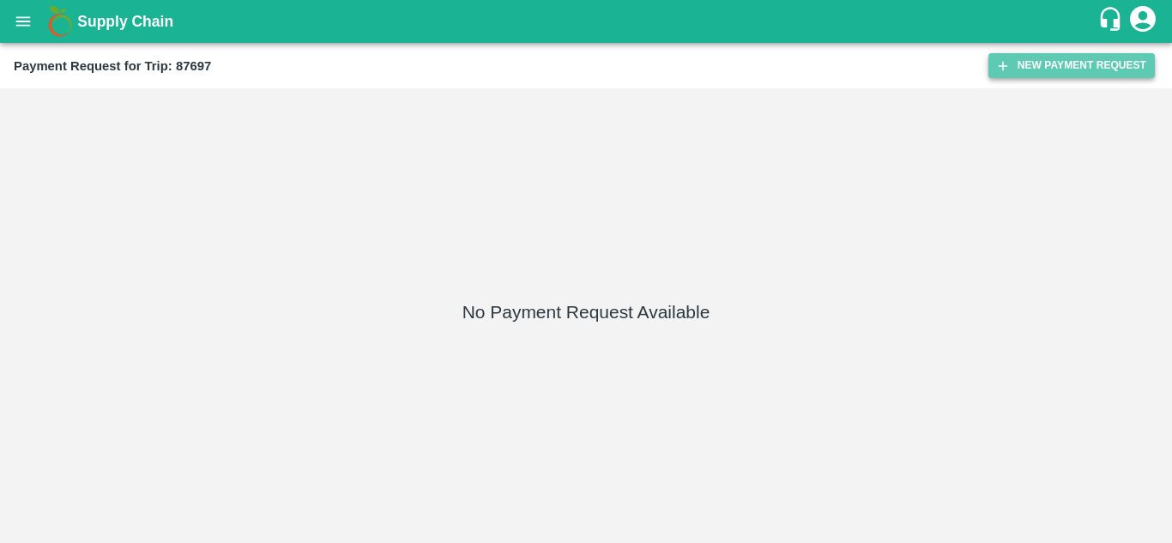
click at [1085, 56] on button "New Payment Request" at bounding box center [1072, 65] width 166 height 25
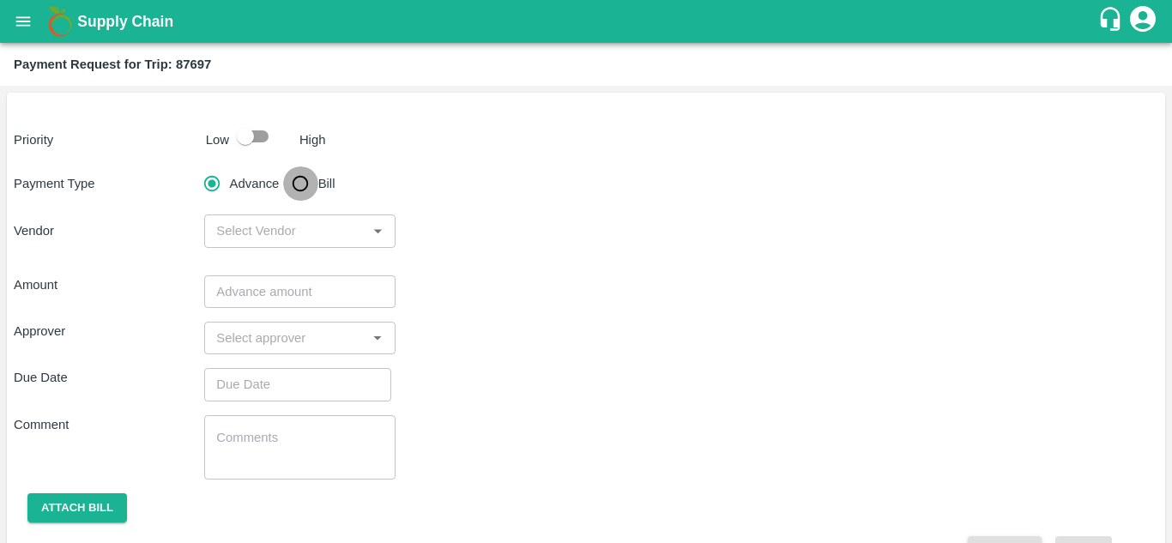
click at [302, 180] on input "Bill" at bounding box center [300, 183] width 34 height 34
radio input "true"
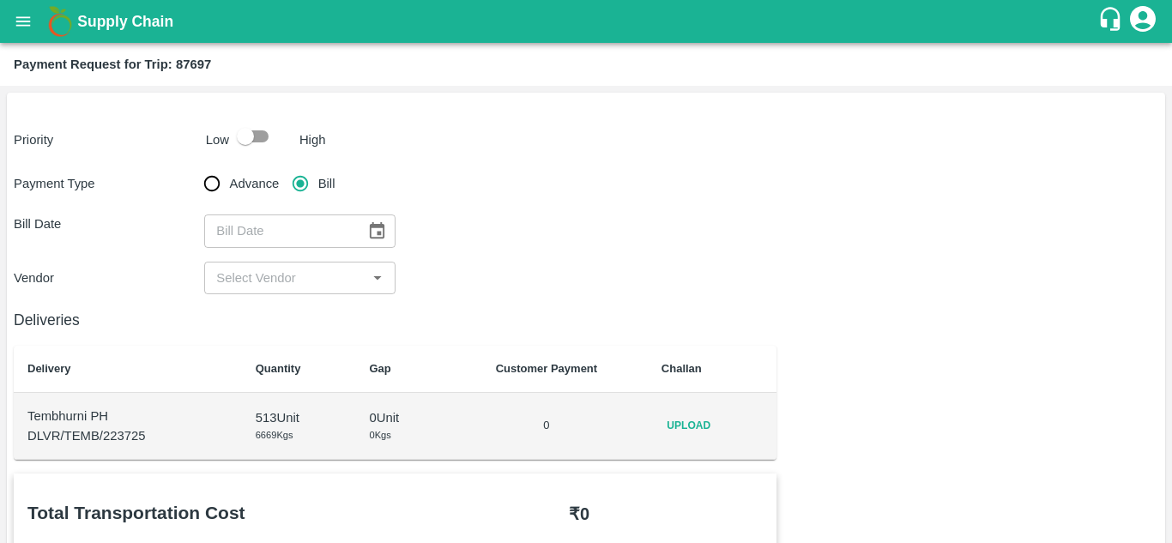
click at [697, 428] on span "Upload" at bounding box center [689, 426] width 55 height 25
click at [0, 0] on input "Upload" at bounding box center [0, 0] width 0 height 0
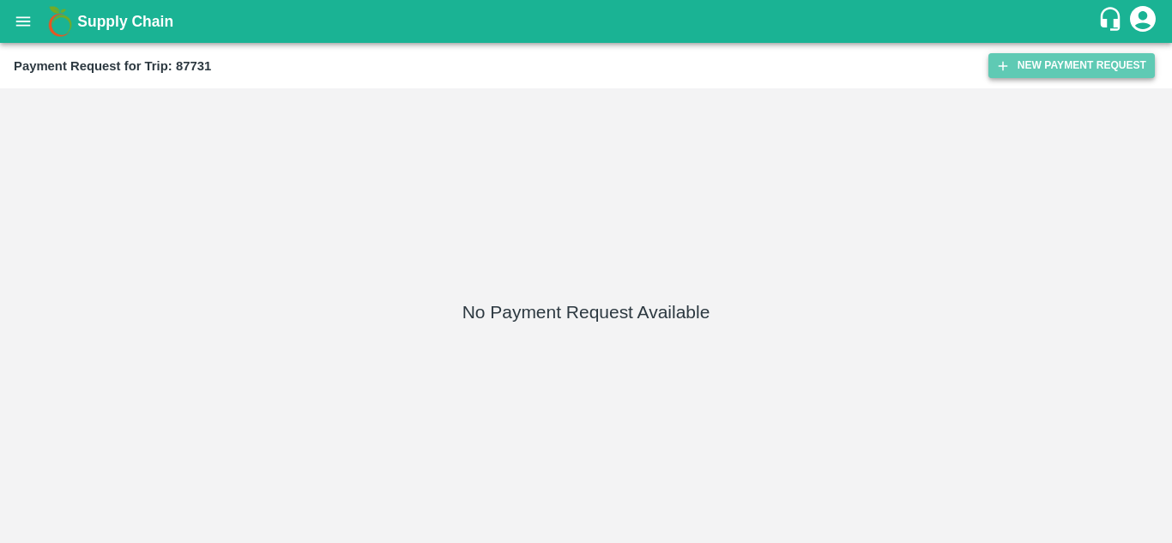
click at [1099, 60] on button "New Payment Request" at bounding box center [1072, 65] width 166 height 25
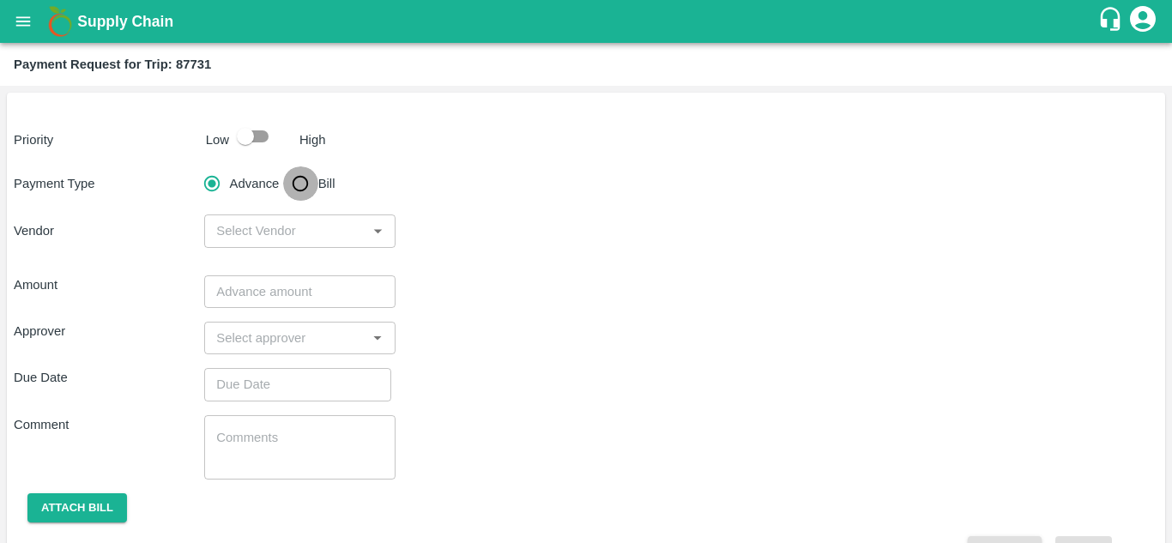
click at [303, 187] on input "Bill" at bounding box center [300, 183] width 34 height 34
radio input "true"
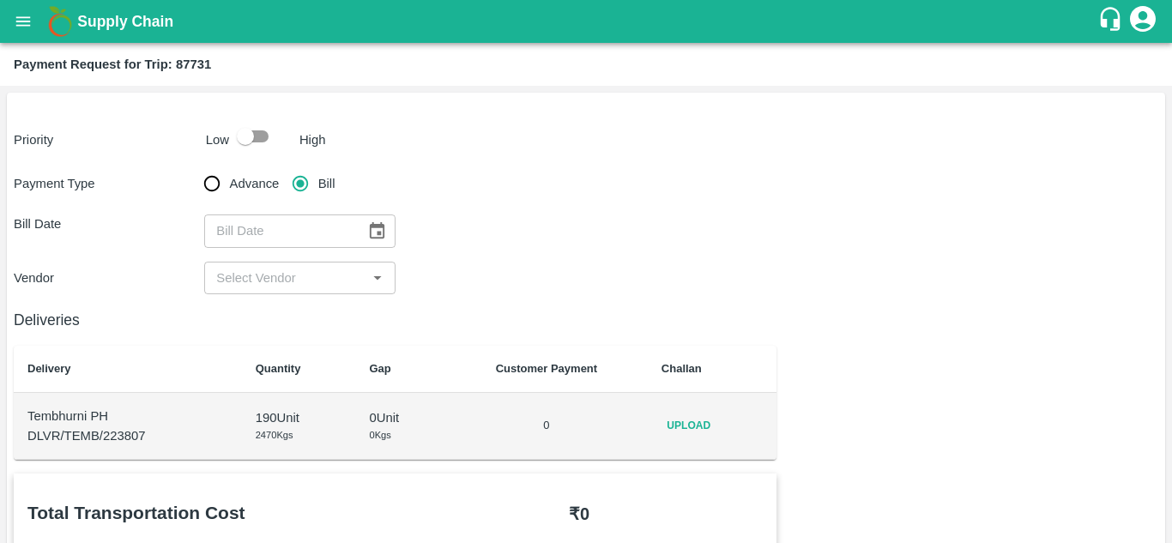
click at [708, 424] on span "Upload" at bounding box center [689, 426] width 55 height 25
click at [0, 0] on input "Upload" at bounding box center [0, 0] width 0 height 0
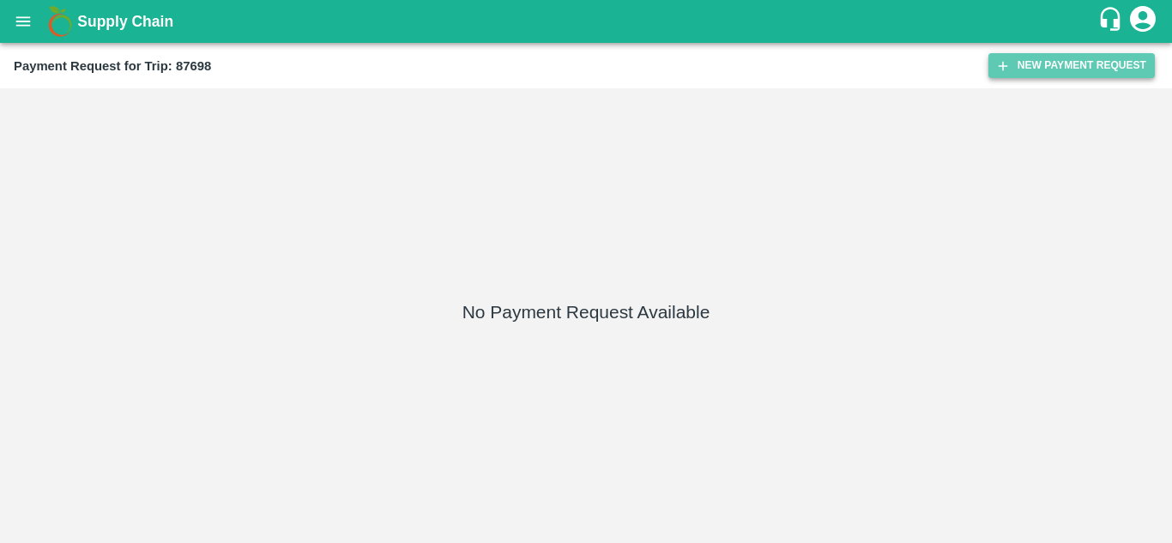
click at [1084, 53] on button "New Payment Request" at bounding box center [1072, 65] width 166 height 25
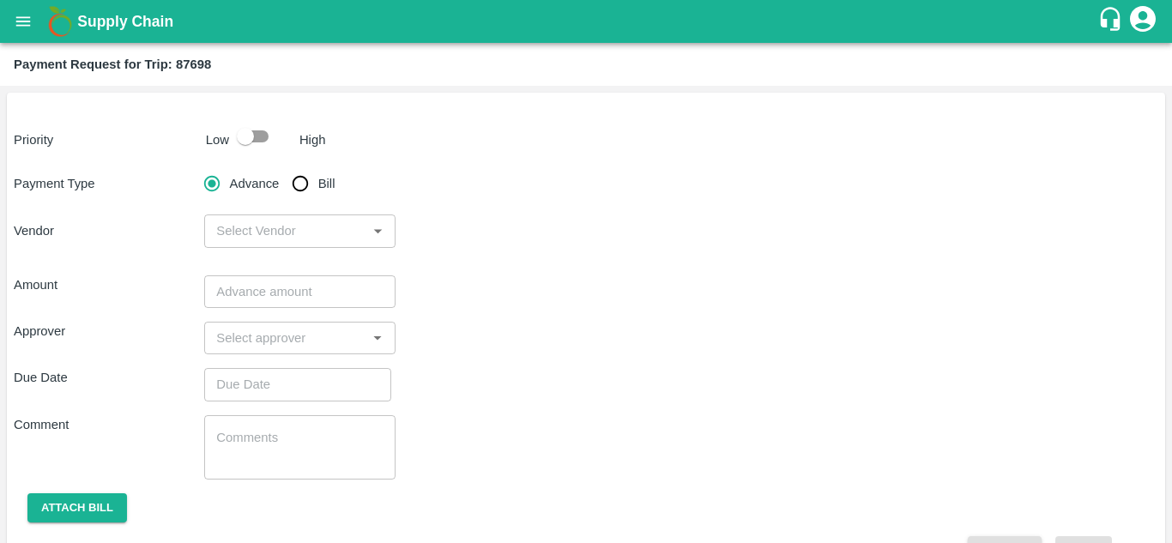
click at [300, 185] on input "Bill" at bounding box center [300, 183] width 34 height 34
radio input "true"
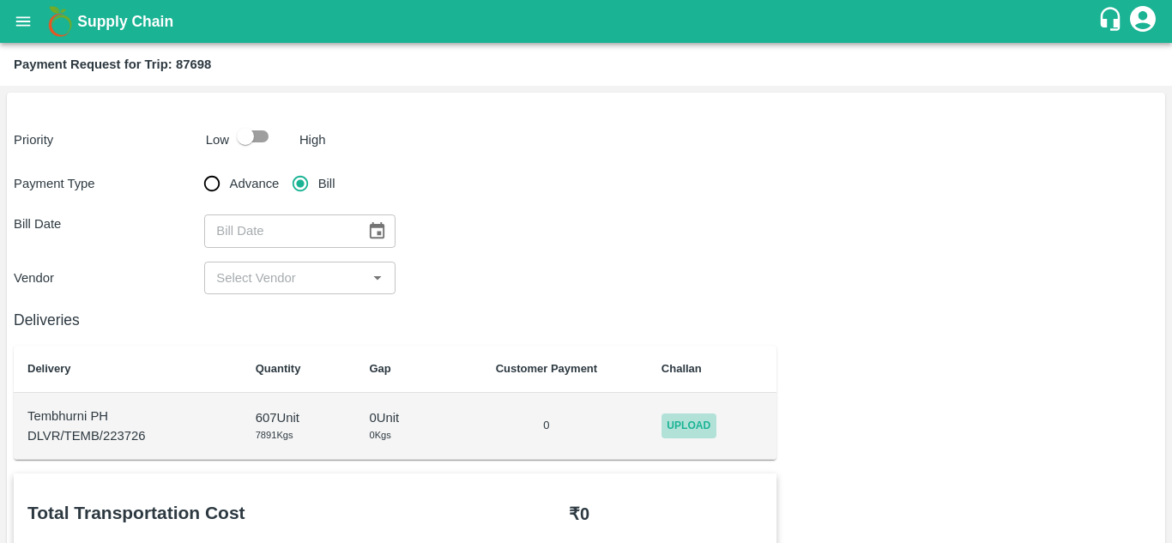
click at [706, 428] on span "Upload" at bounding box center [689, 426] width 55 height 25
click at [0, 0] on input "Upload" at bounding box center [0, 0] width 0 height 0
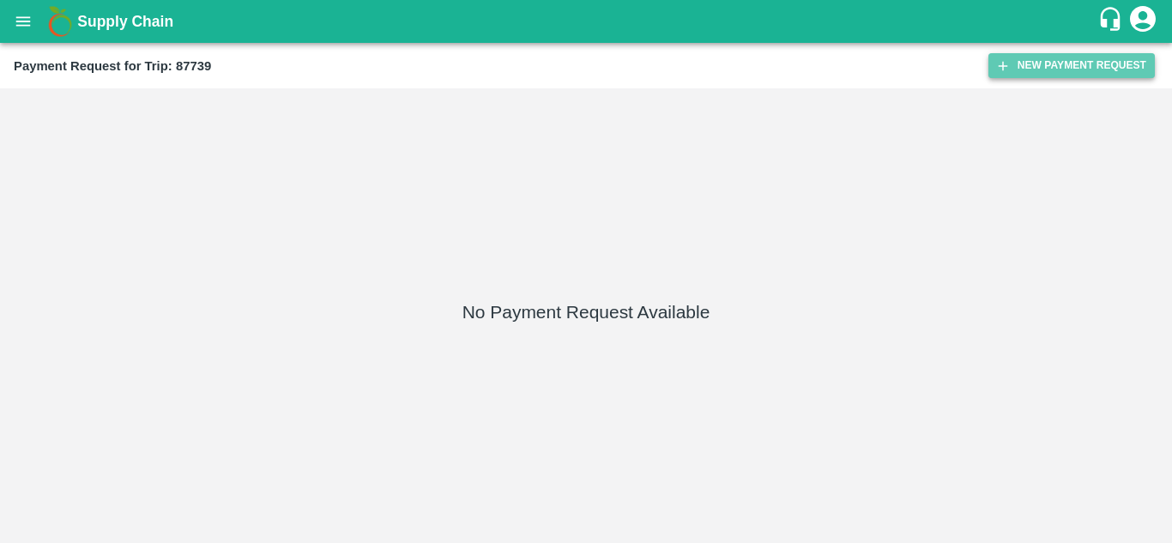
click at [1072, 56] on button "New Payment Request" at bounding box center [1072, 65] width 166 height 25
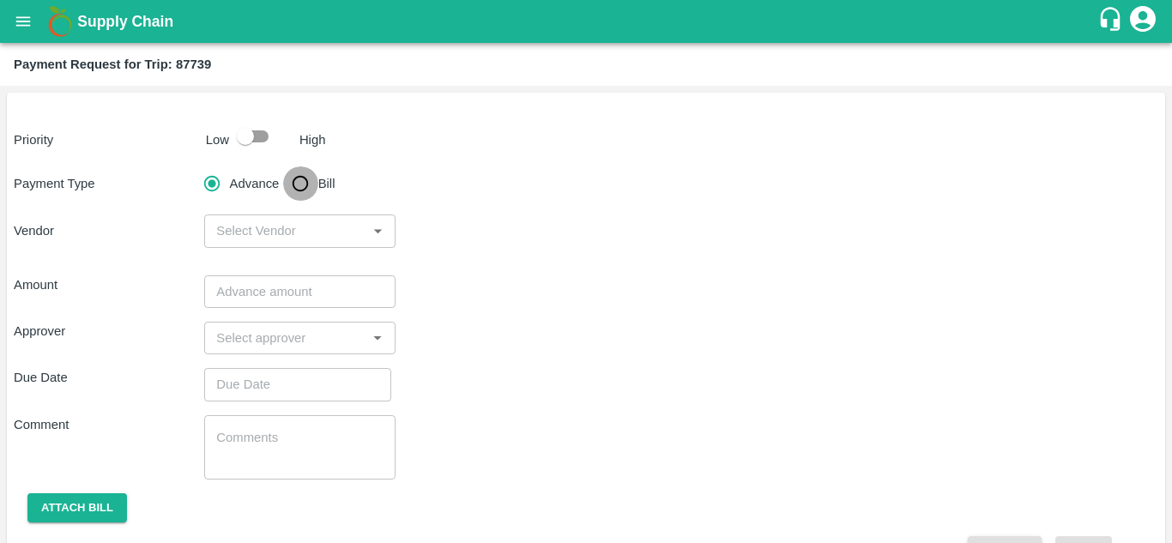
click at [299, 182] on input "Bill" at bounding box center [300, 183] width 34 height 34
radio input "true"
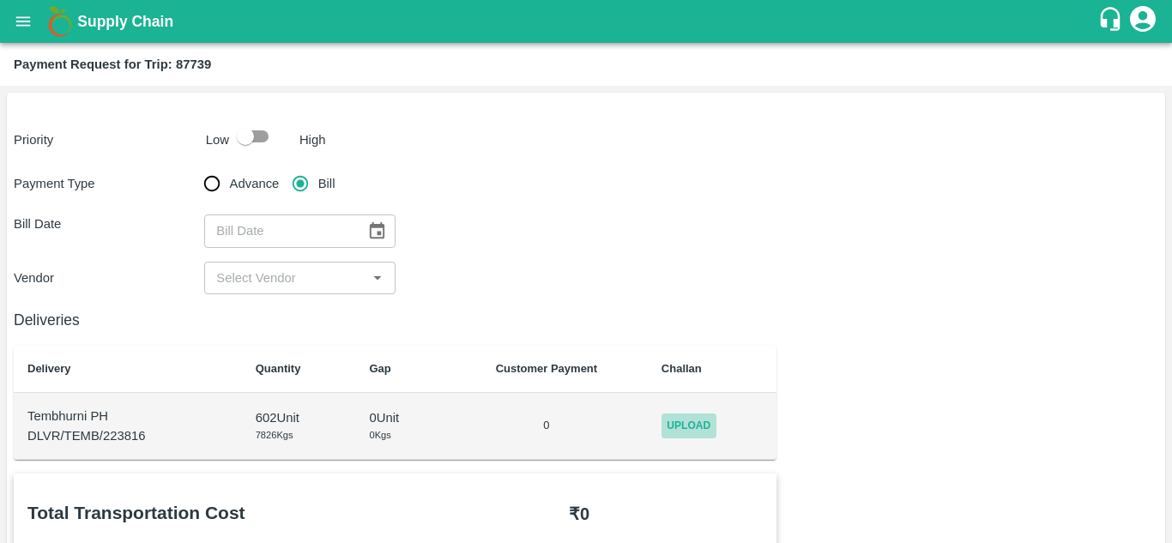
click at [690, 418] on span "Upload" at bounding box center [689, 426] width 55 height 25
click at [0, 0] on input "Upload" at bounding box center [0, 0] width 0 height 0
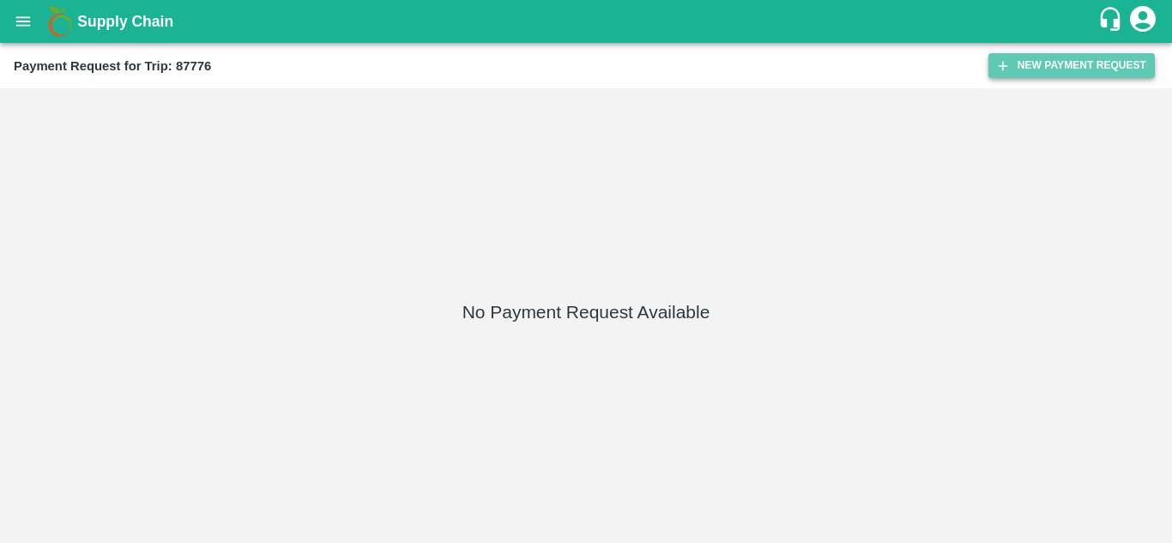
click at [1051, 59] on button "New Payment Request" at bounding box center [1072, 65] width 166 height 25
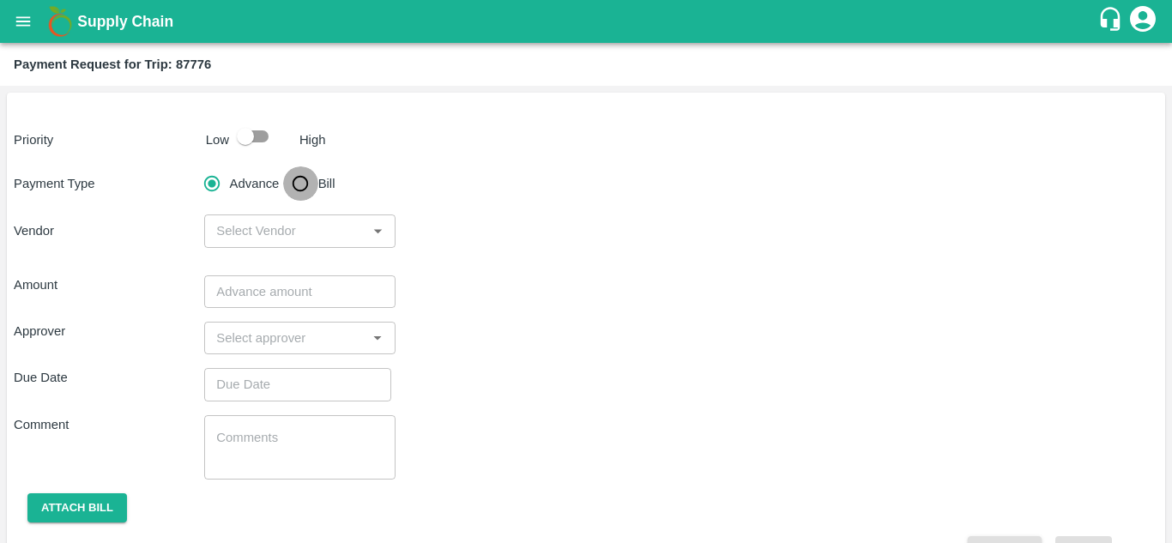
click at [294, 182] on input "Bill" at bounding box center [300, 183] width 34 height 34
radio input "true"
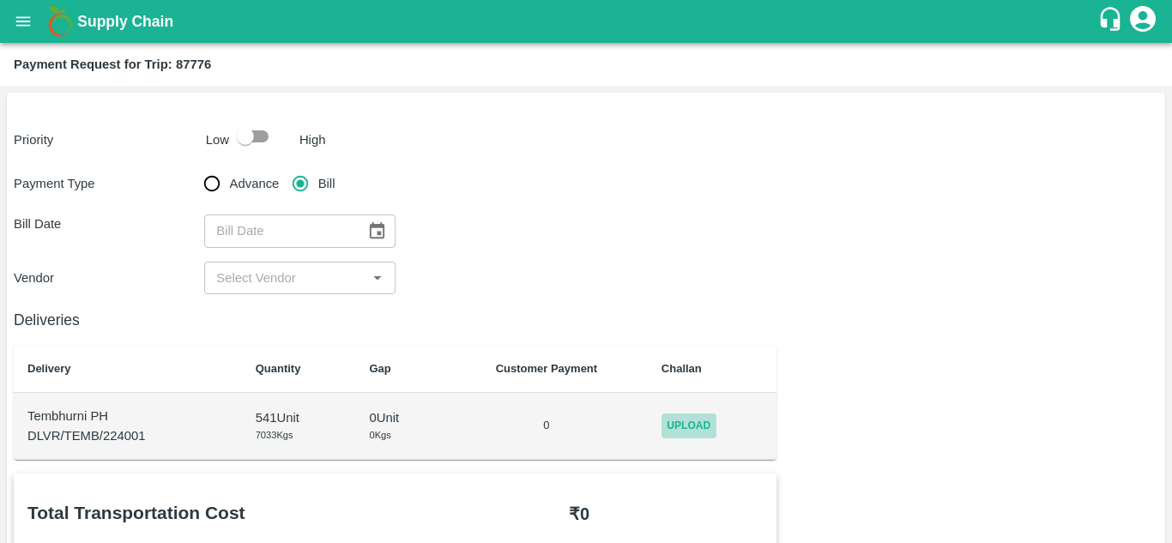
click at [685, 433] on span "Upload" at bounding box center [689, 426] width 55 height 25
click at [0, 0] on input "Upload" at bounding box center [0, 0] width 0 height 0
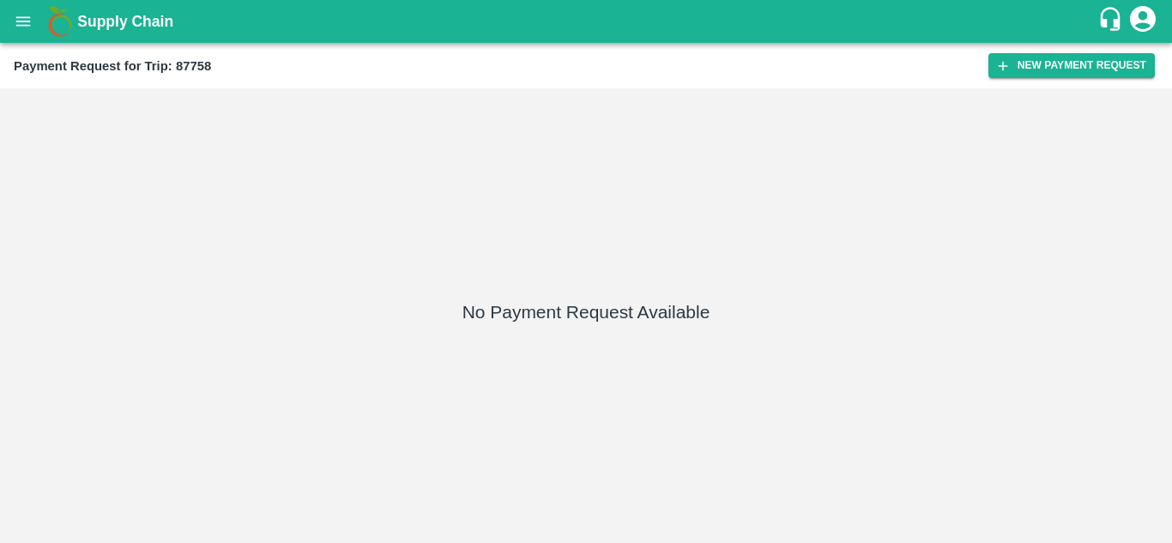
click at [1122, 49] on div "Payment Request for Trip: 87758 New Payment Request" at bounding box center [586, 65] width 1172 height 45
click at [1071, 66] on button "New Payment Request" at bounding box center [1072, 65] width 166 height 25
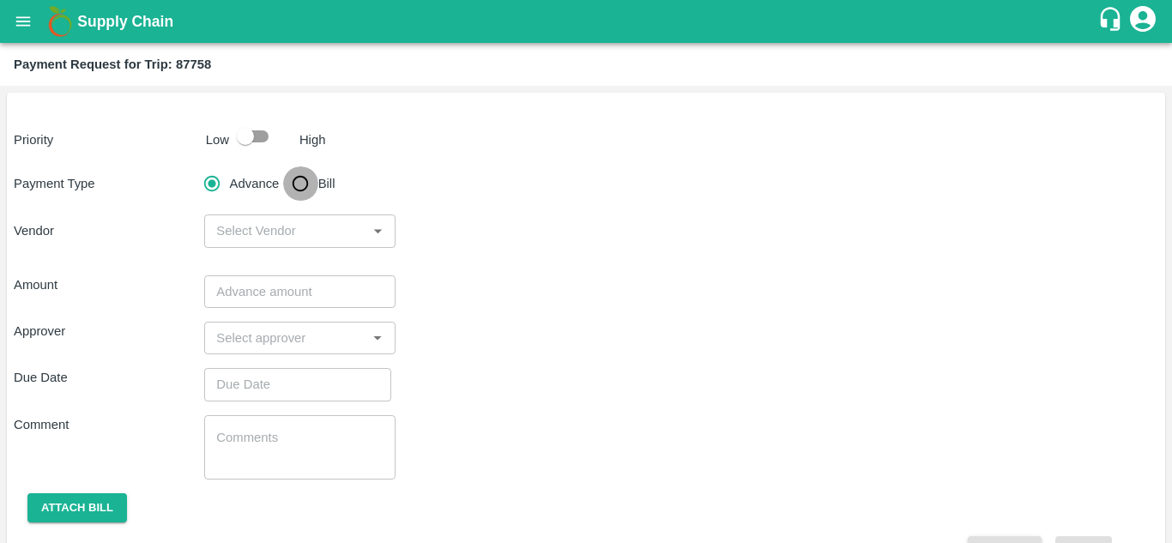
click at [307, 183] on input "Bill" at bounding box center [300, 183] width 34 height 34
radio input "true"
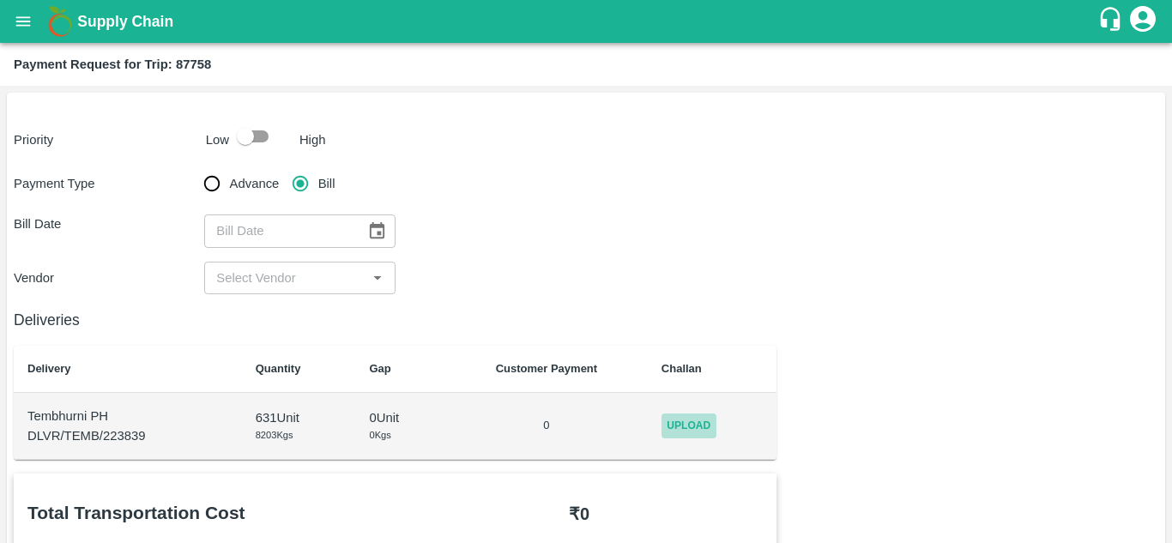
click at [702, 421] on span "Upload" at bounding box center [689, 426] width 55 height 25
click at [0, 0] on input "Upload" at bounding box center [0, 0] width 0 height 0
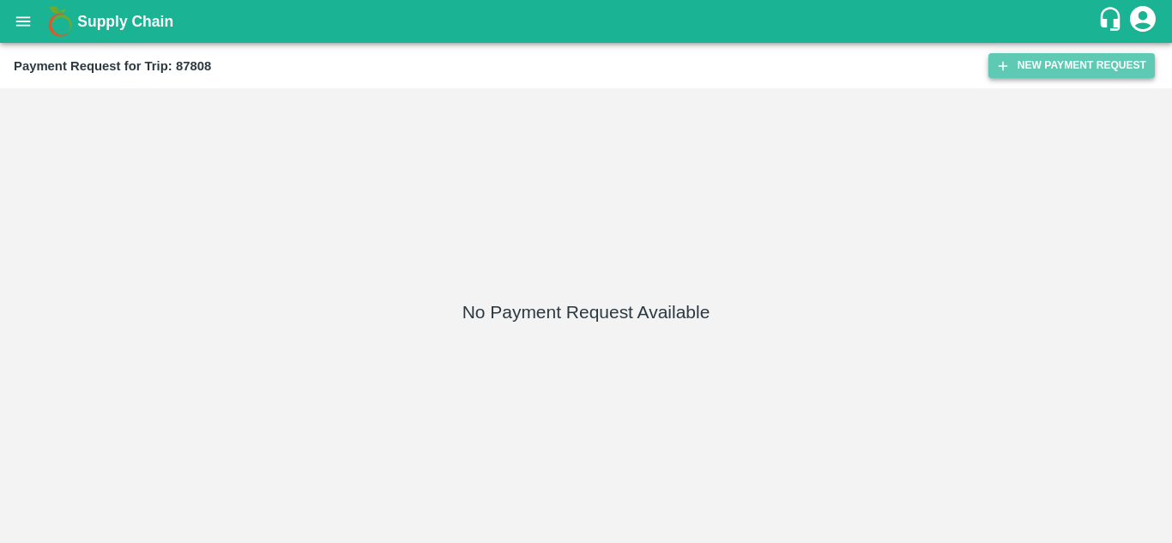
click at [1061, 65] on button "New Payment Request" at bounding box center [1072, 65] width 166 height 25
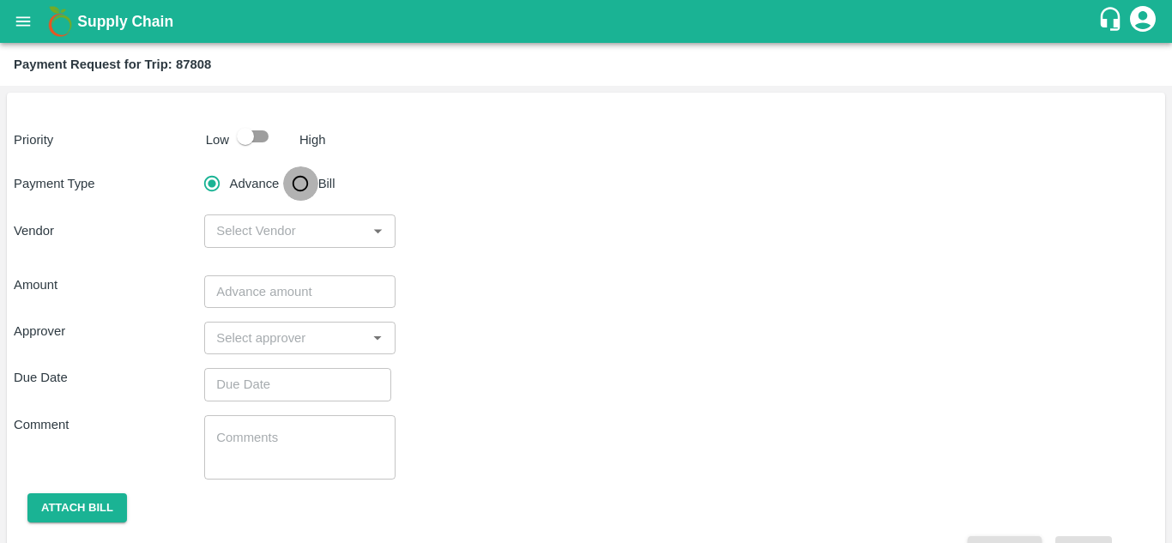
click at [297, 192] on input "Bill" at bounding box center [300, 183] width 34 height 34
radio input "true"
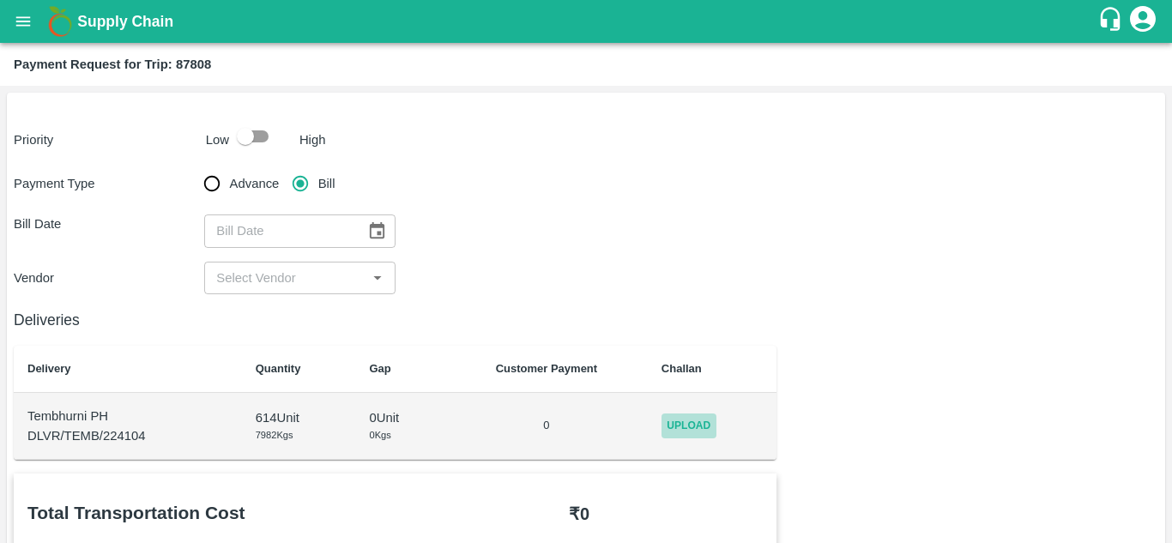
click at [696, 424] on span "Upload" at bounding box center [689, 426] width 55 height 25
click at [0, 0] on input "Upload" at bounding box center [0, 0] width 0 height 0
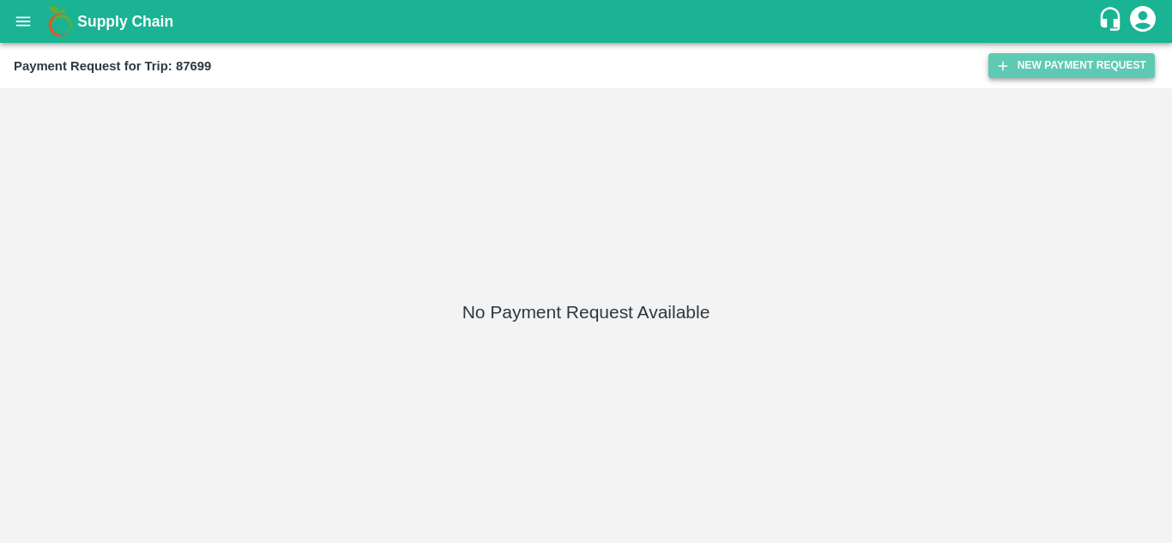
click at [1081, 70] on button "New Payment Request" at bounding box center [1072, 65] width 166 height 25
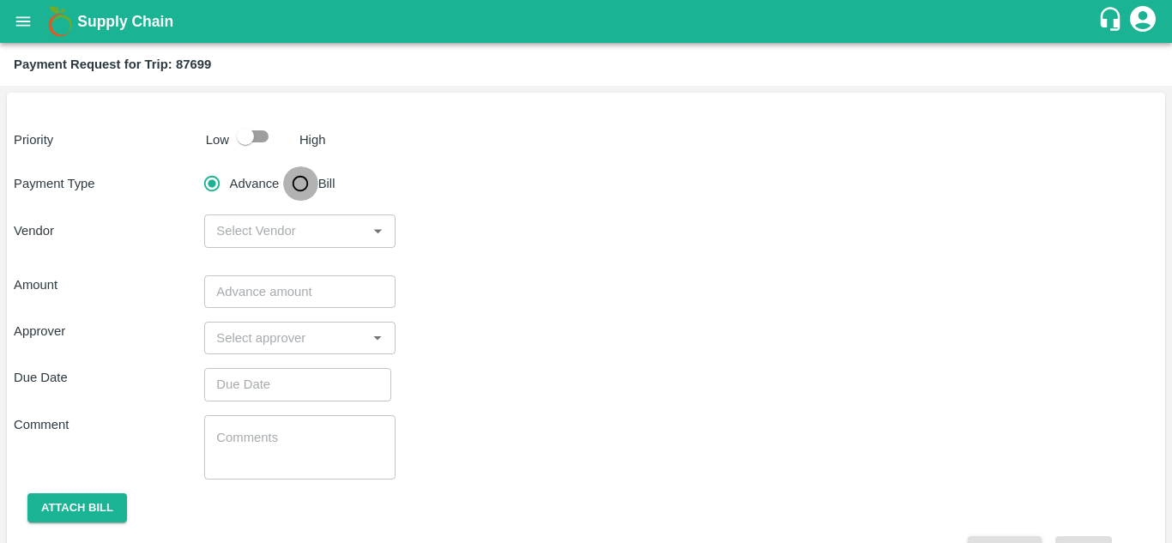
click at [299, 187] on input "Bill" at bounding box center [300, 183] width 34 height 34
radio input "true"
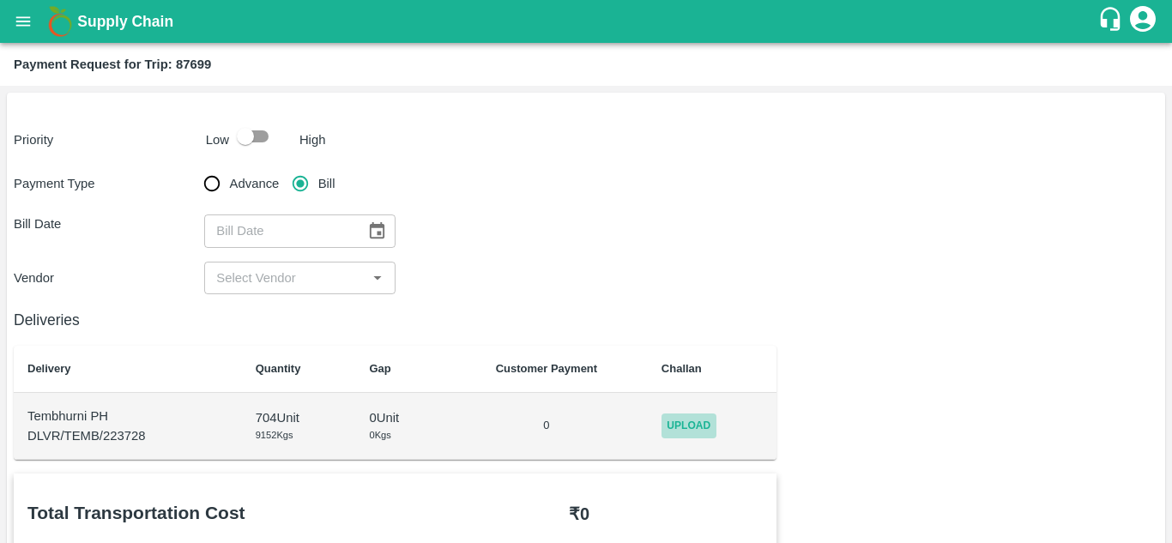
click at [675, 431] on span "Upload" at bounding box center [689, 426] width 55 height 25
click at [0, 0] on input "Upload" at bounding box center [0, 0] width 0 height 0
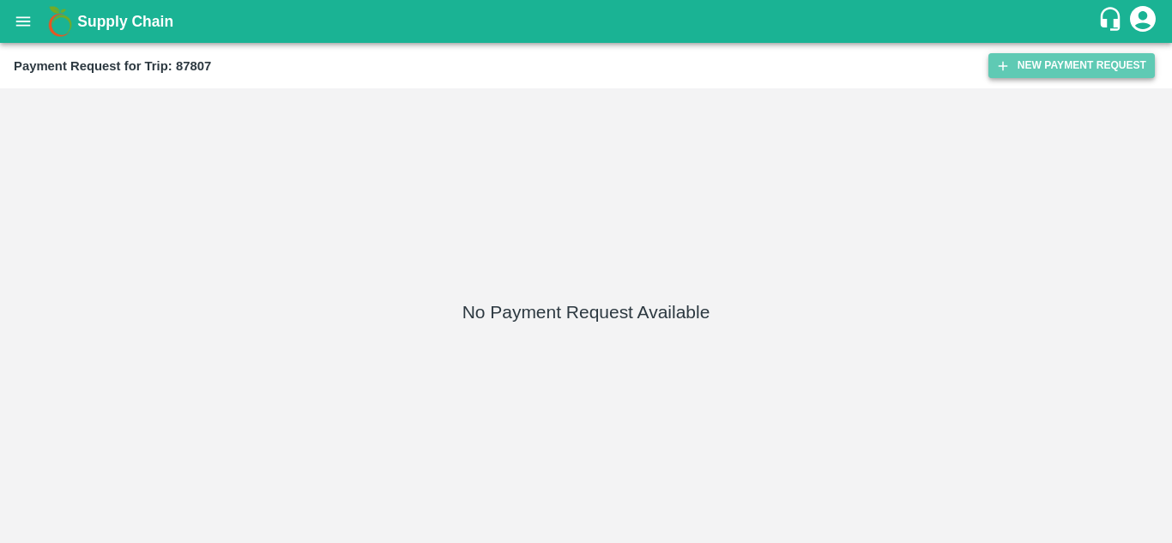
click at [1048, 76] on button "New Payment Request" at bounding box center [1072, 65] width 166 height 25
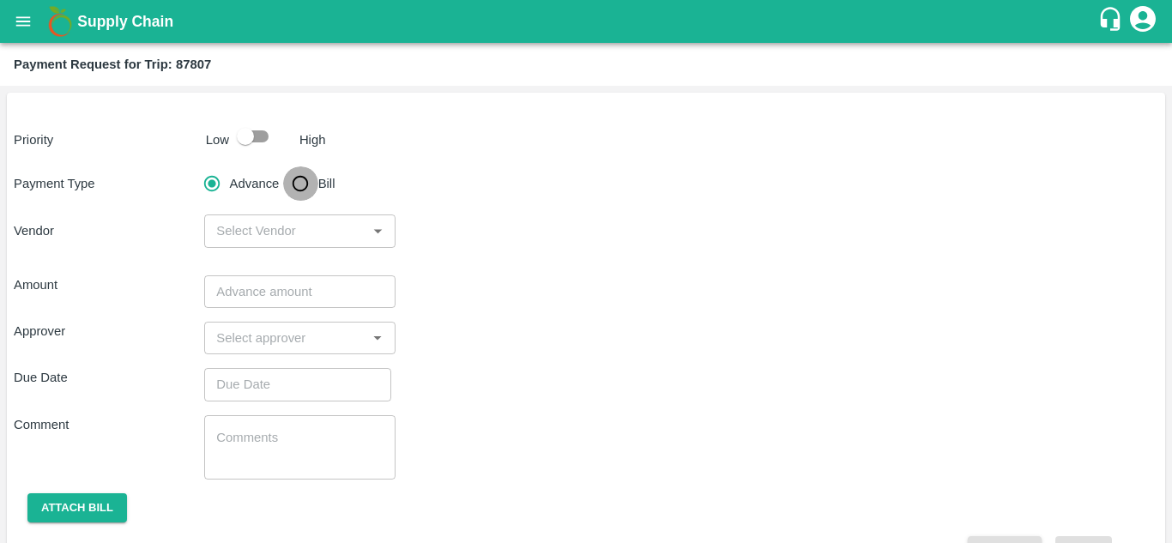
click at [306, 185] on input "Bill" at bounding box center [300, 183] width 34 height 34
radio input "true"
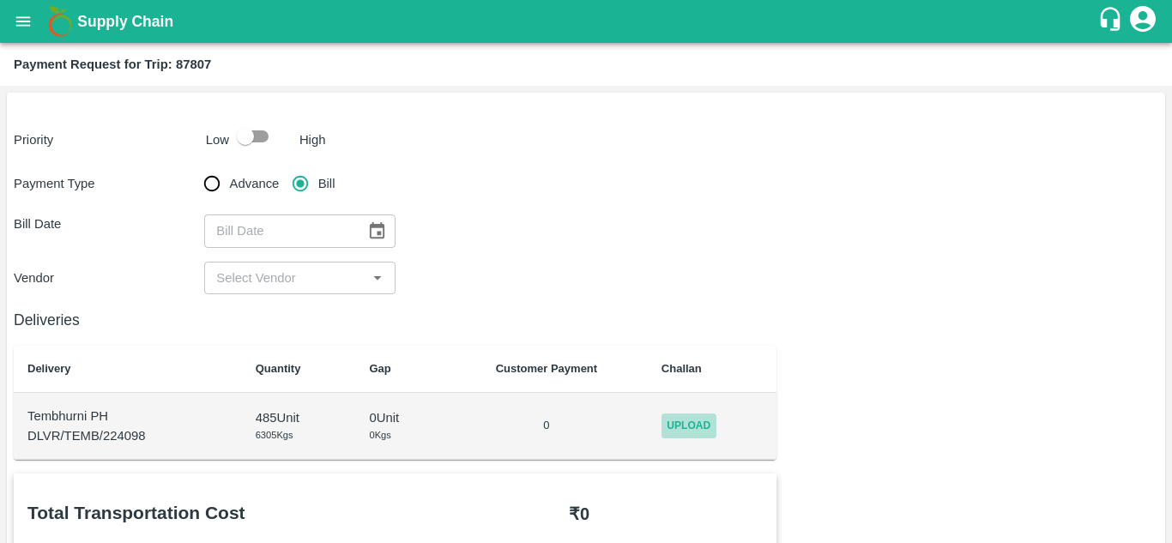
click at [683, 419] on span "Upload" at bounding box center [689, 426] width 55 height 25
click at [0, 0] on input "Upload" at bounding box center [0, 0] width 0 height 0
click at [693, 414] on icon at bounding box center [702, 423] width 19 height 19
click at [675, 421] on span "Upload" at bounding box center [665, 426] width 55 height 25
click at [0, 0] on input "Upload" at bounding box center [0, 0] width 0 height 0
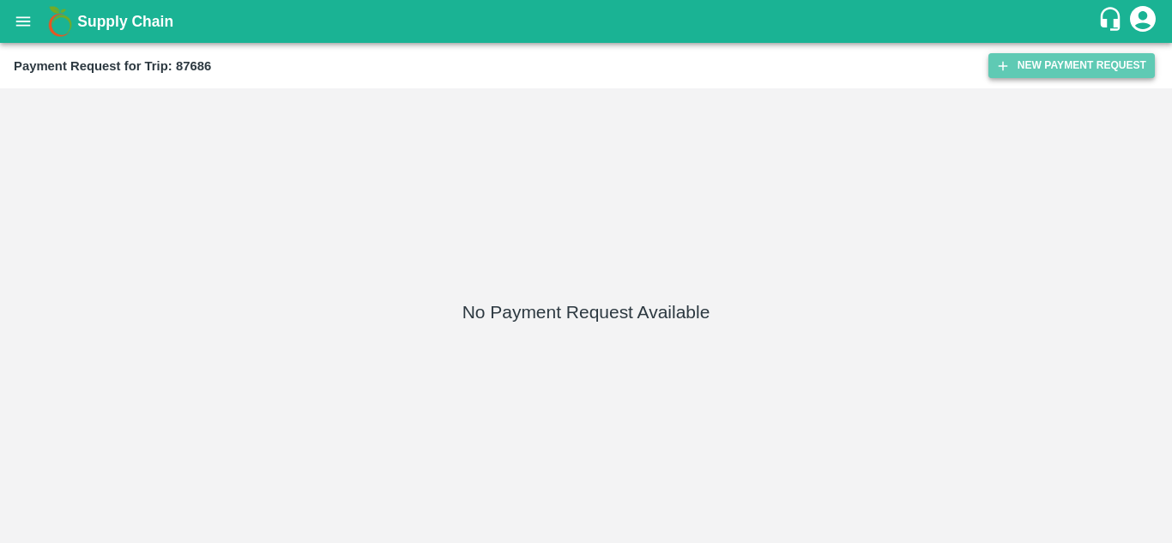
click at [1101, 60] on button "New Payment Request" at bounding box center [1072, 65] width 166 height 25
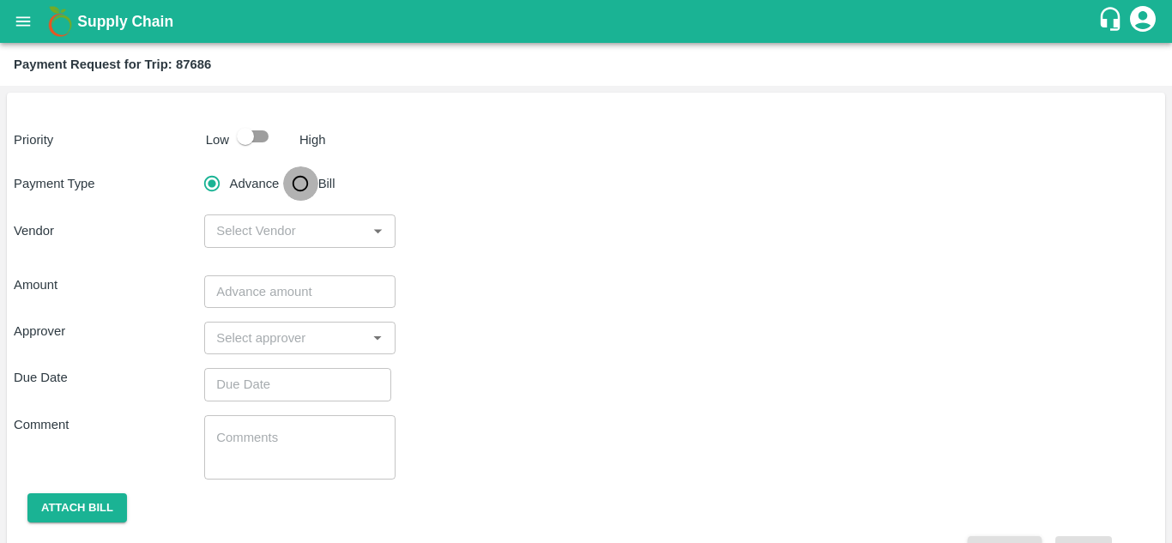
click at [294, 185] on input "Bill" at bounding box center [300, 183] width 34 height 34
radio input "true"
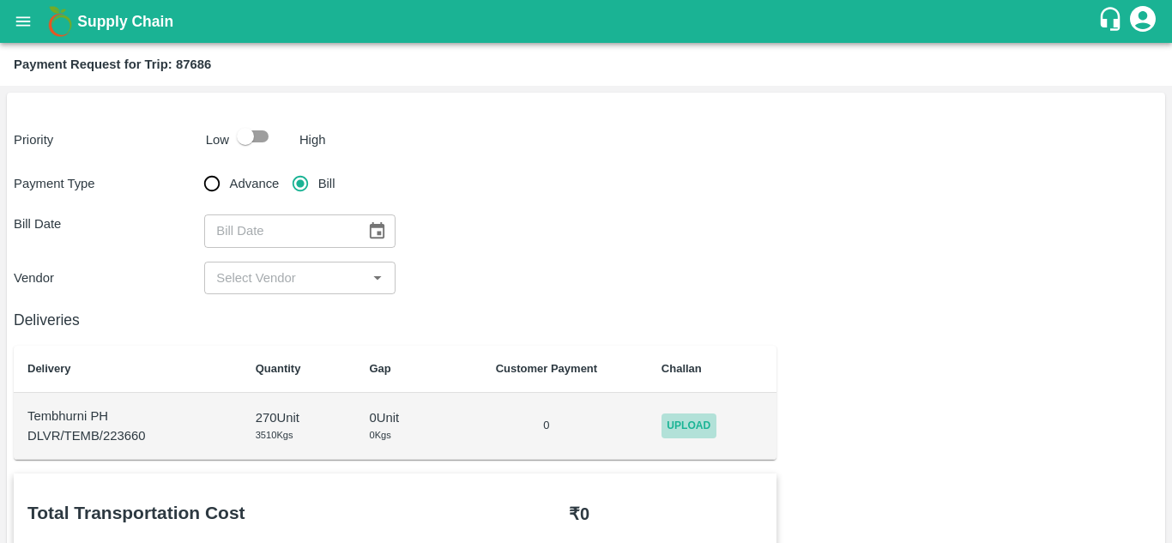
click at [663, 419] on span "Upload" at bounding box center [689, 426] width 55 height 25
click at [0, 0] on input "Upload" at bounding box center [0, 0] width 0 height 0
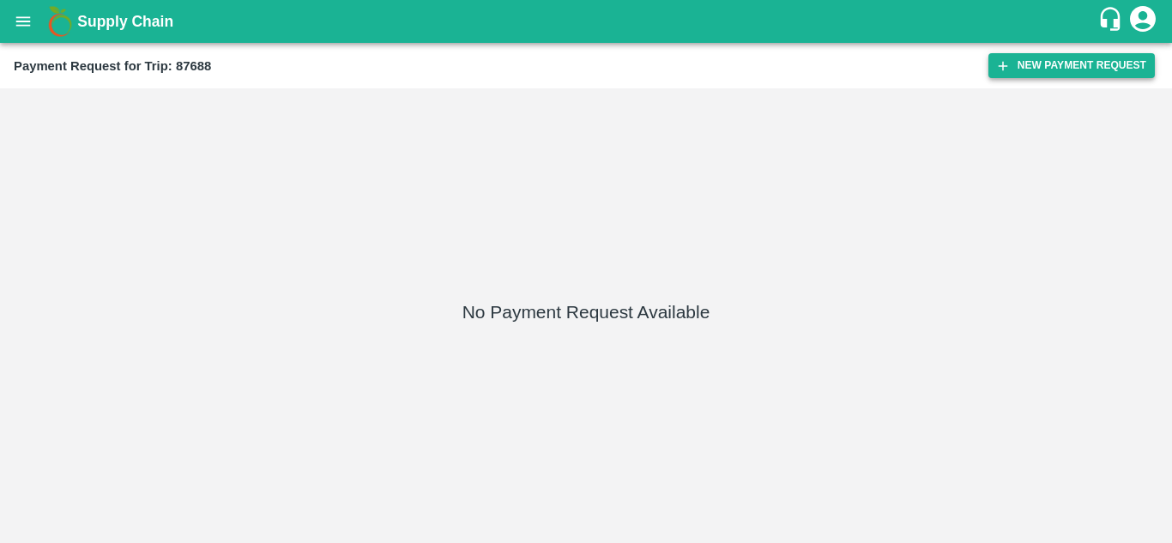
click at [1040, 67] on button "New Payment Request" at bounding box center [1072, 65] width 166 height 25
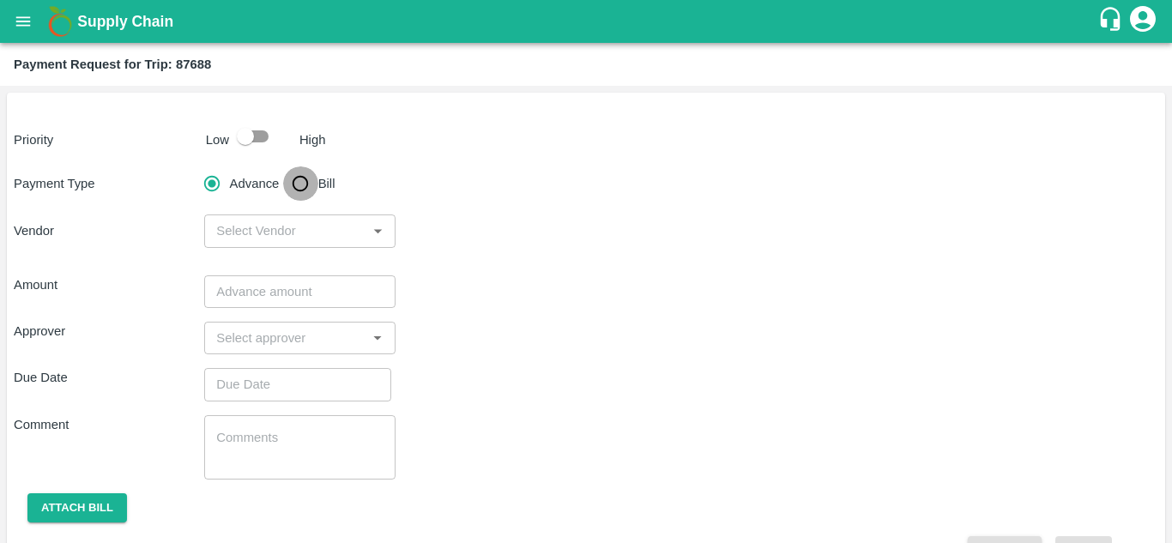
click at [300, 183] on input "Bill" at bounding box center [300, 183] width 34 height 34
radio input "true"
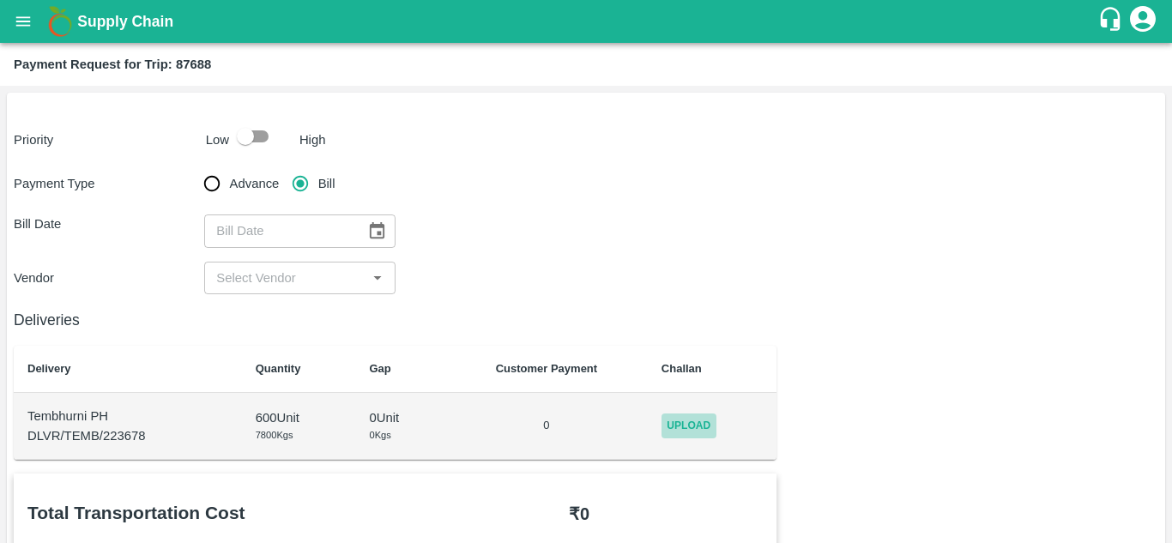
click at [681, 424] on span "Upload" at bounding box center [689, 426] width 55 height 25
click at [0, 0] on input "Upload" at bounding box center [0, 0] width 0 height 0
